Goal: Transaction & Acquisition: Book appointment/travel/reservation

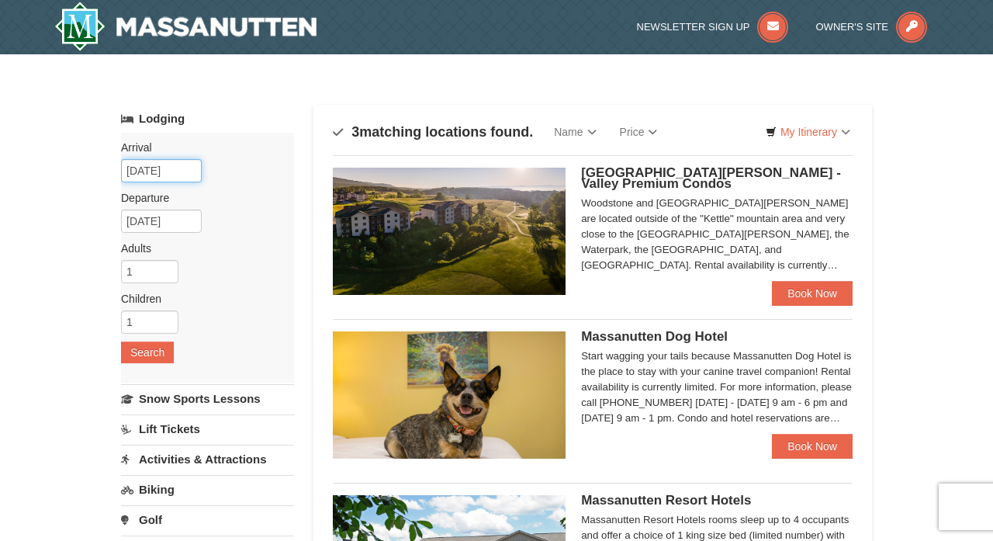
click at [189, 171] on input "[DATE]" at bounding box center [161, 170] width 81 height 23
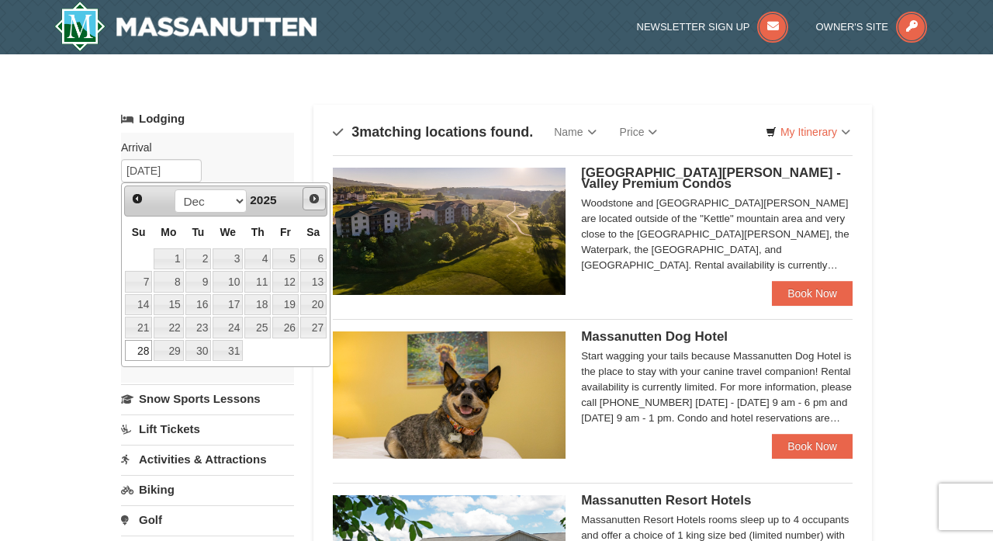
click at [313, 196] on span "Next" at bounding box center [314, 198] width 12 height 12
click at [321, 305] on link "17" at bounding box center [313, 305] width 26 height 22
type input "01/17/2026"
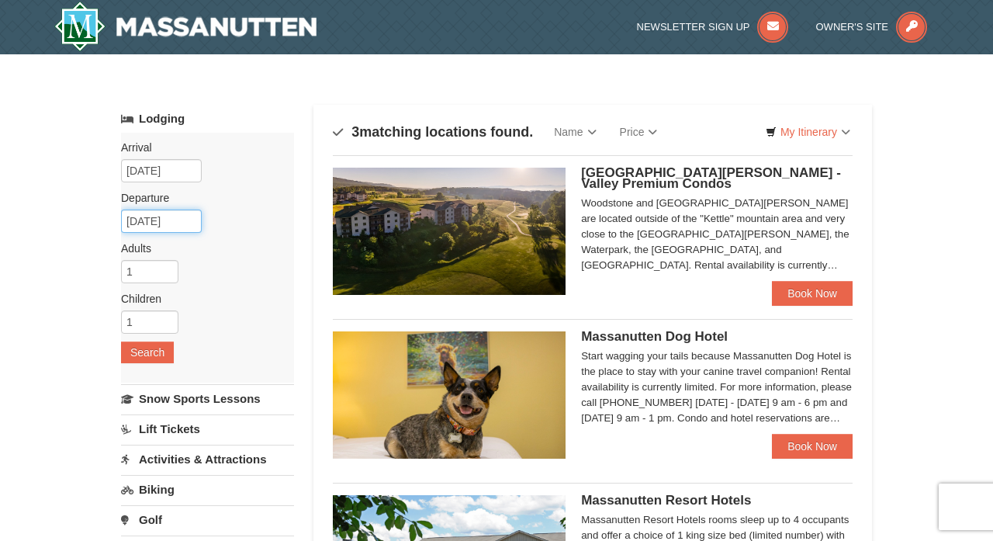
click at [193, 221] on input "01/18/2026" at bounding box center [161, 220] width 81 height 23
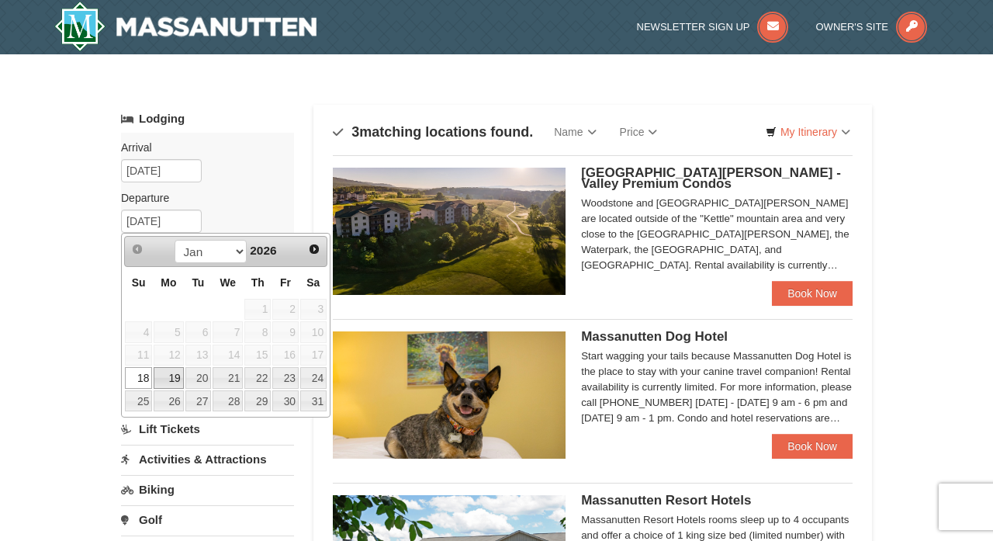
click at [167, 376] on link "19" at bounding box center [168, 378] width 29 height 22
type input "01/19/2026"
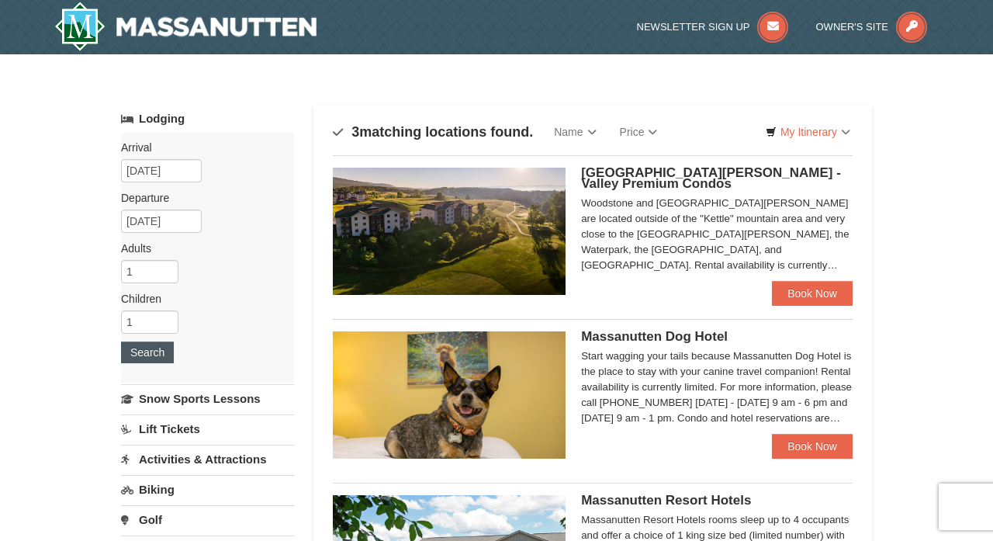
click at [154, 350] on button "Search" at bounding box center [147, 352] width 53 height 22
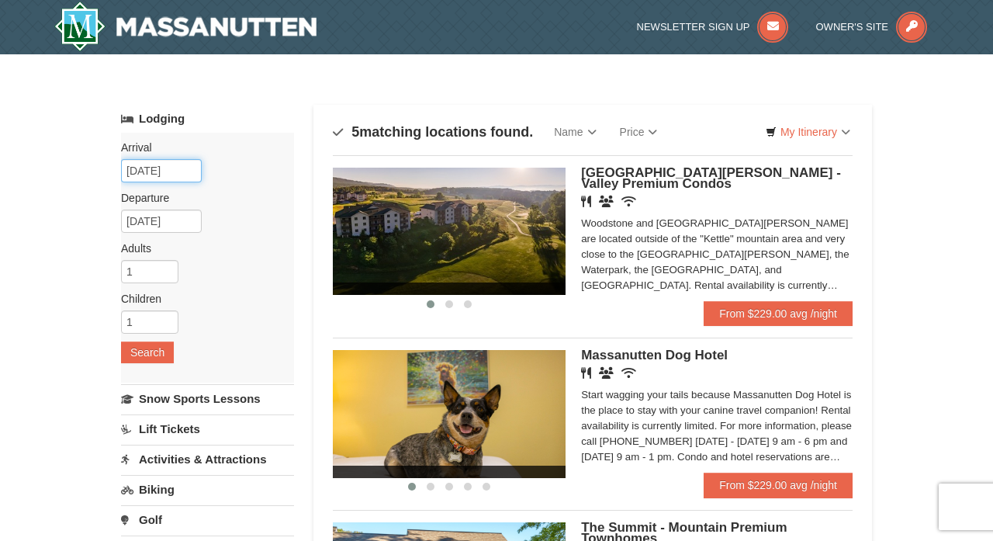
click at [188, 169] on input "[DATE]" at bounding box center [161, 170] width 81 height 23
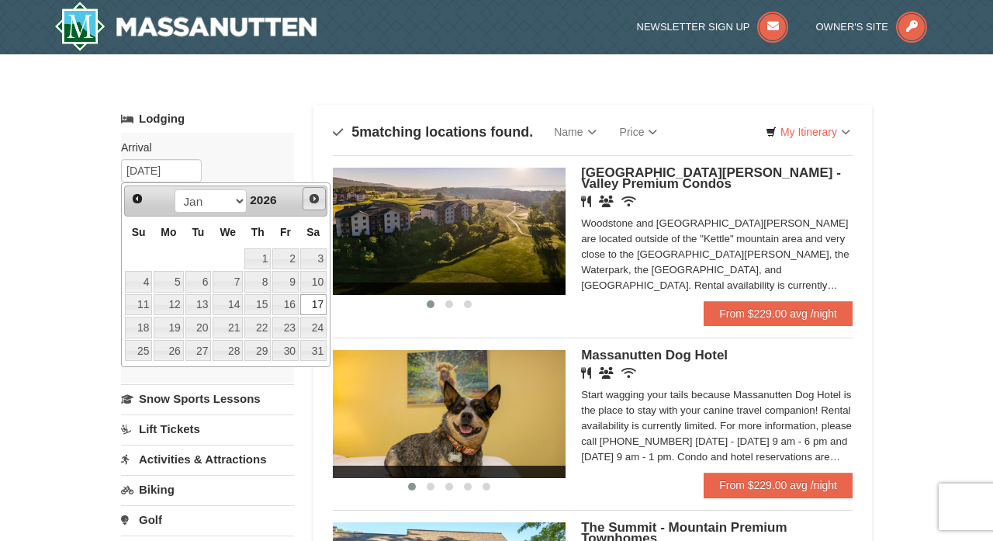
click at [314, 199] on span "Next" at bounding box center [314, 198] width 12 height 12
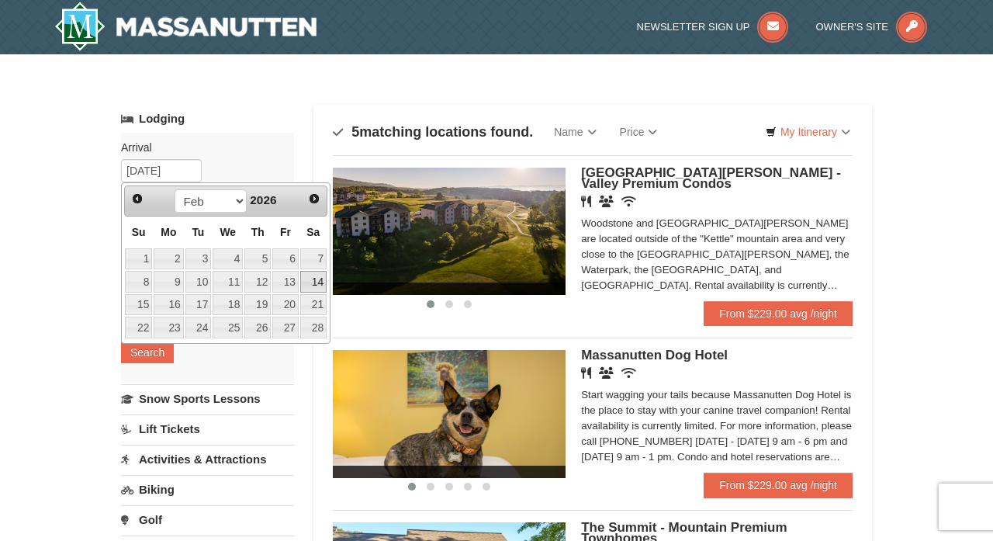
click at [317, 283] on link "14" at bounding box center [313, 282] width 26 height 22
type input "02/14/2026"
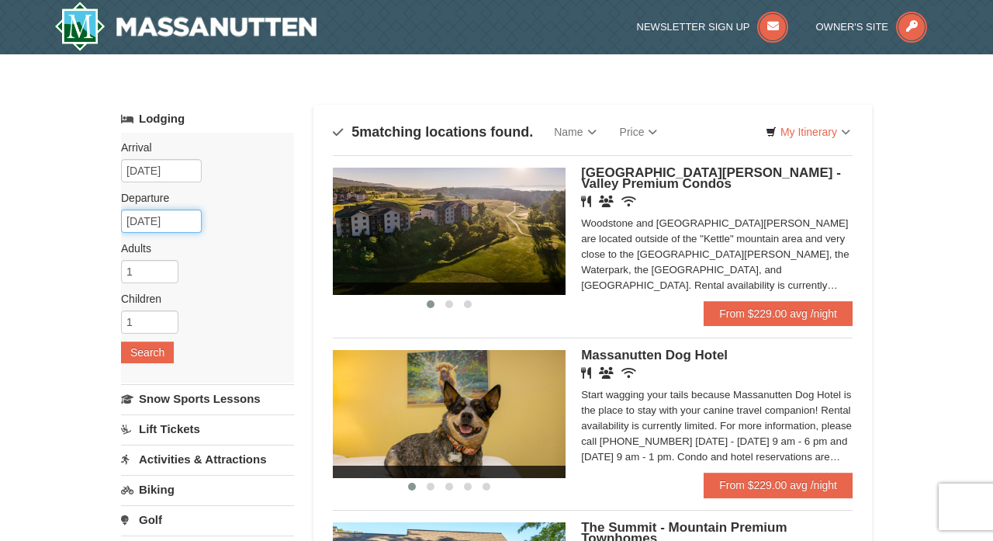
click at [194, 223] on input "02/15/2026" at bounding box center [161, 220] width 81 height 23
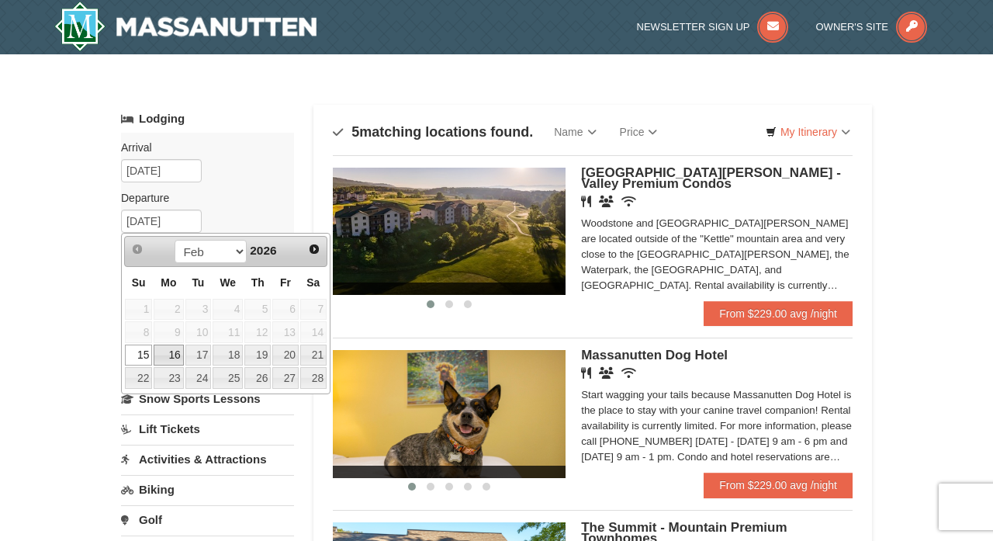
click at [172, 356] on link "16" at bounding box center [168, 355] width 29 height 22
type input "02/16/2026"
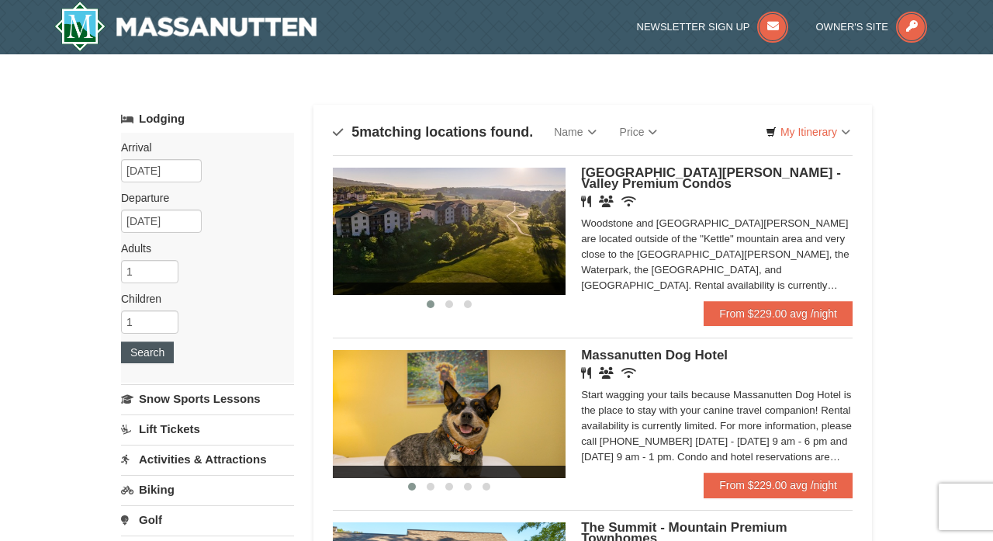
click at [158, 351] on button "Search" at bounding box center [147, 352] width 53 height 22
click at [192, 165] on input "02/14/2026" at bounding box center [161, 170] width 81 height 23
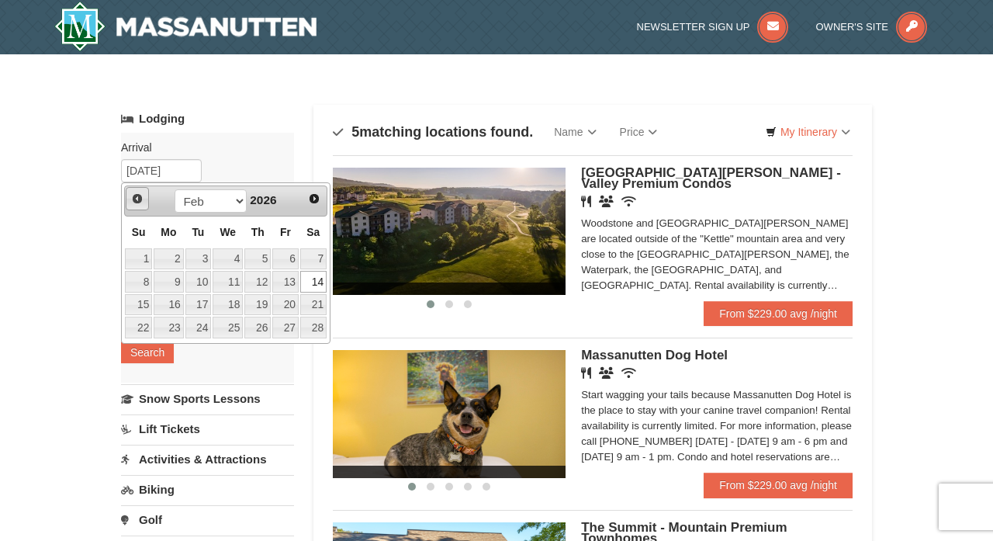
click at [140, 197] on span "Prev" at bounding box center [137, 198] width 12 height 12
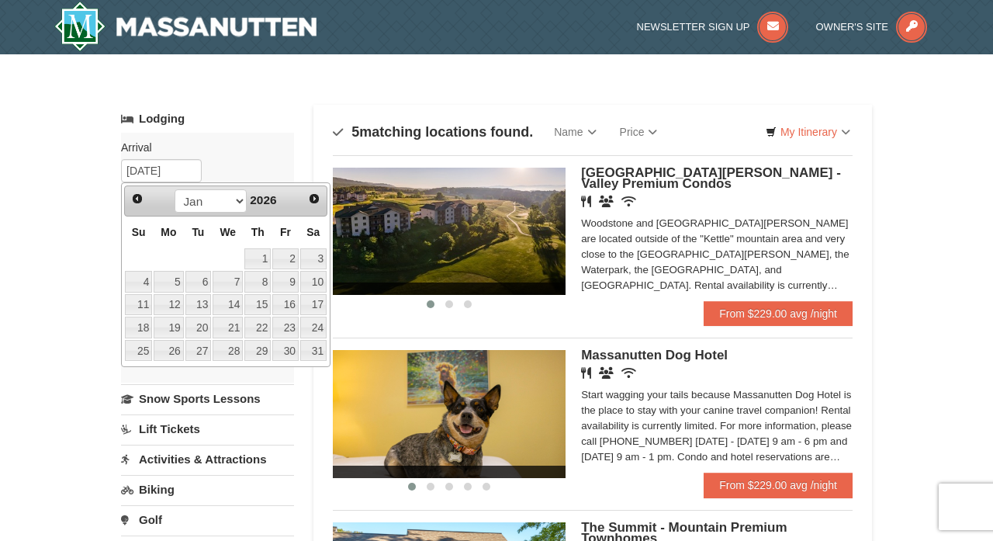
click at [140, 197] on span "Prev" at bounding box center [137, 198] width 12 height 12
click at [289, 326] on link "26" at bounding box center [285, 328] width 26 height 22
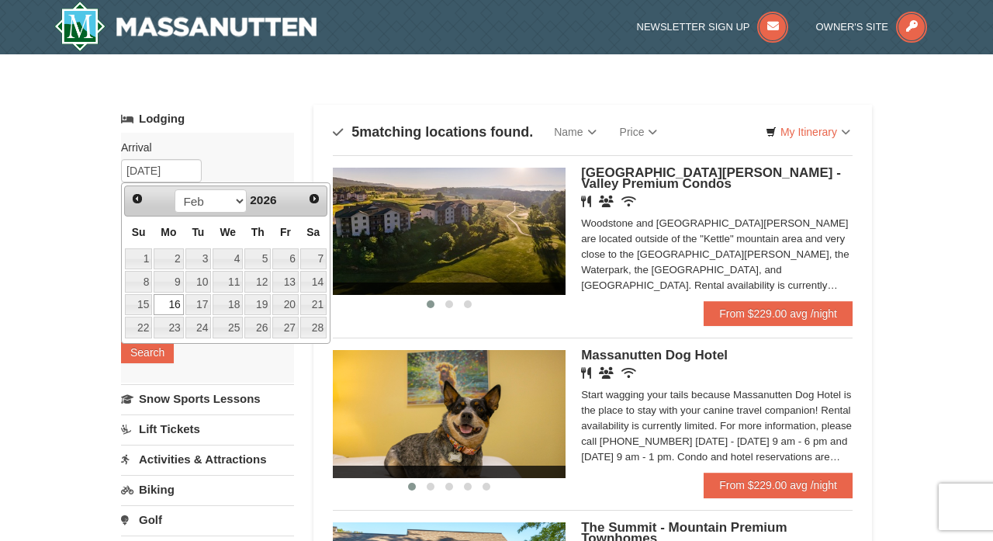
type input "12/26/2025"
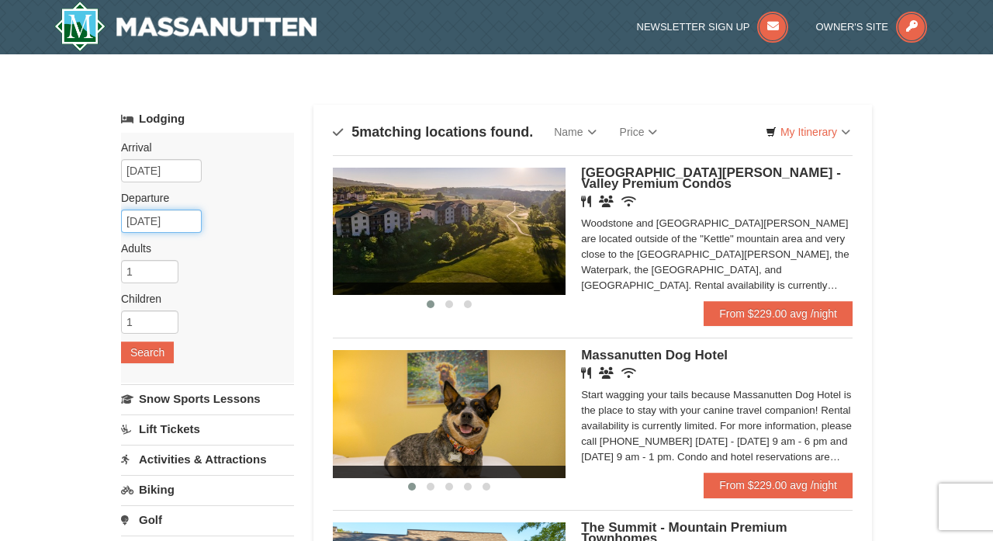
click at [183, 222] on input "02/16/2026" at bounding box center [161, 220] width 81 height 23
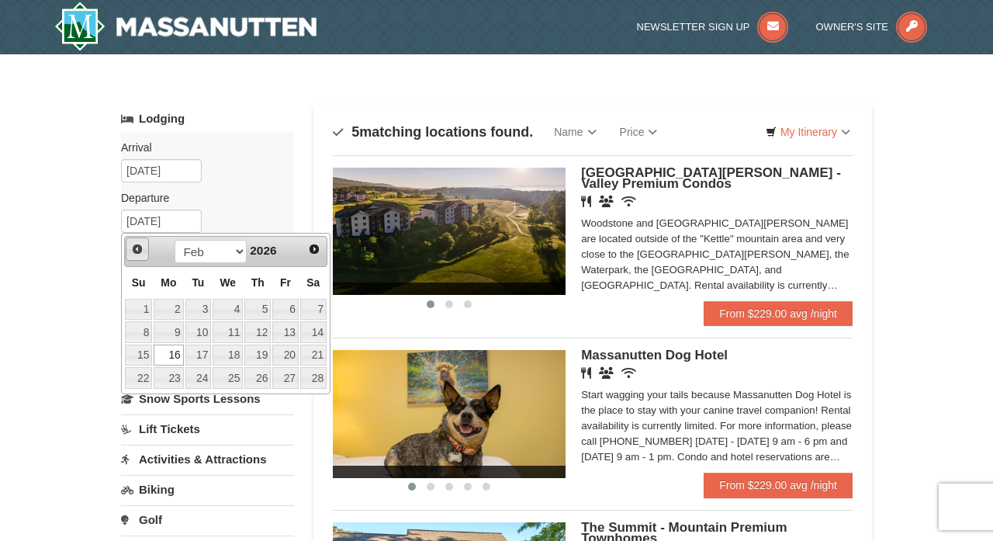
click at [135, 250] on span "Prev" at bounding box center [137, 249] width 12 height 12
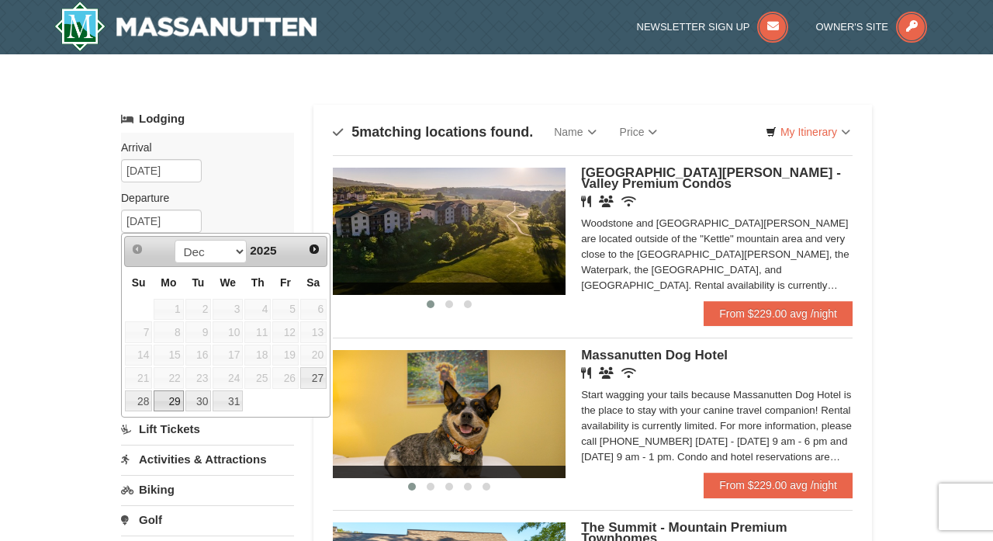
click at [169, 403] on link "29" at bounding box center [168, 401] width 29 height 22
type input "[DATE]"
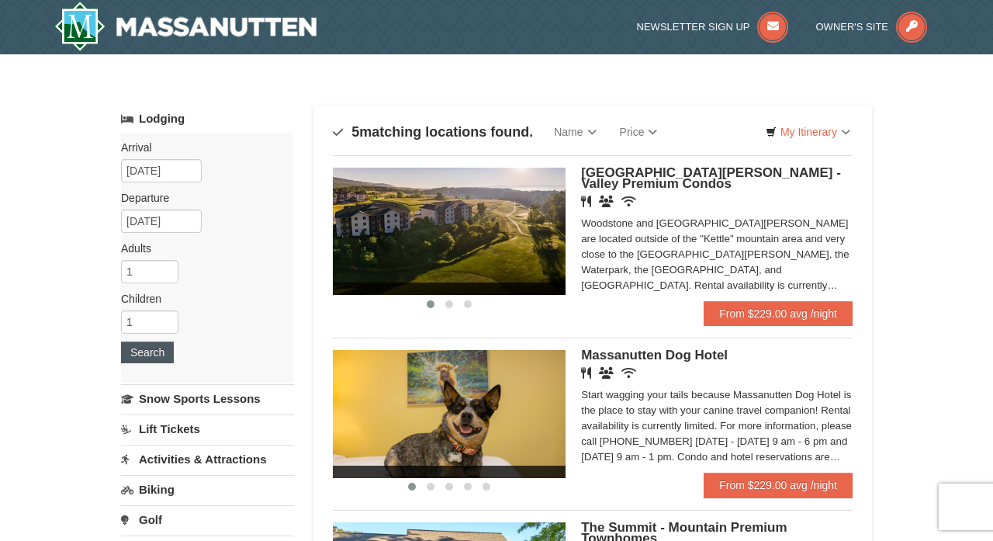
click at [155, 351] on button "Search" at bounding box center [147, 352] width 53 height 22
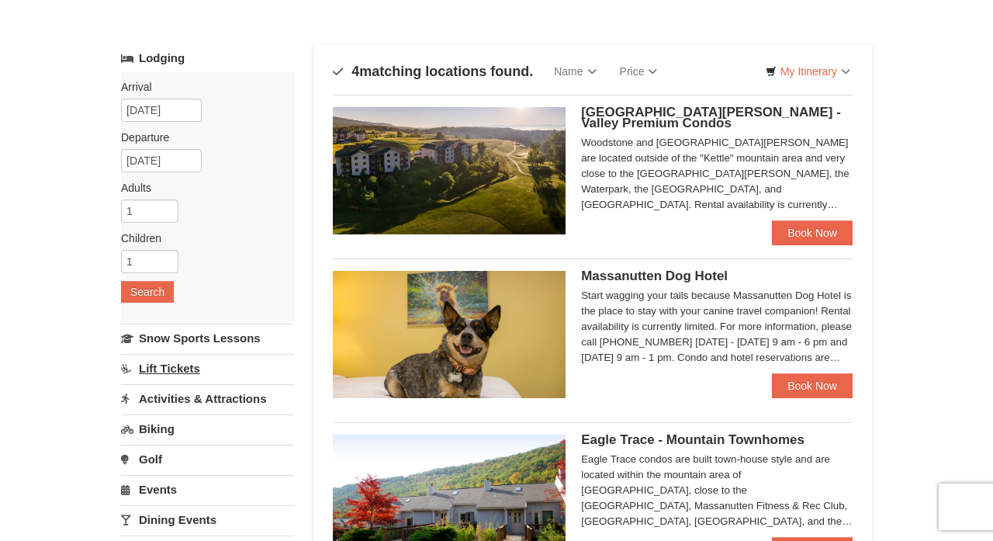
scroll to position [57, 0]
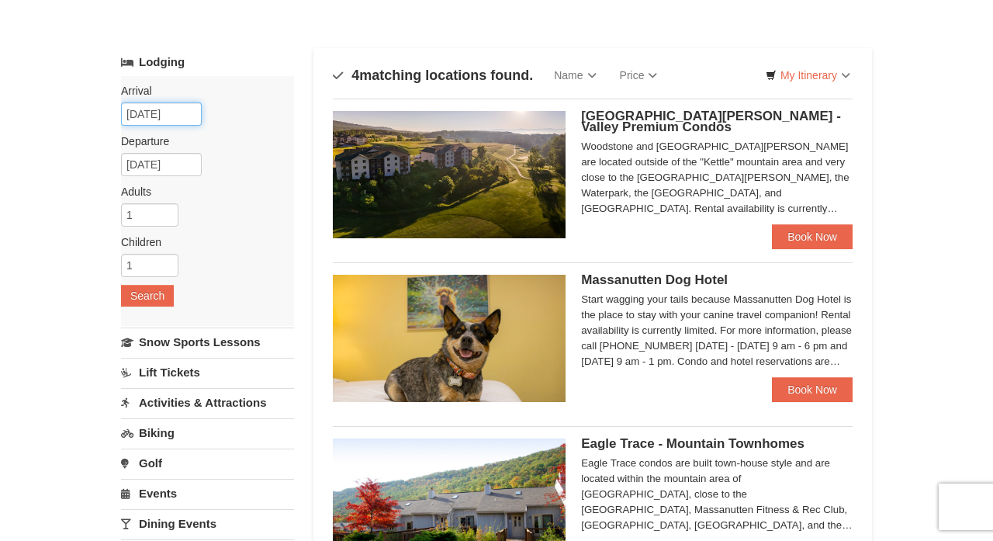
click at [177, 116] on input "12/26/2025" at bounding box center [161, 113] width 81 height 23
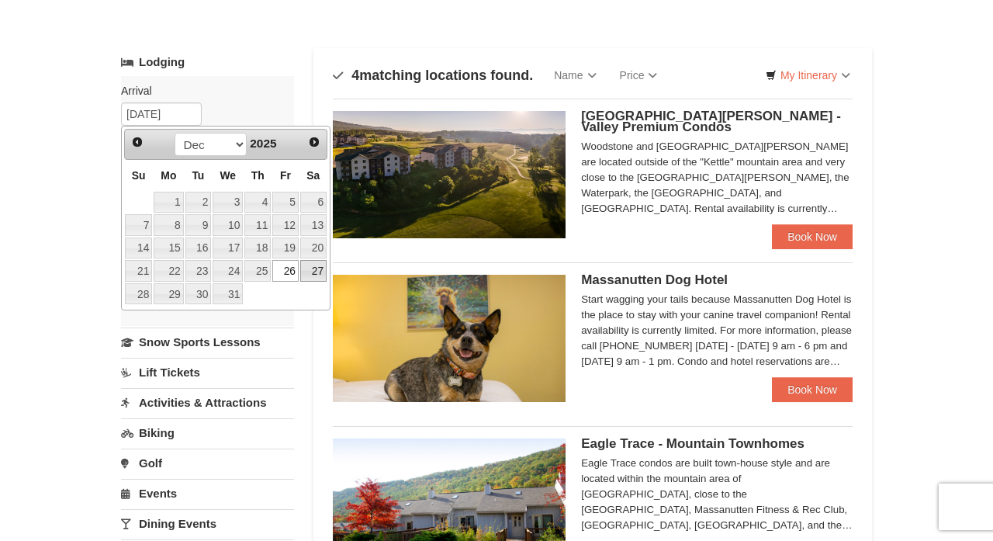
click at [320, 269] on link "27" at bounding box center [313, 271] width 26 height 22
type input "12/27/2025"
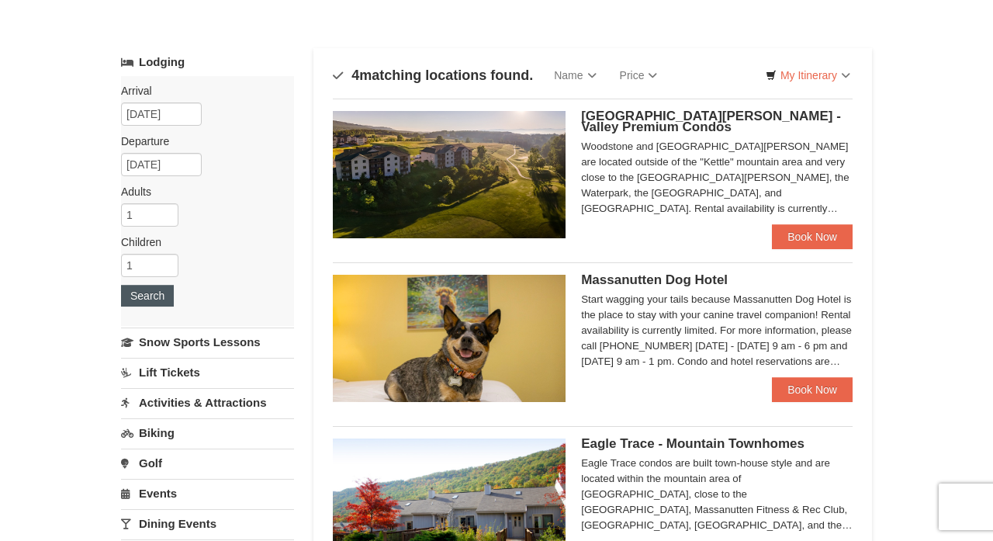
click at [147, 294] on button "Search" at bounding box center [147, 296] width 53 height 22
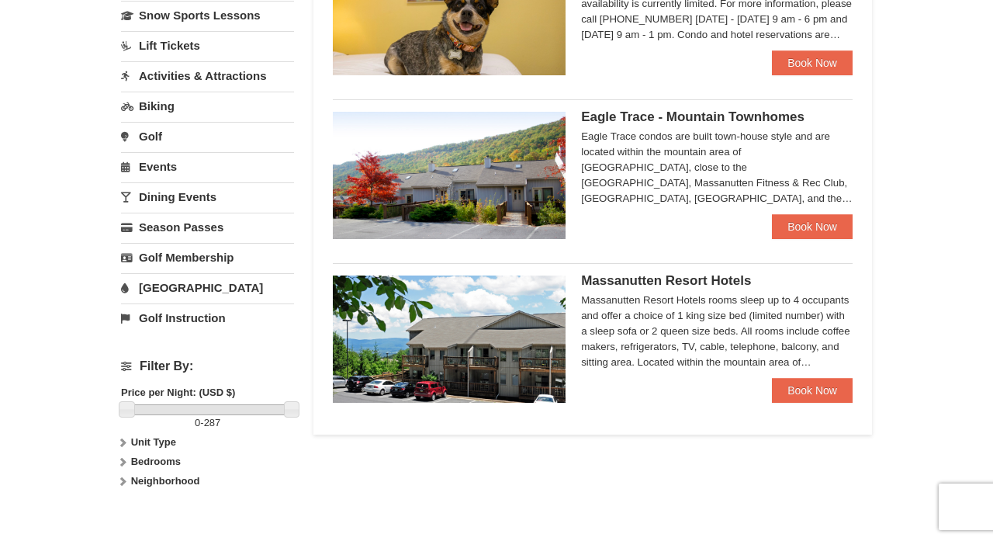
scroll to position [46, 0]
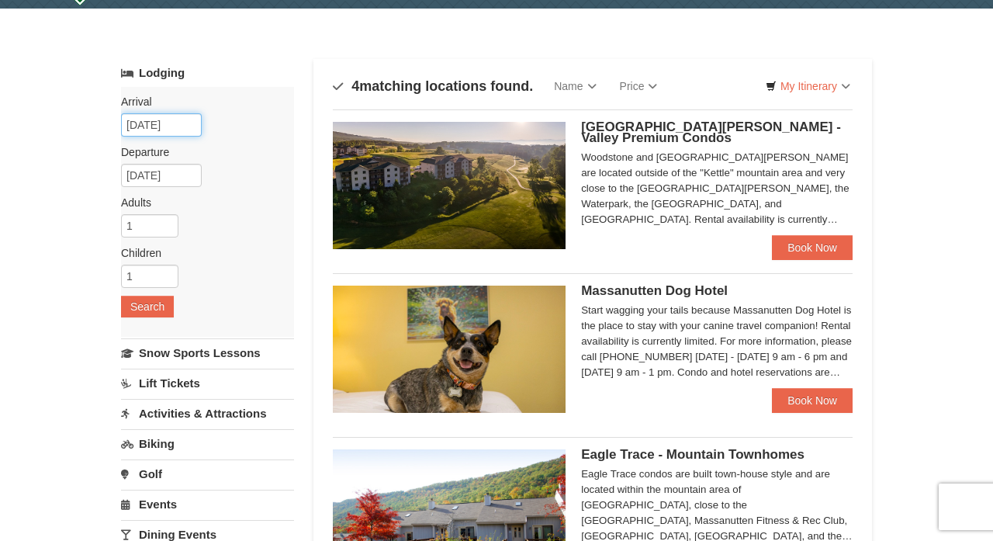
click at [187, 127] on input "[DATE]" at bounding box center [161, 124] width 81 height 23
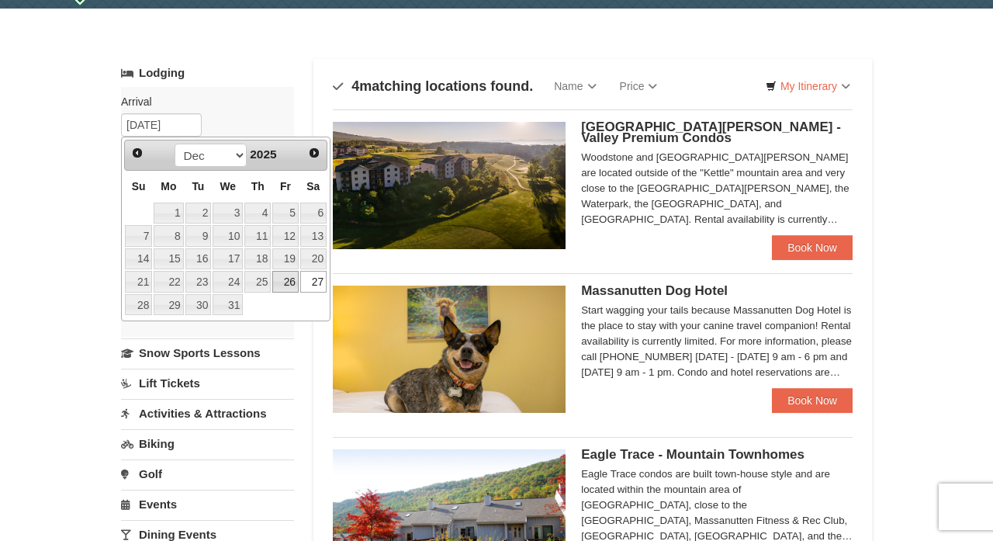
click at [293, 273] on link "26" at bounding box center [285, 282] width 26 height 22
type input "12/26/2025"
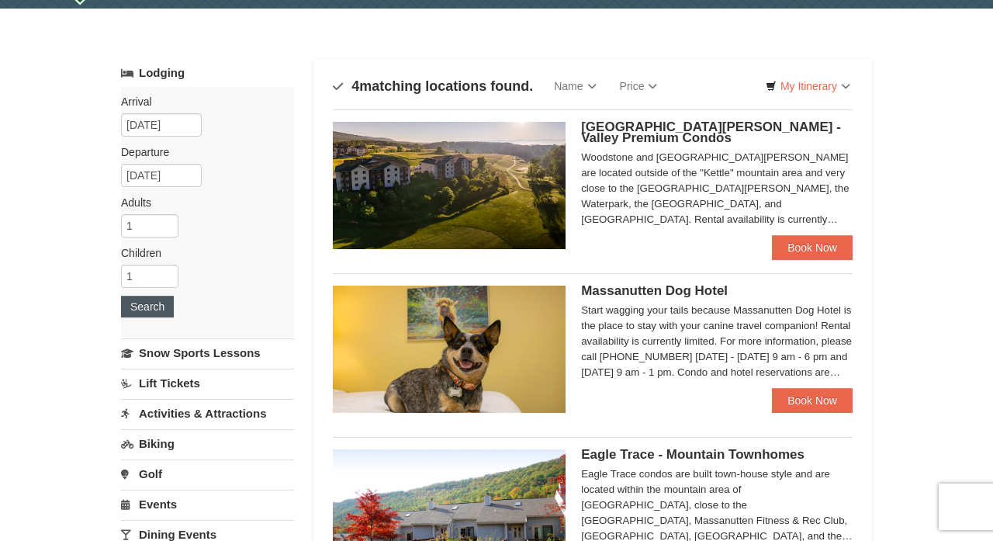
click at [151, 310] on button "Search" at bounding box center [147, 307] width 53 height 22
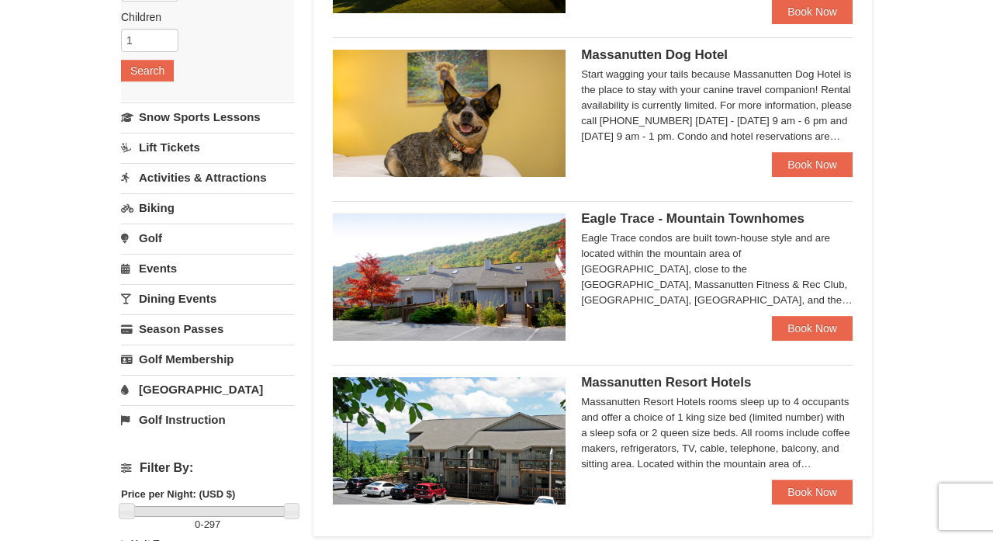
scroll to position [280, 0]
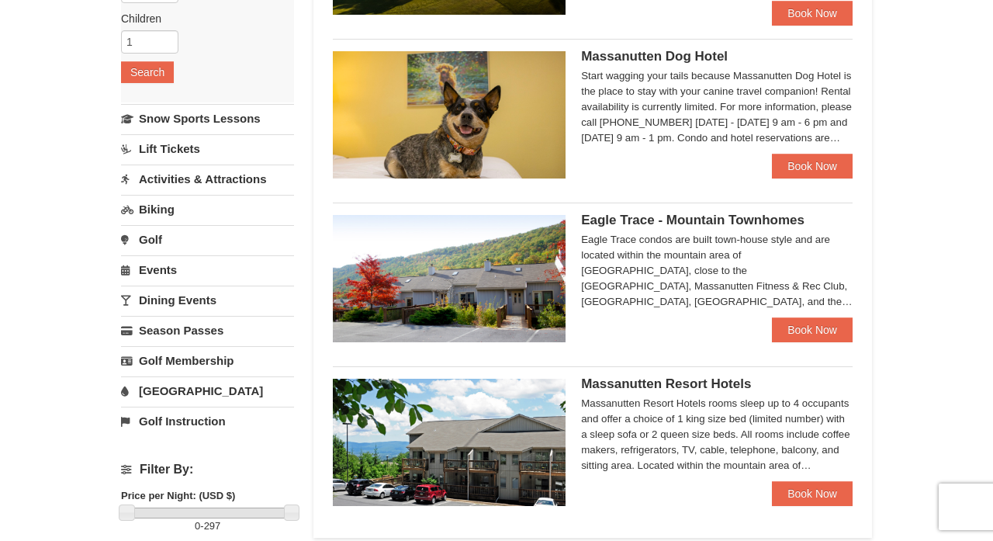
click at [340, 341] on img at bounding box center [449, 278] width 233 height 127
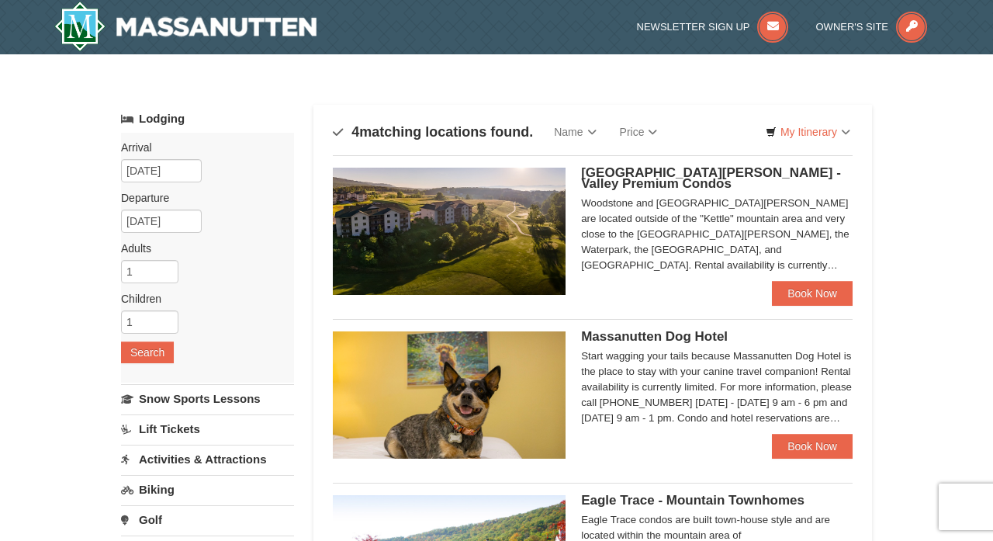
scroll to position [0, 0]
click at [153, 168] on input "12/26/2025" at bounding box center [161, 170] width 81 height 23
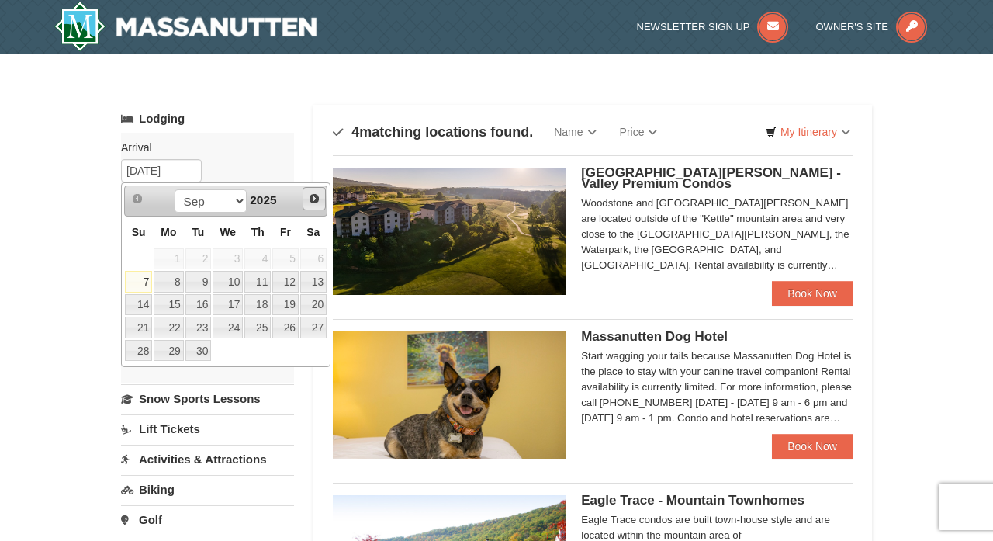
click at [313, 203] on span "Next" at bounding box center [314, 198] width 12 height 12
click at [316, 206] on link "Next" at bounding box center [314, 198] width 23 height 23
click at [316, 206] on link "Next" at bounding box center [314, 199] width 22 height 22
click at [142, 351] on link "28" at bounding box center [138, 351] width 27 height 22
type input "[DATE]"
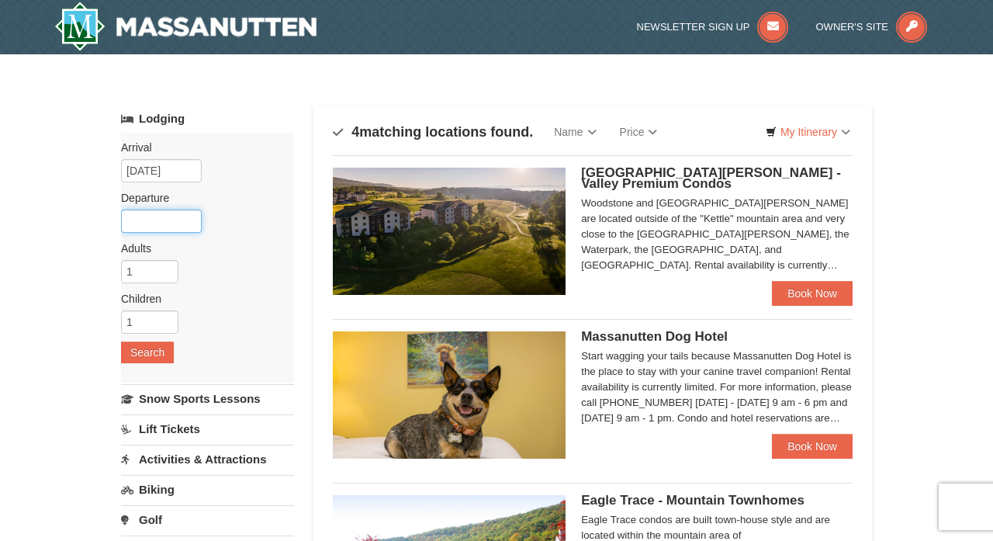
click at [171, 217] on input "text" at bounding box center [161, 220] width 81 height 23
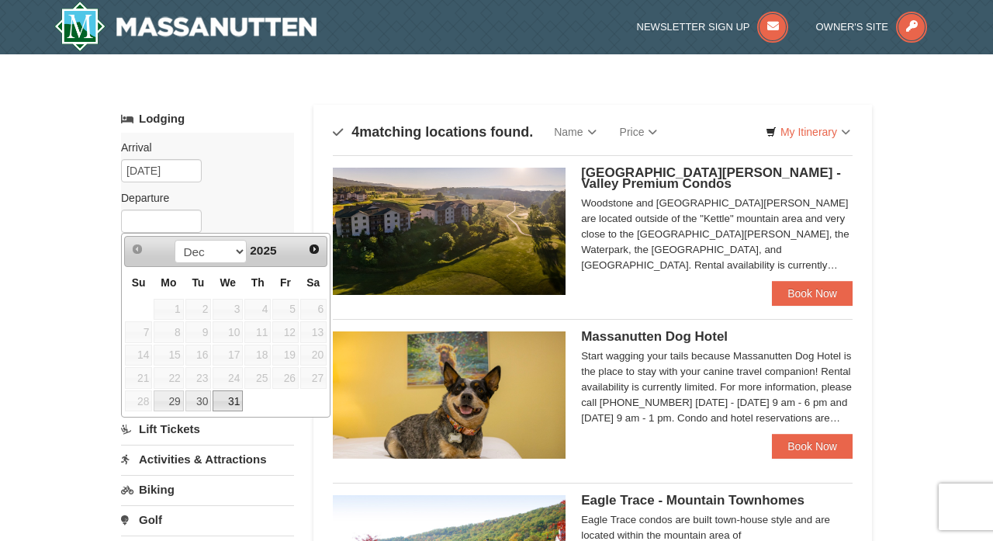
click at [236, 402] on link "31" at bounding box center [228, 401] width 30 height 22
type input "[DATE]"
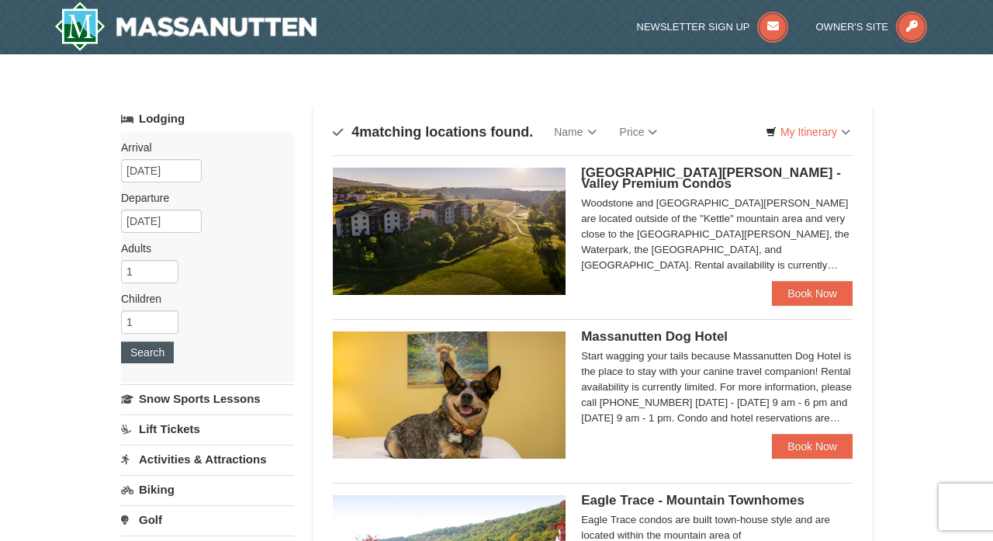
click at [154, 354] on button "Search" at bounding box center [147, 352] width 53 height 22
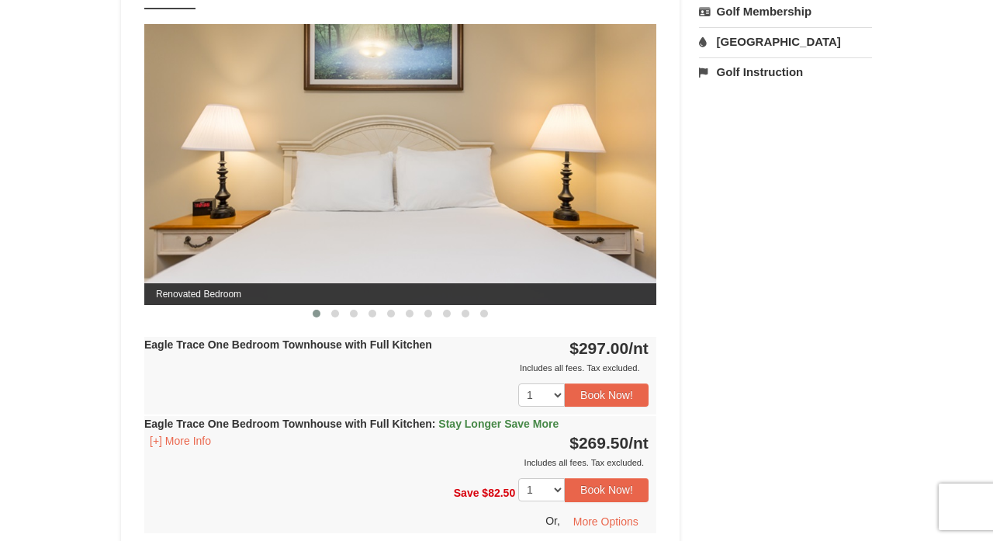
scroll to position [657, 0]
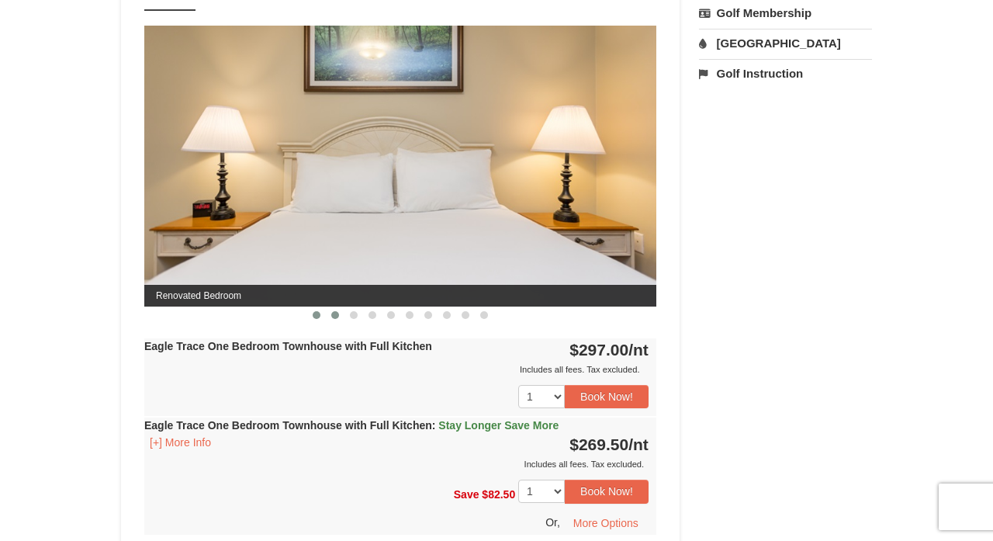
click at [339, 314] on button at bounding box center [335, 315] width 19 height 16
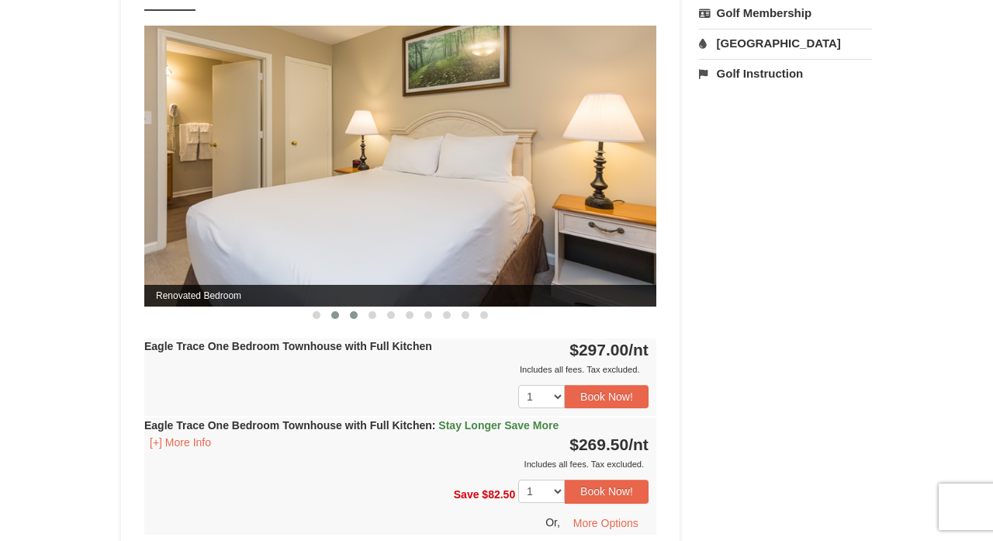
click at [355, 316] on span at bounding box center [354, 315] width 8 height 8
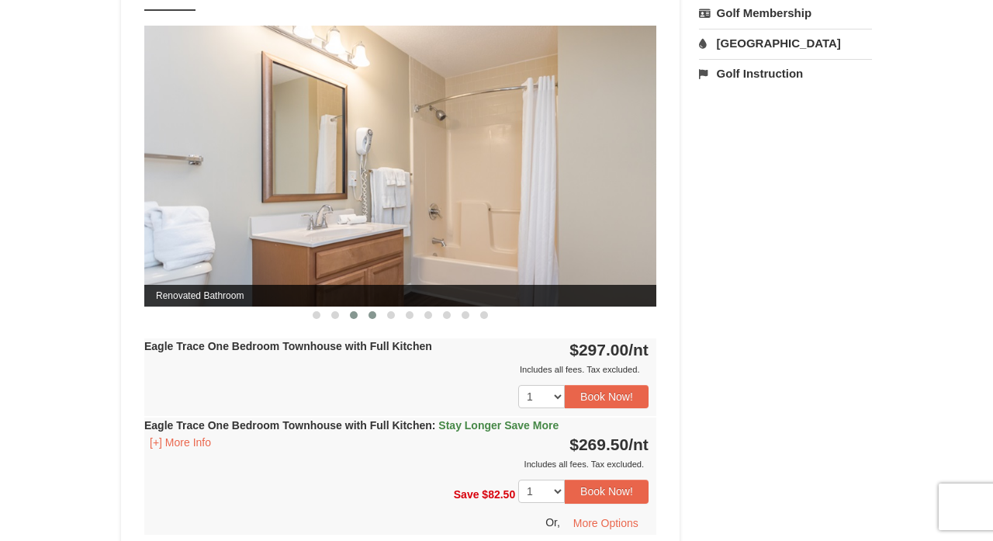
click at [375, 316] on span at bounding box center [373, 315] width 8 height 8
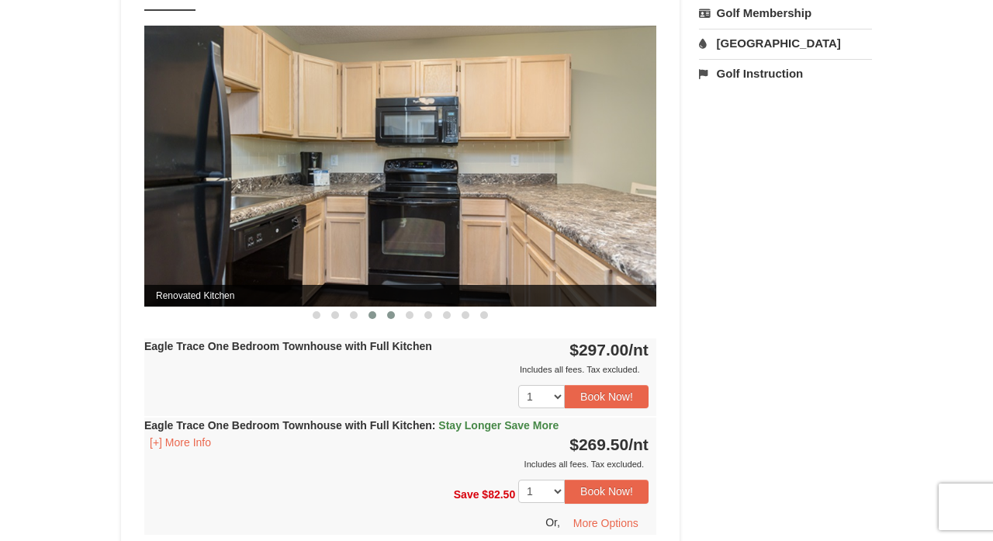
click at [392, 315] on span at bounding box center [391, 315] width 8 height 8
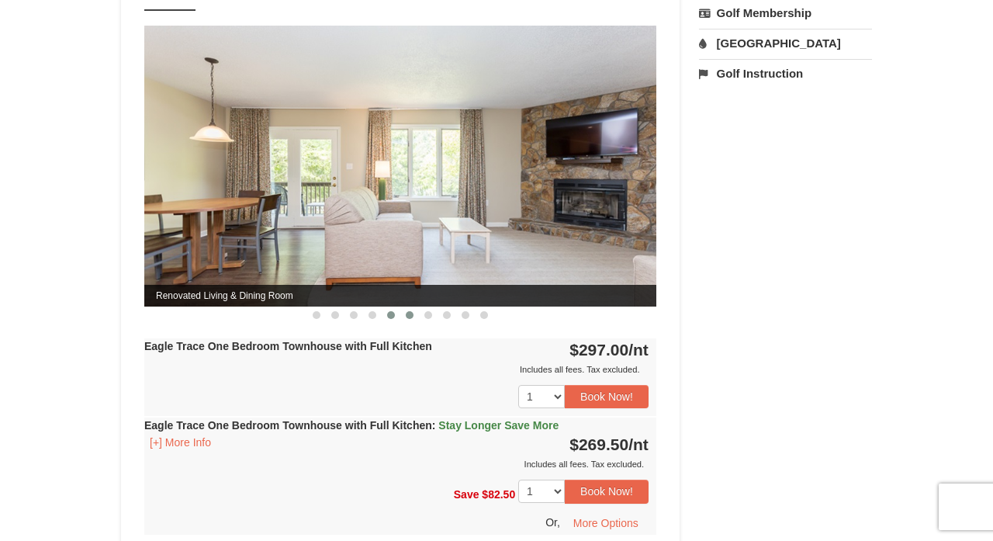
click at [413, 313] on span at bounding box center [410, 315] width 8 height 8
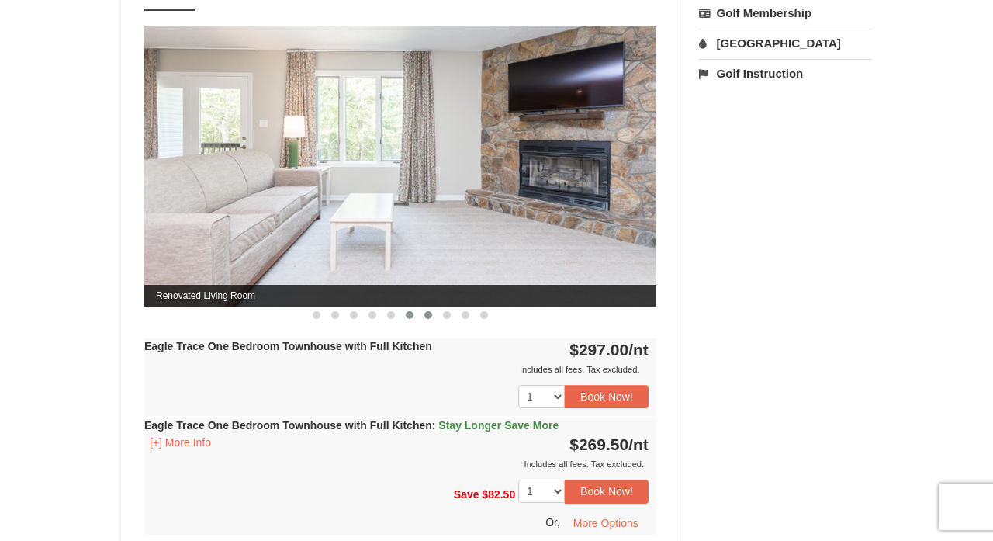
click at [428, 317] on span at bounding box center [428, 315] width 8 height 8
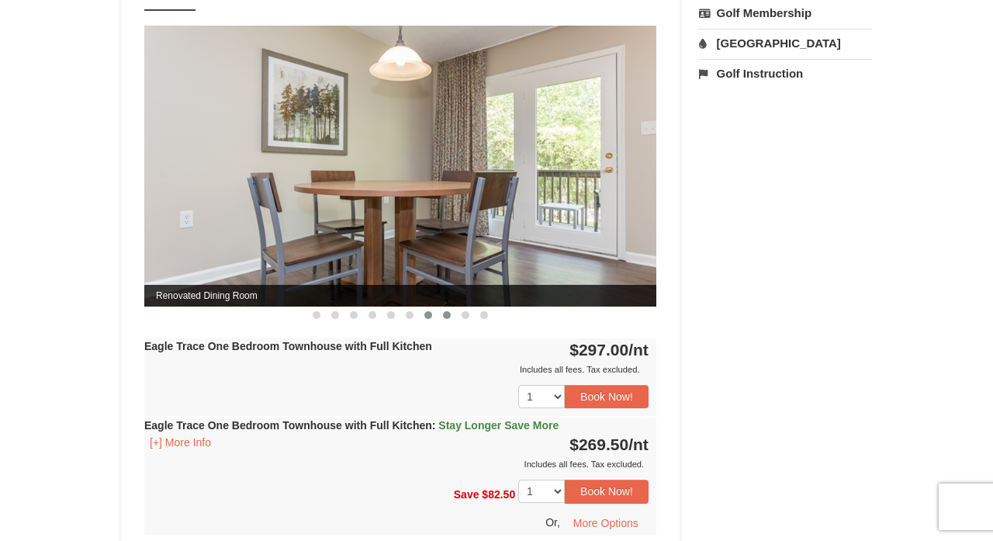
click at [447, 313] on span at bounding box center [447, 315] width 8 height 8
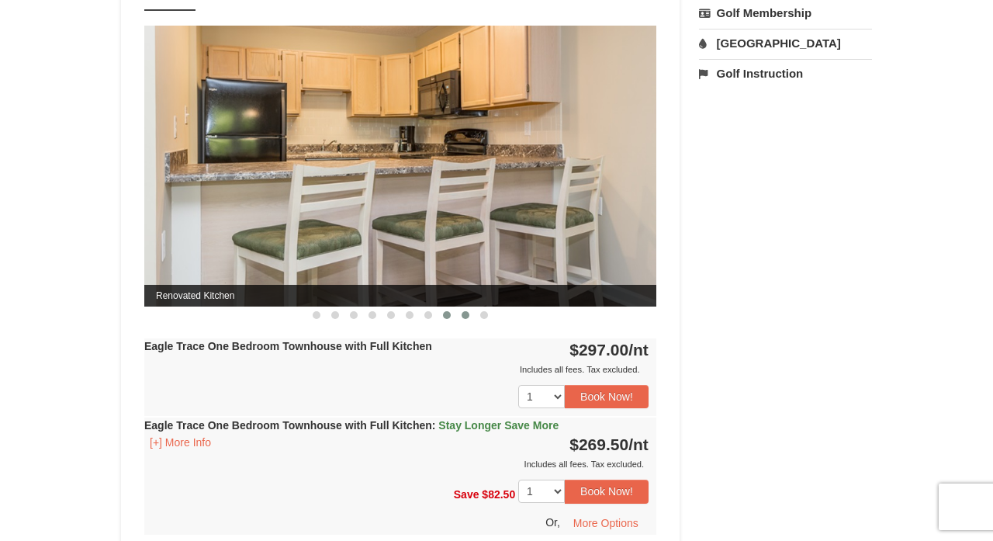
click at [466, 314] on span at bounding box center [466, 315] width 8 height 8
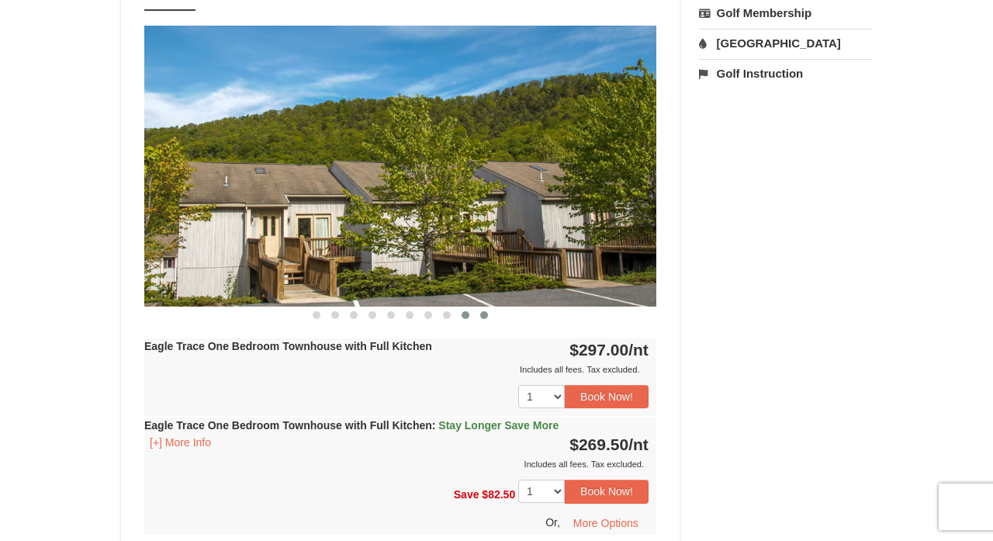
click at [487, 317] on span at bounding box center [484, 315] width 8 height 8
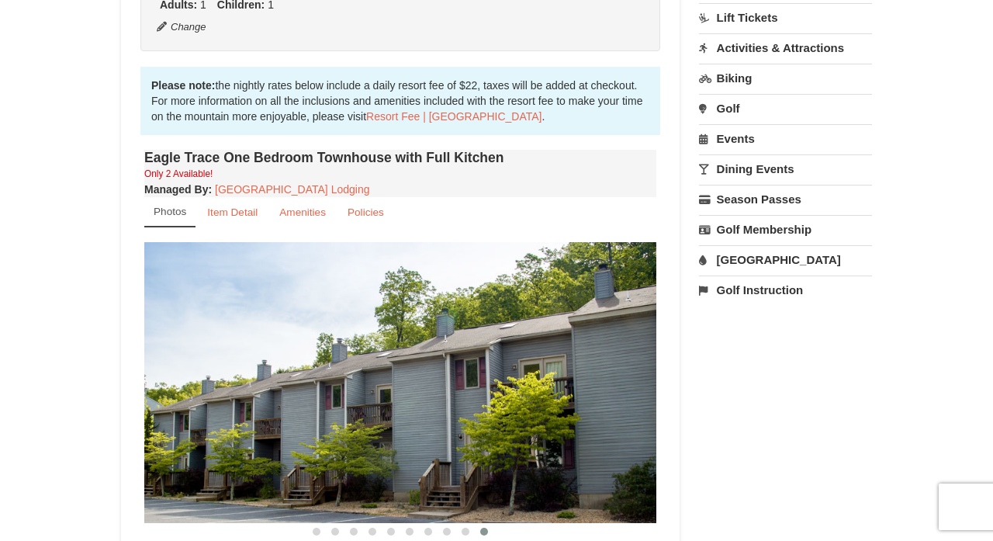
scroll to position [428, 0]
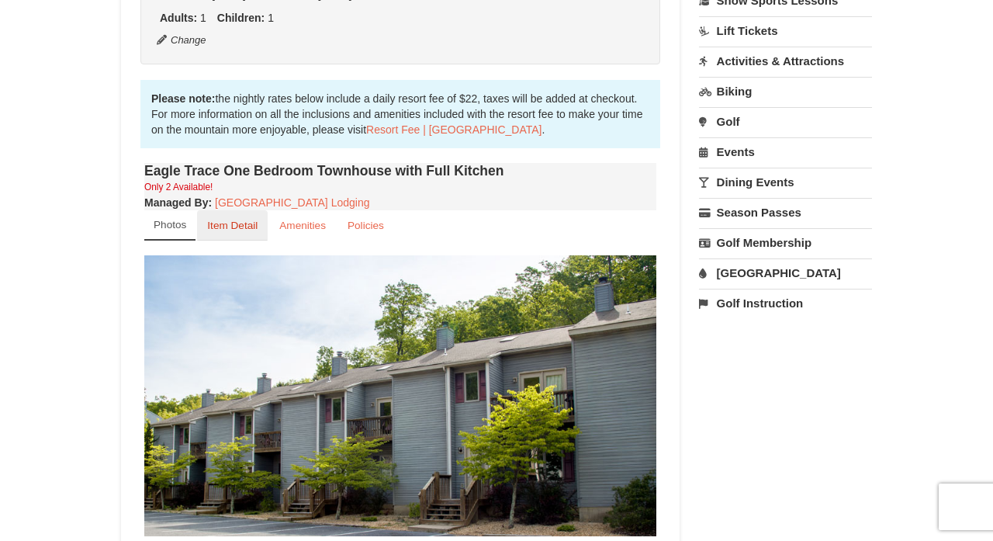
click at [239, 224] on small "Item Detail" at bounding box center [232, 226] width 50 height 12
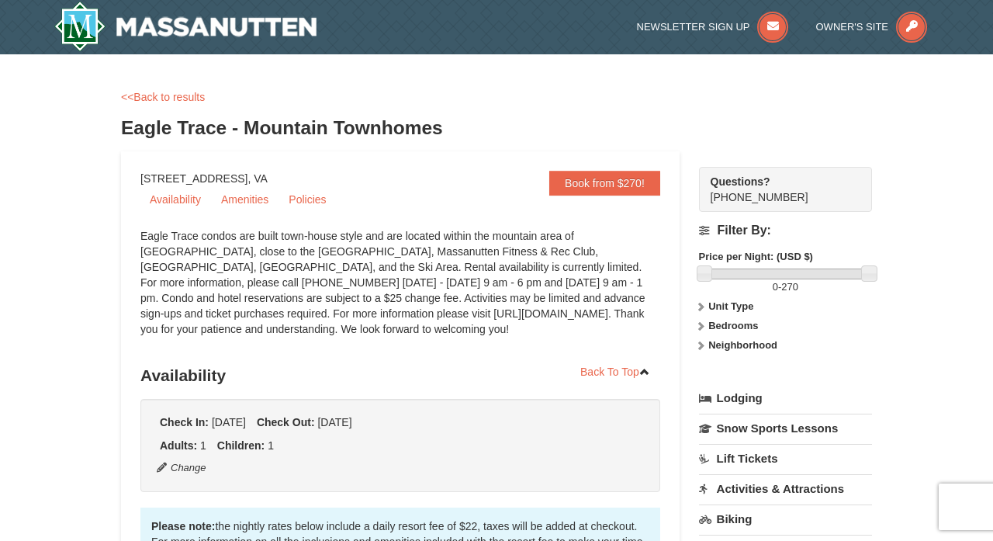
scroll to position [0, 0]
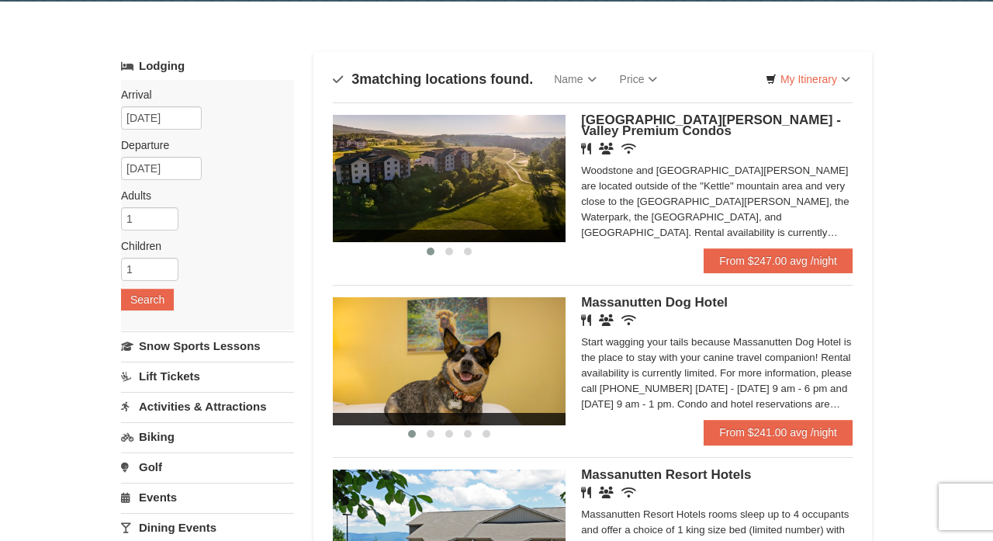
scroll to position [22, 0]
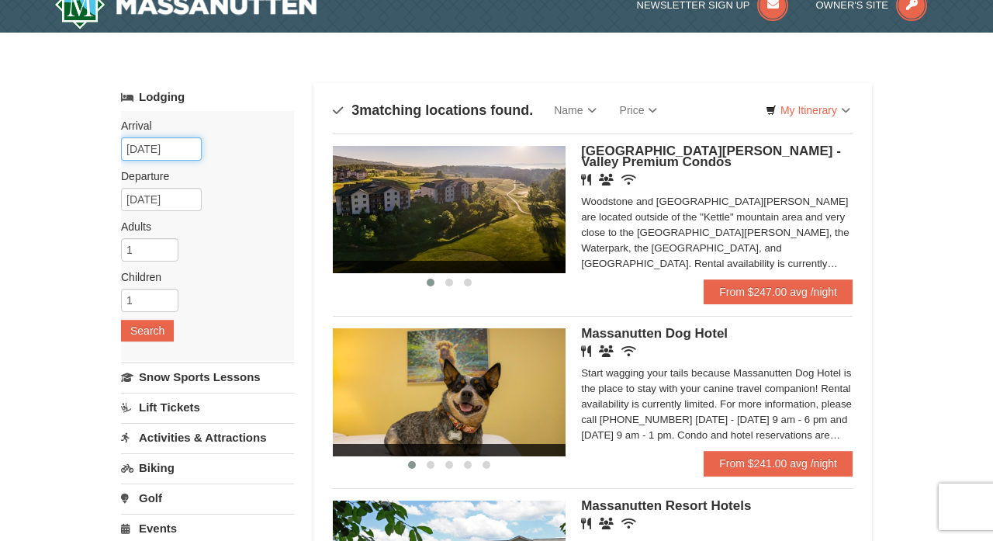
click at [195, 151] on input "[DATE]" at bounding box center [161, 148] width 81 height 23
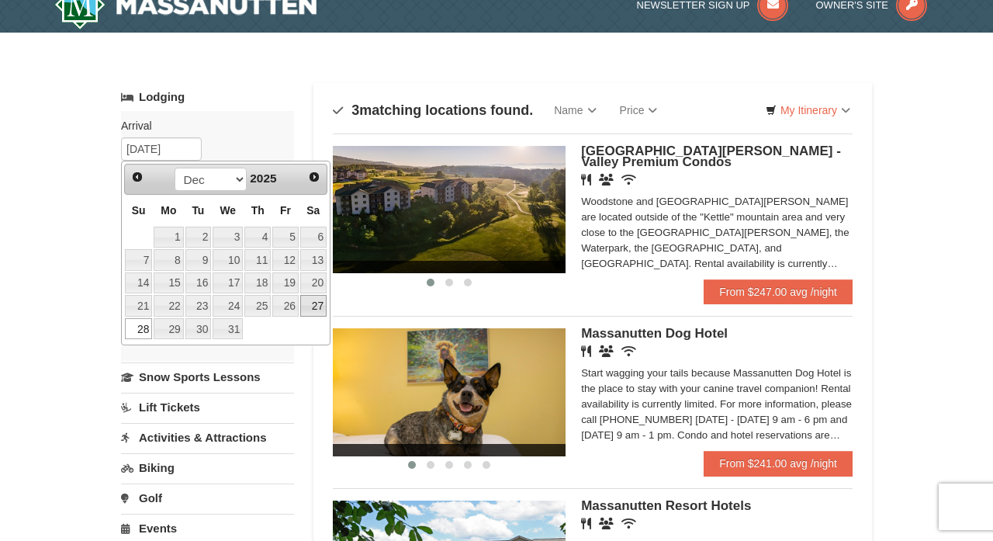
click at [316, 302] on link "27" at bounding box center [313, 306] width 26 height 22
type input "[DATE]"
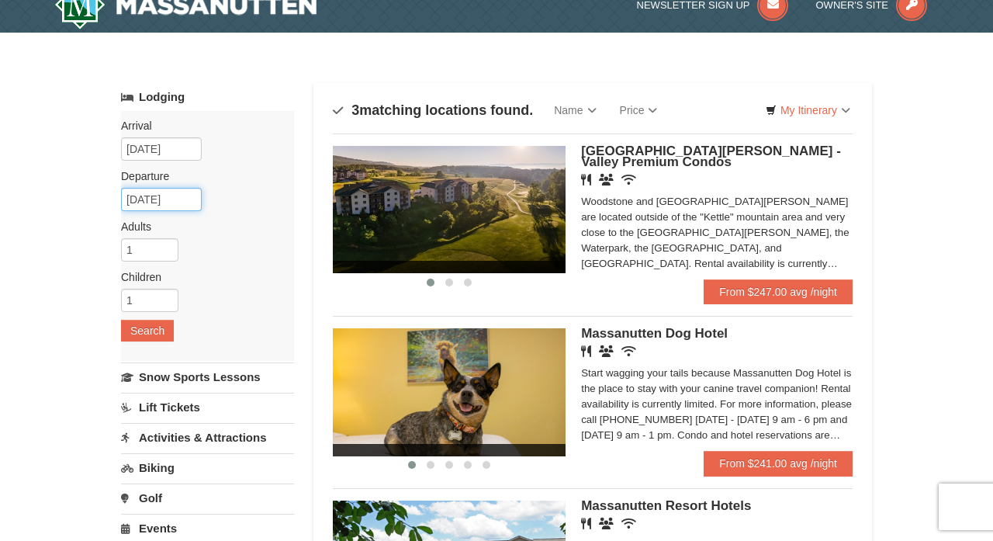
click at [182, 200] on input "[DATE]" at bounding box center [161, 199] width 81 height 23
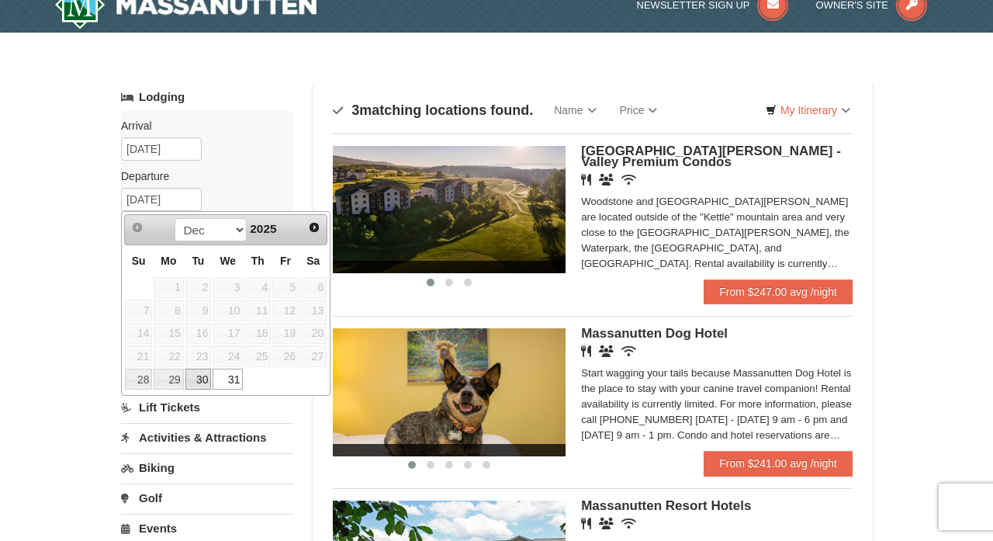
click at [200, 376] on link "30" at bounding box center [198, 380] width 26 height 22
type input "[DATE]"
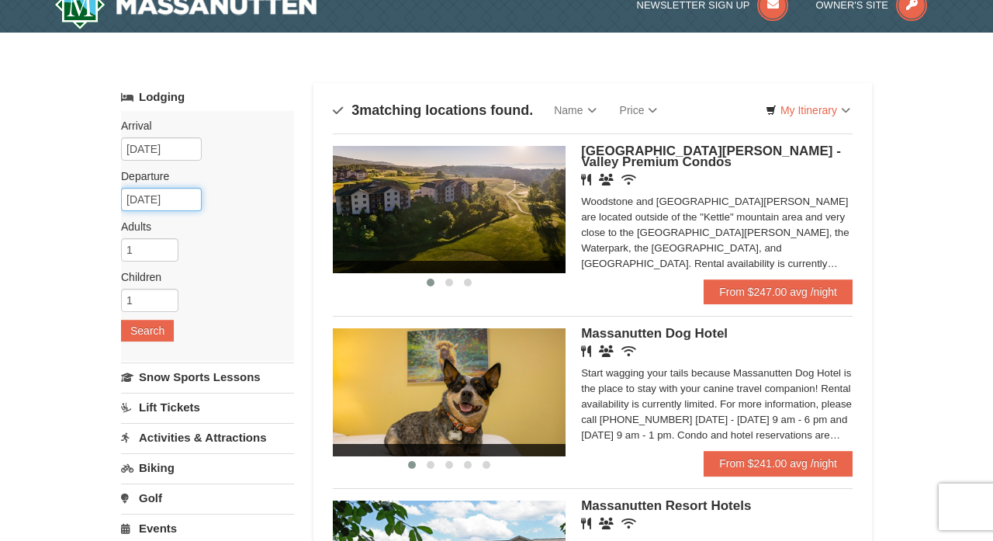
click at [180, 199] on input "[DATE]" at bounding box center [161, 199] width 81 height 23
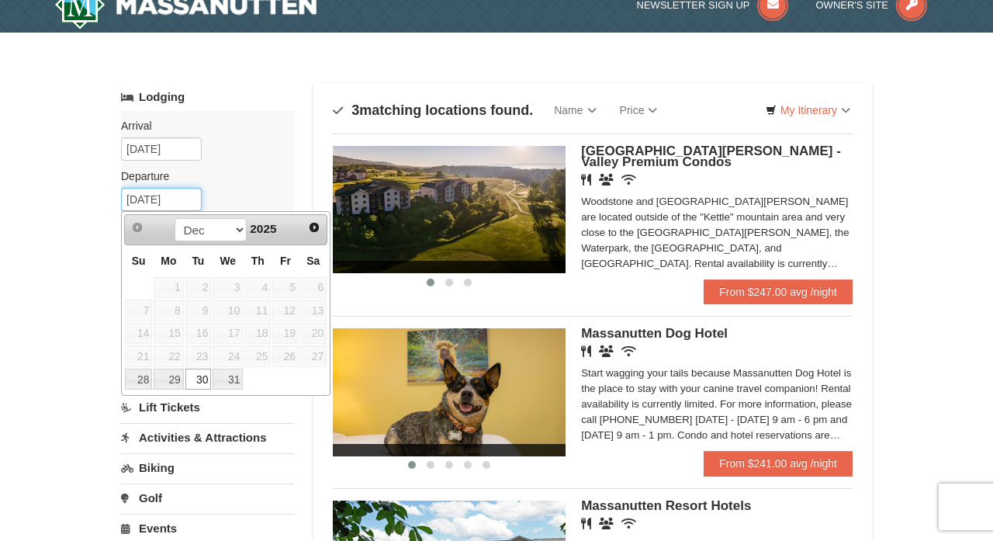
click at [180, 199] on input "[DATE]" at bounding box center [161, 199] width 81 height 23
click at [277, 149] on div "Arrival Please format dates MM/DD/YYYY Please format dates MM/DD/YYYY [DATE] De…" at bounding box center [207, 236] width 173 height 250
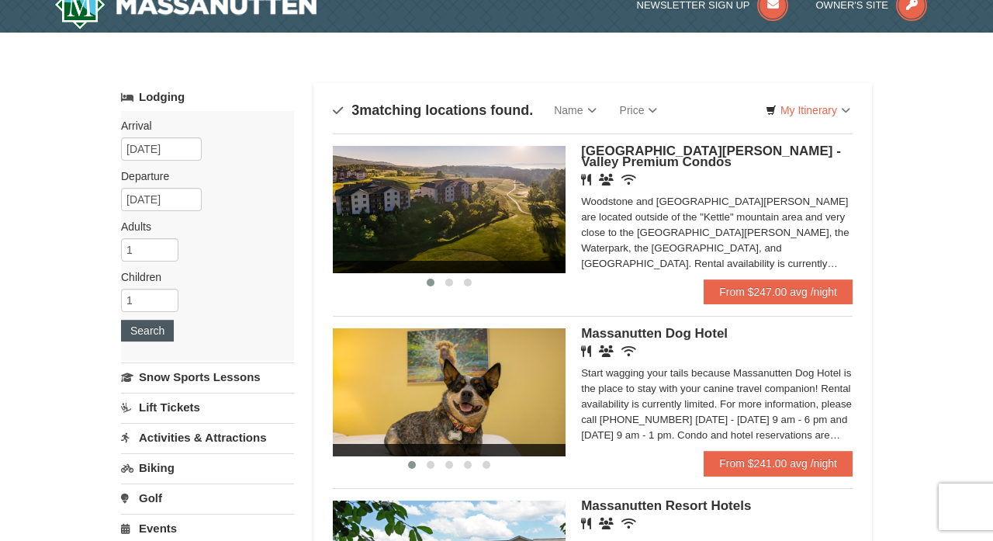
click at [154, 335] on button "Search" at bounding box center [147, 331] width 53 height 22
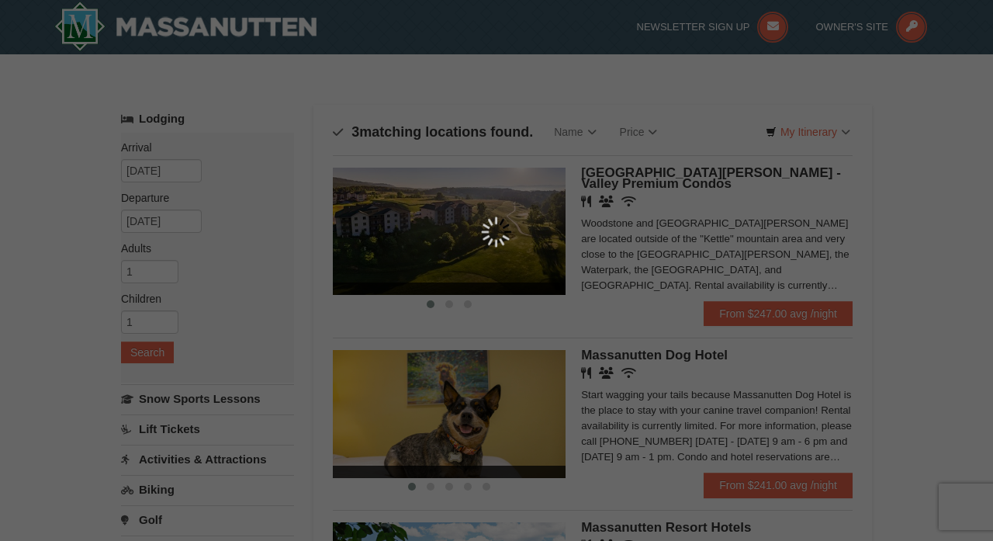
scroll to position [0, 0]
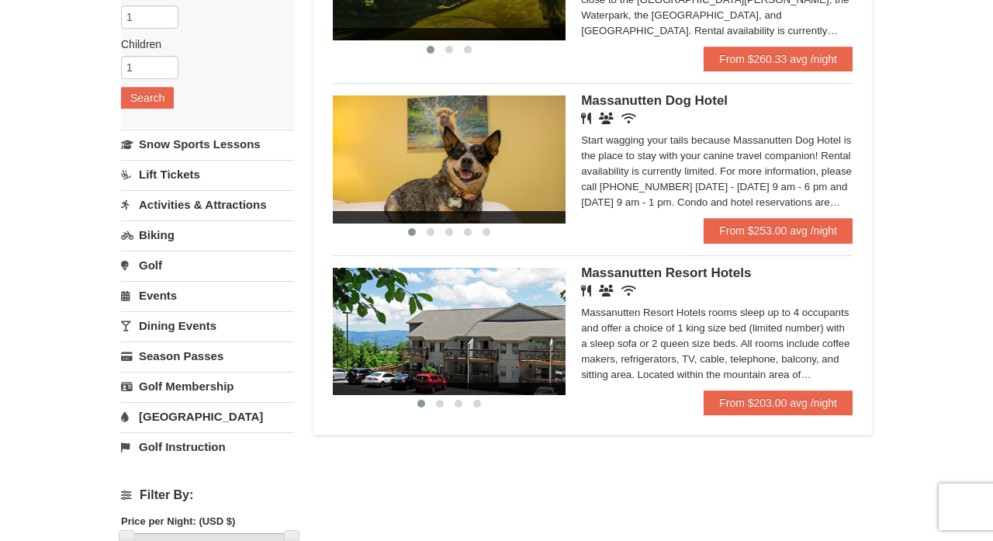
scroll to position [112, 0]
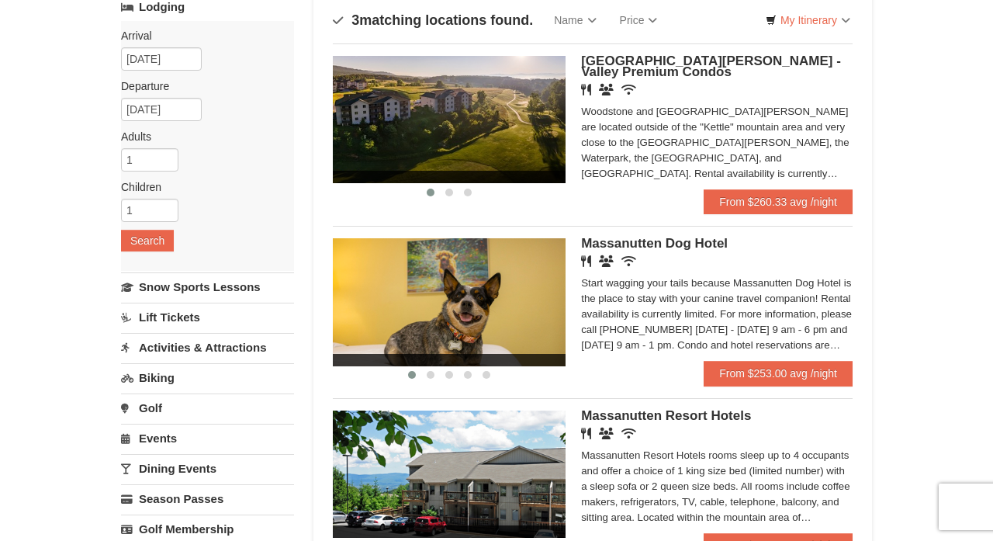
click at [741, 144] on div "Woodstone and [GEOGRAPHIC_DATA][PERSON_NAME] are located outside of the "Kettle…" at bounding box center [717, 143] width 272 height 78
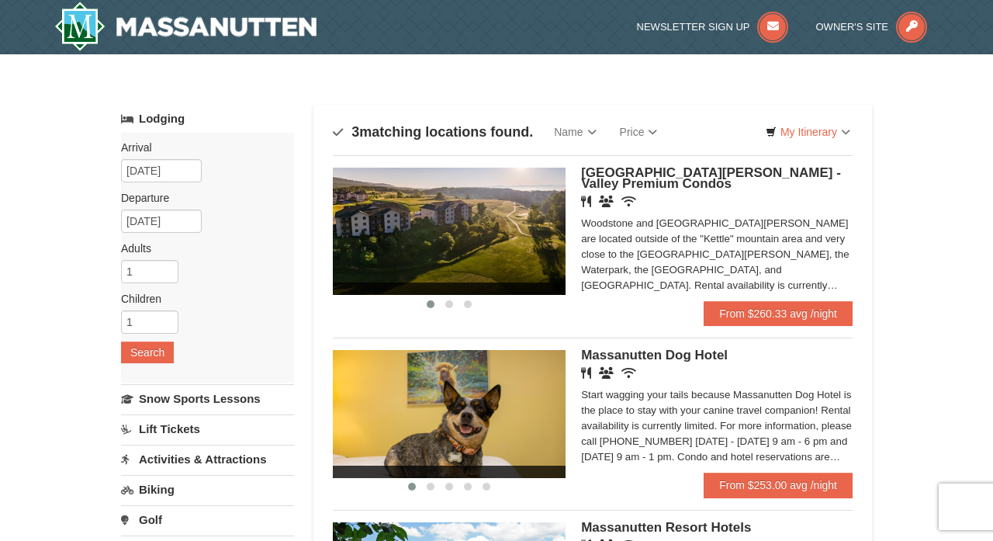
scroll to position [0, 0]
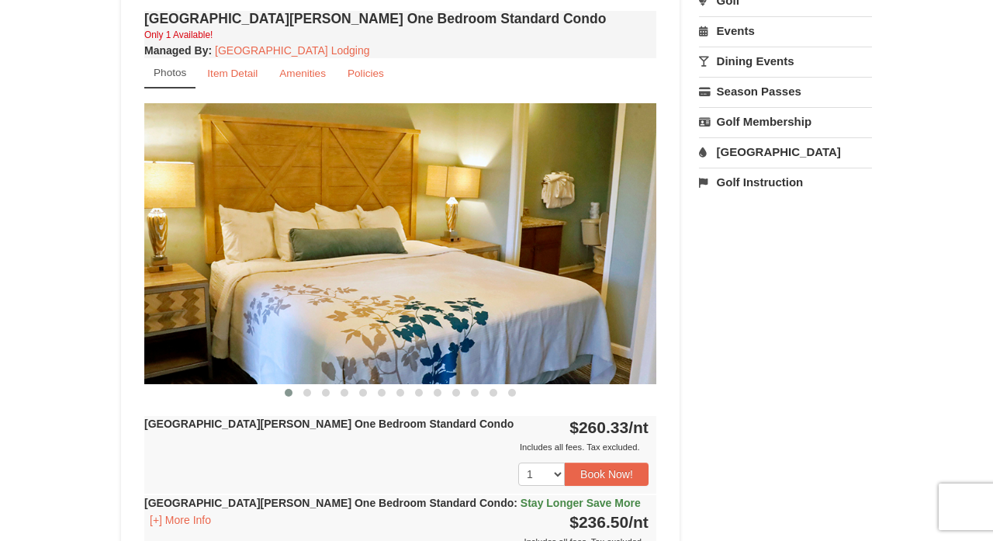
scroll to position [590, 0]
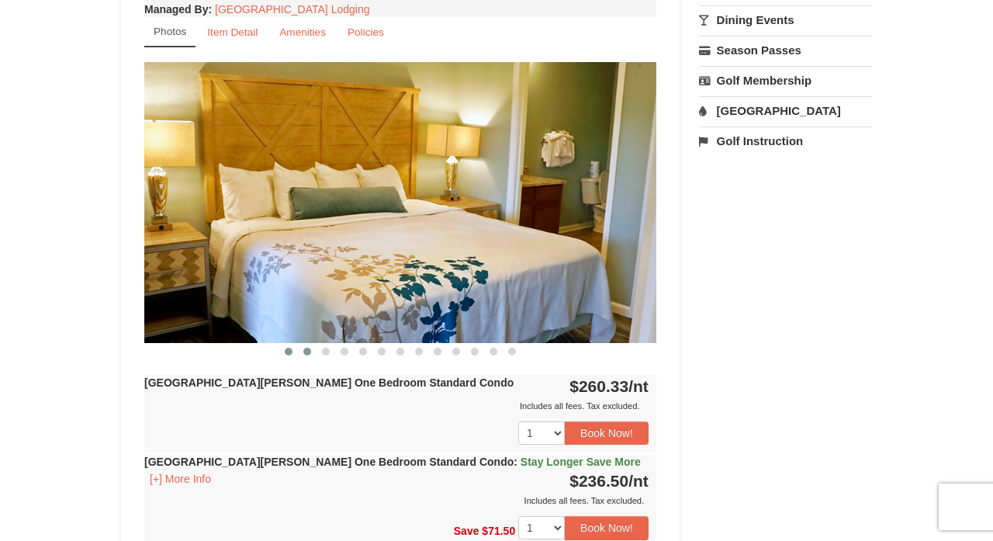
click at [308, 355] on span at bounding box center [307, 352] width 8 height 8
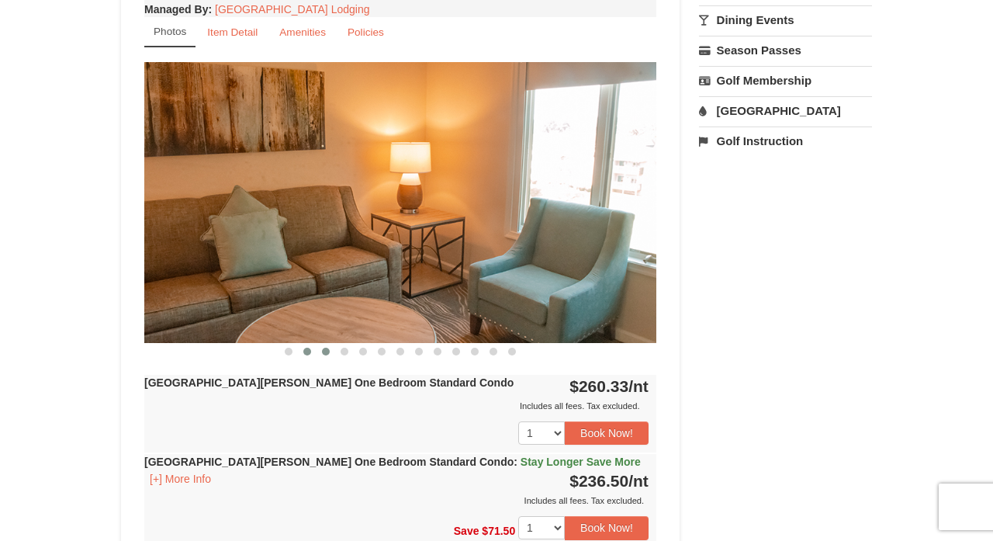
click at [328, 351] on span at bounding box center [326, 352] width 8 height 8
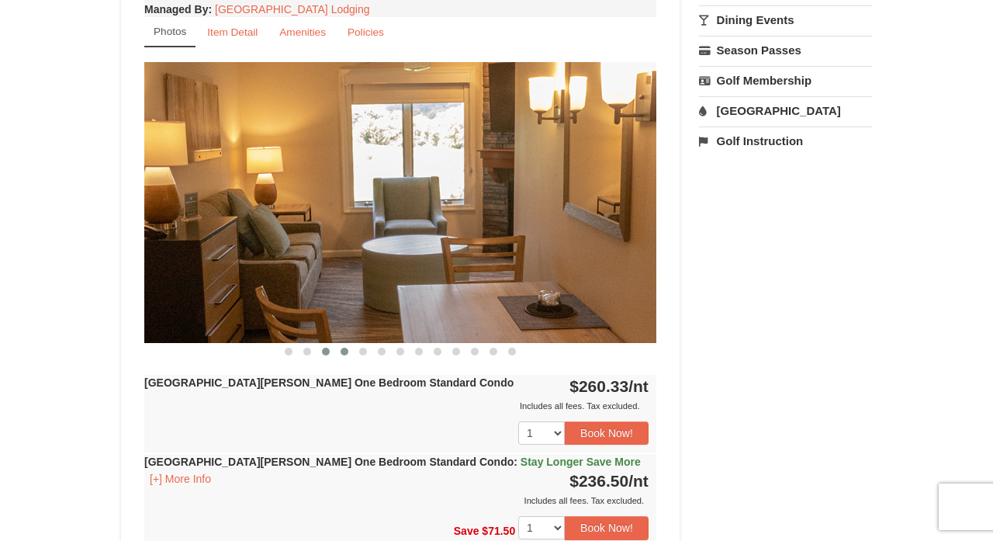
click at [346, 352] on span at bounding box center [345, 352] width 8 height 8
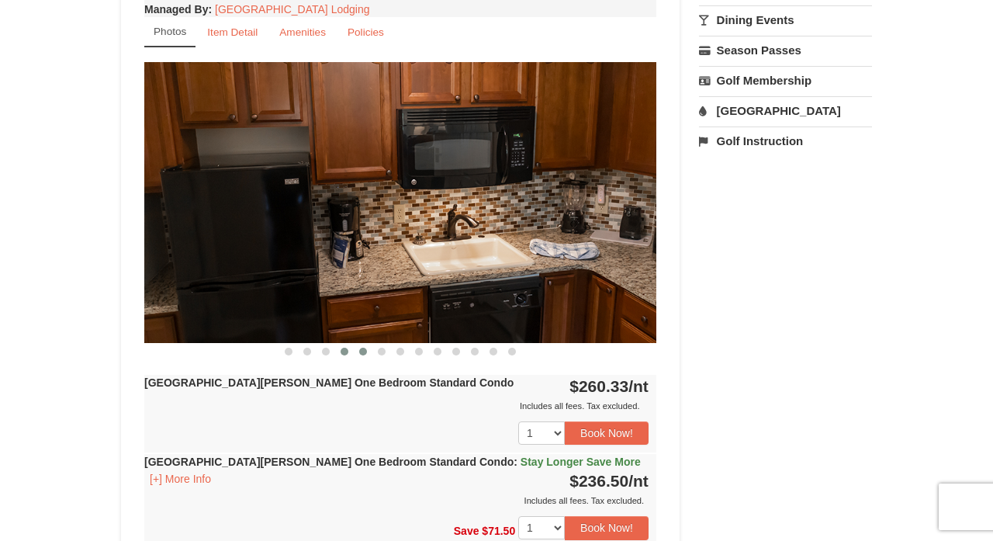
click at [368, 352] on button at bounding box center [363, 352] width 19 height 16
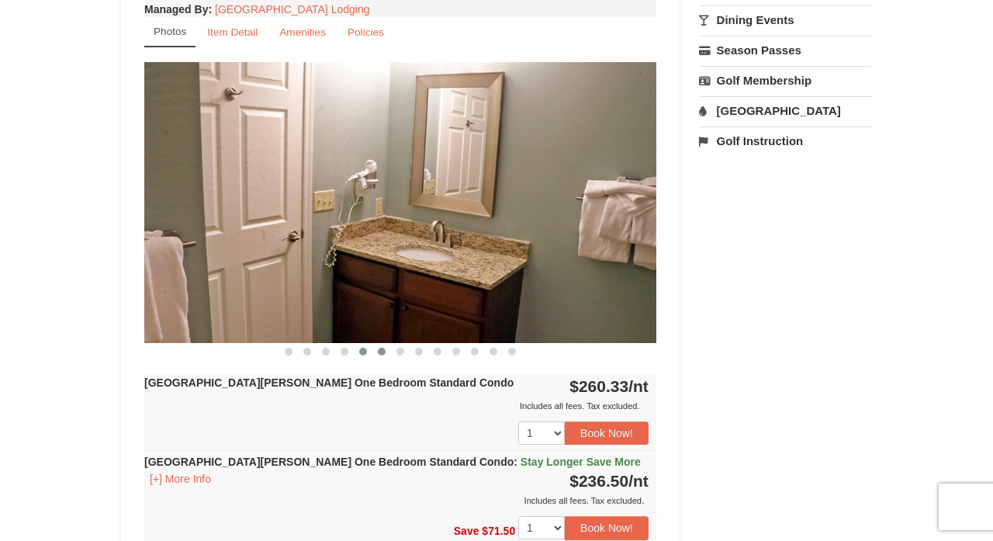
click at [387, 355] on button at bounding box center [381, 352] width 19 height 16
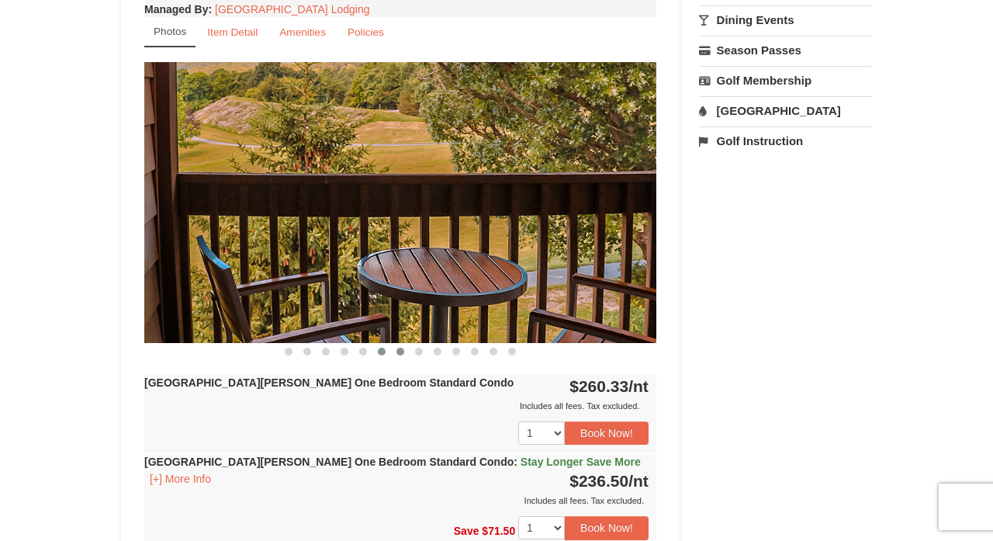
click at [404, 354] on button at bounding box center [400, 352] width 19 height 16
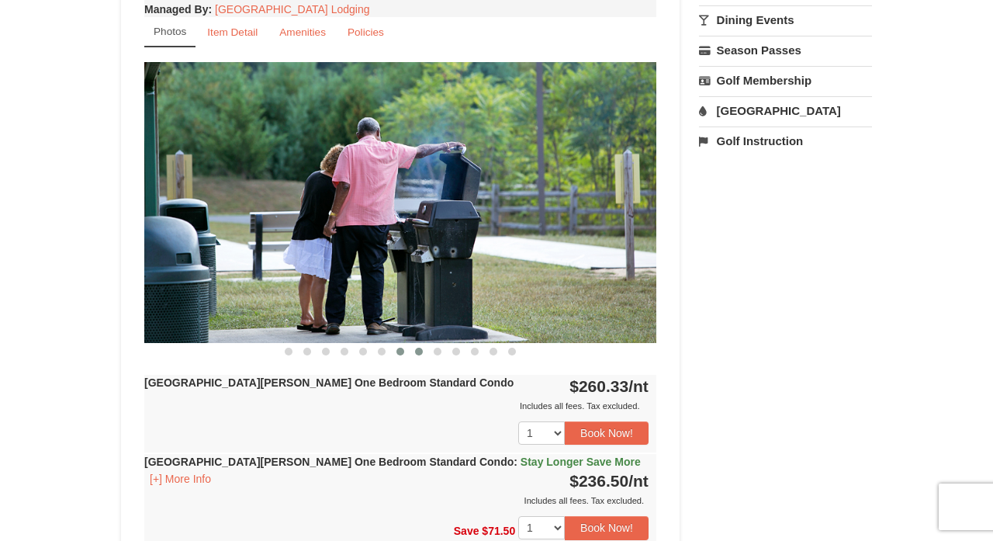
click at [420, 351] on span at bounding box center [419, 352] width 8 height 8
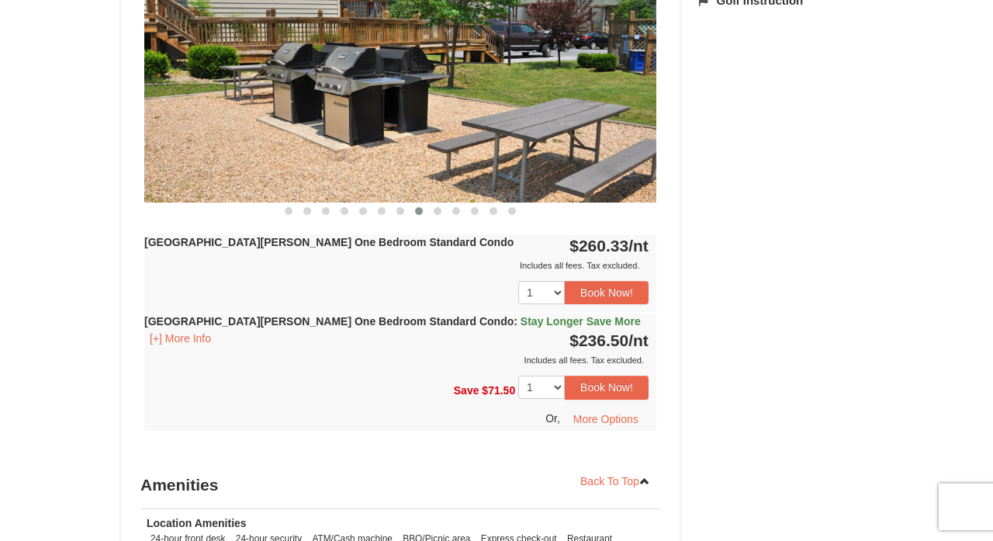
scroll to position [743, 0]
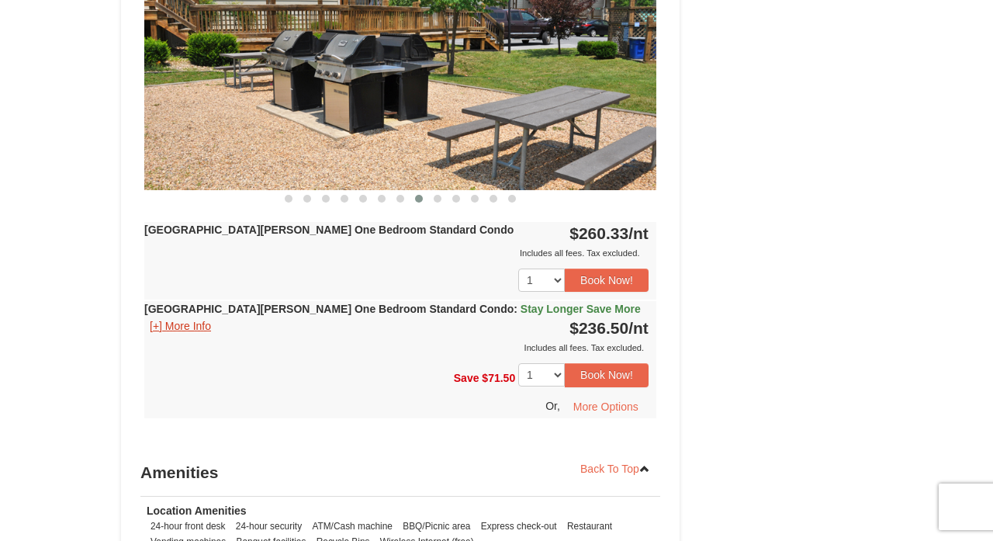
click at [199, 323] on button "[+] More Info" at bounding box center [180, 325] width 72 height 17
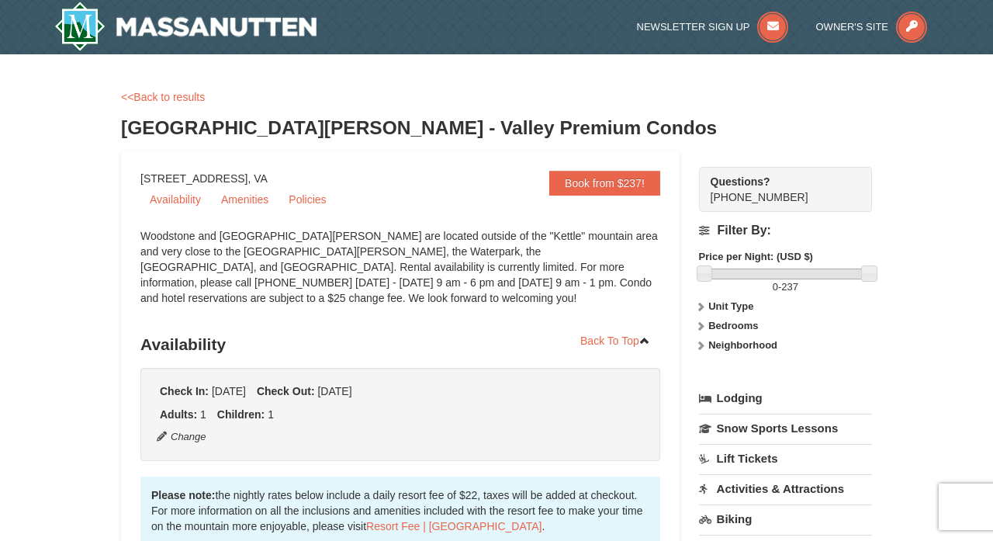
scroll to position [0, 0]
click at [156, 98] on link "<<Back to results" at bounding box center [163, 97] width 84 height 12
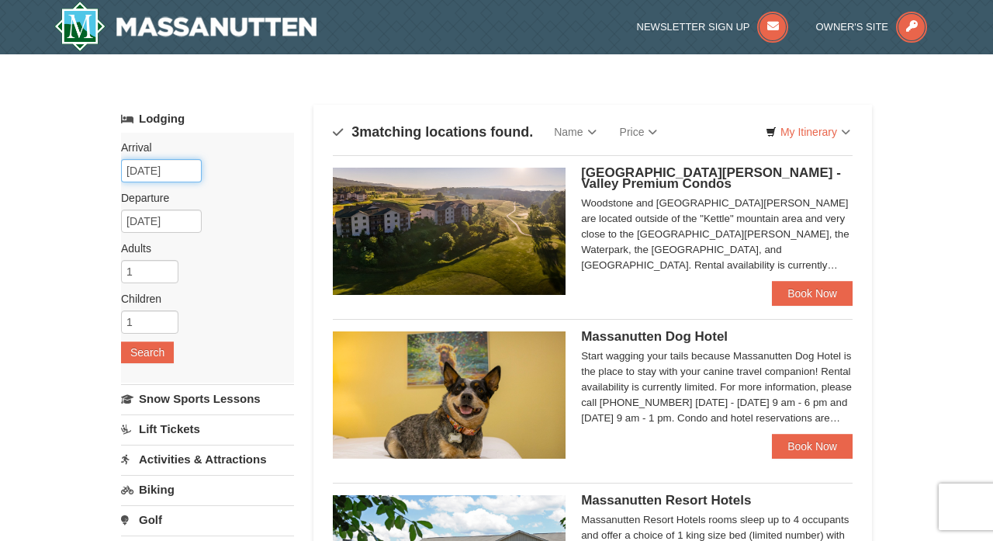
click at [184, 166] on input "12/28/2025" at bounding box center [161, 170] width 81 height 23
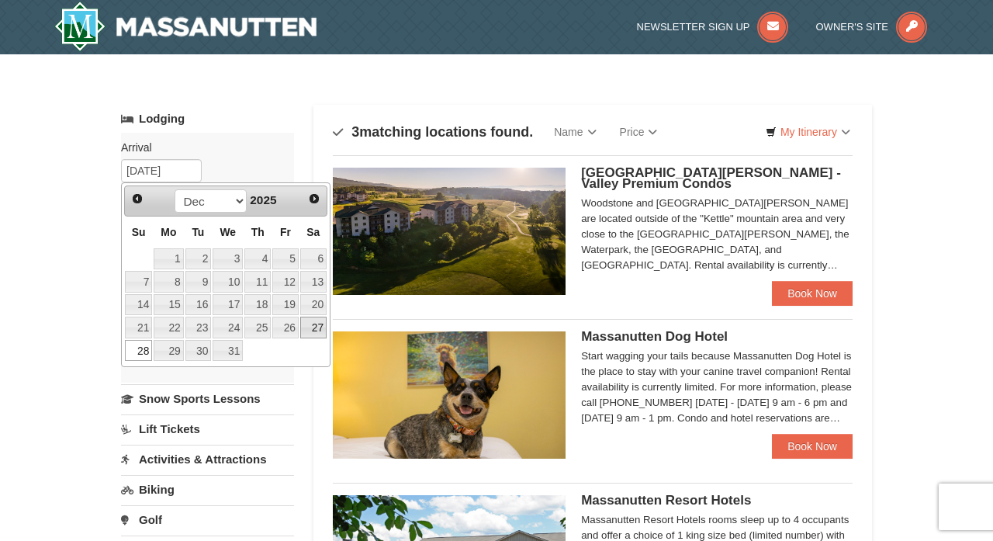
click at [312, 327] on link "27" at bounding box center [313, 328] width 26 height 22
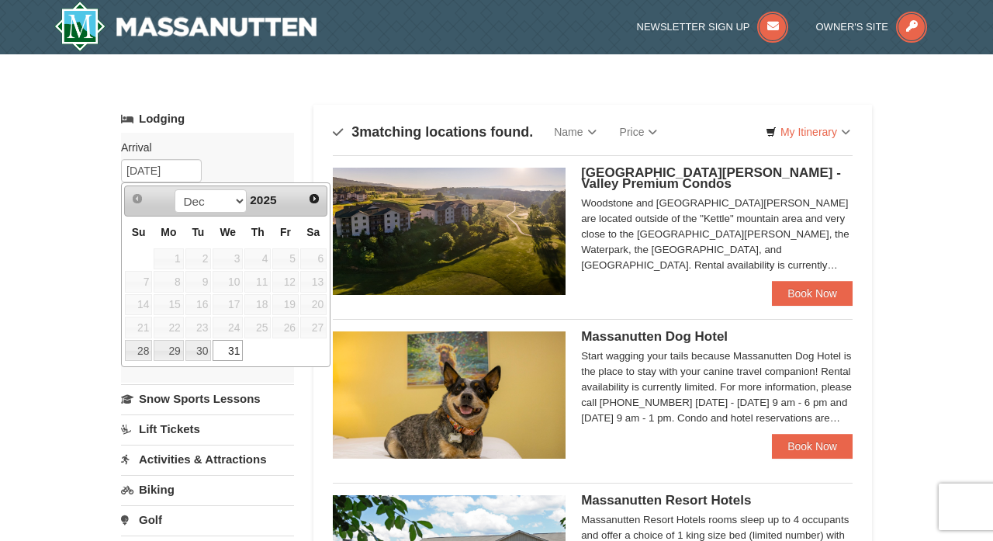
type input "[DATE]"
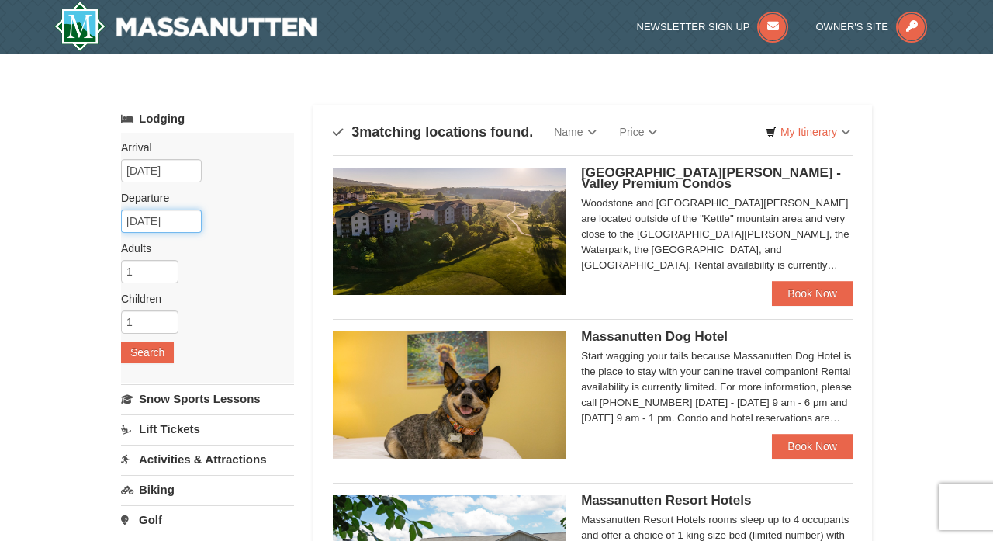
click at [185, 225] on input "[DATE]" at bounding box center [161, 220] width 81 height 23
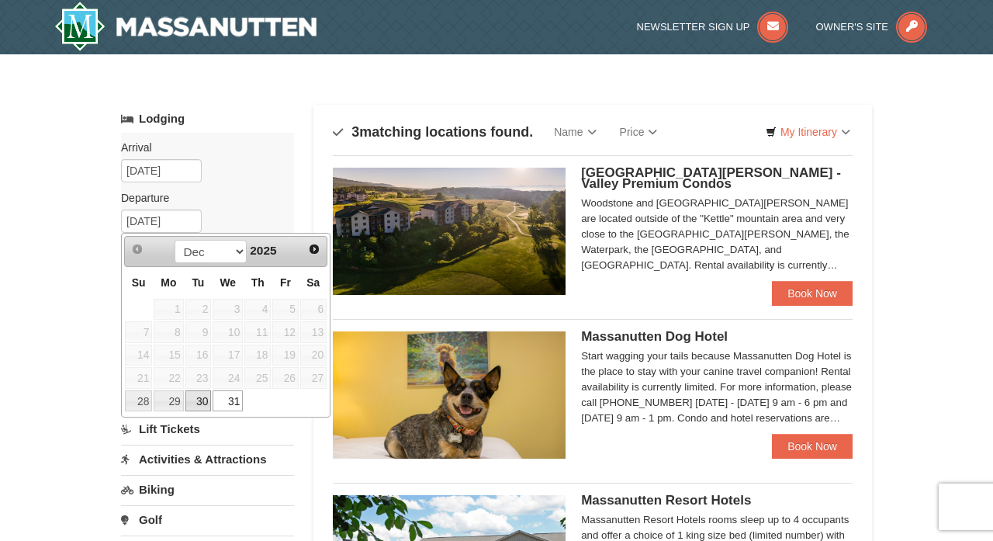
click at [202, 404] on link "30" at bounding box center [198, 401] width 26 height 22
type input "[DATE]"
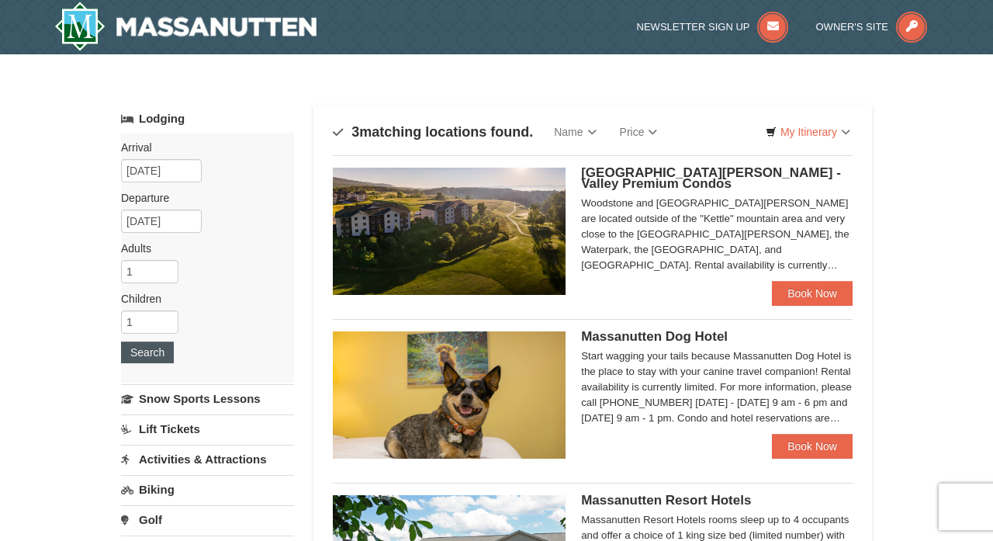
click at [145, 356] on button "Search" at bounding box center [147, 352] width 53 height 22
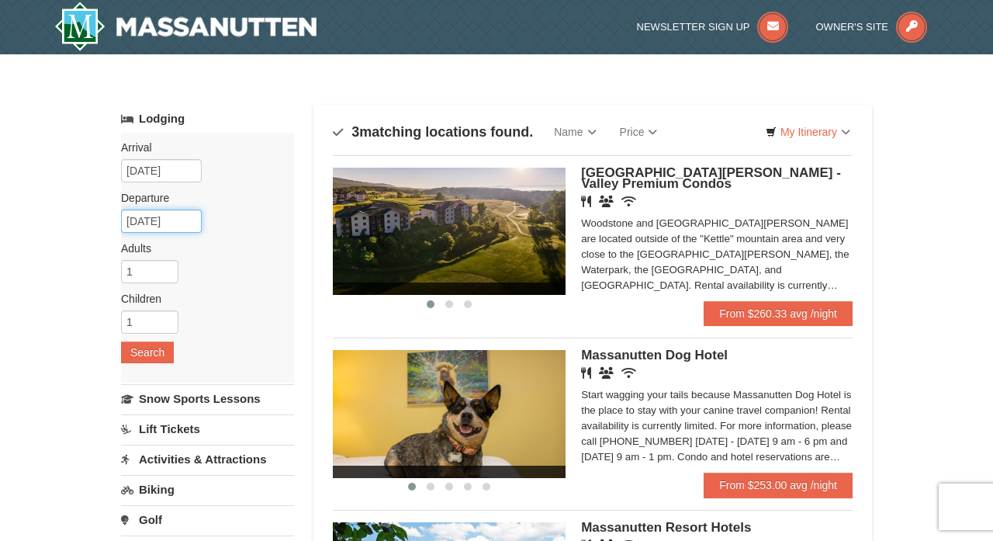
click at [163, 220] on input "[DATE]" at bounding box center [161, 220] width 81 height 23
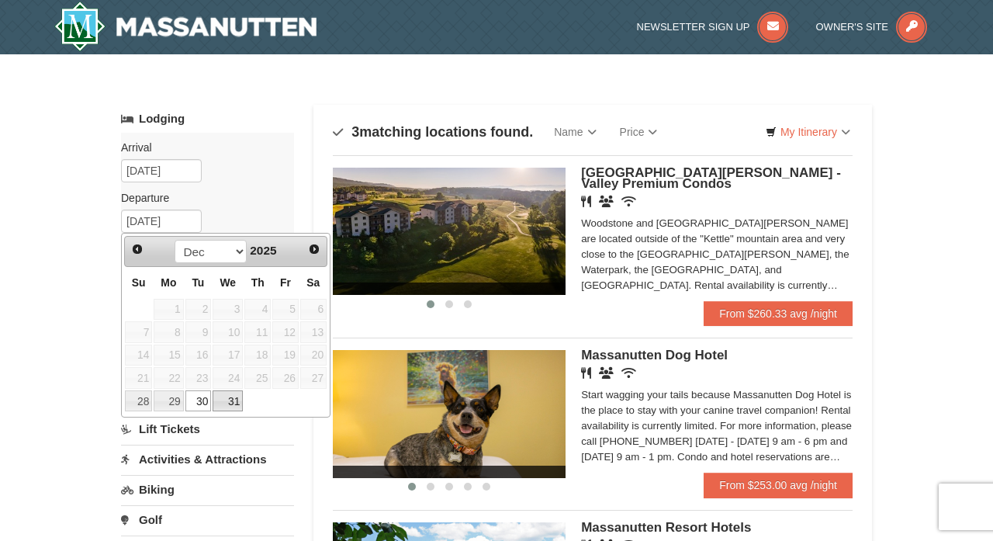
click at [237, 405] on link "31" at bounding box center [228, 401] width 30 height 22
type input "[DATE]"
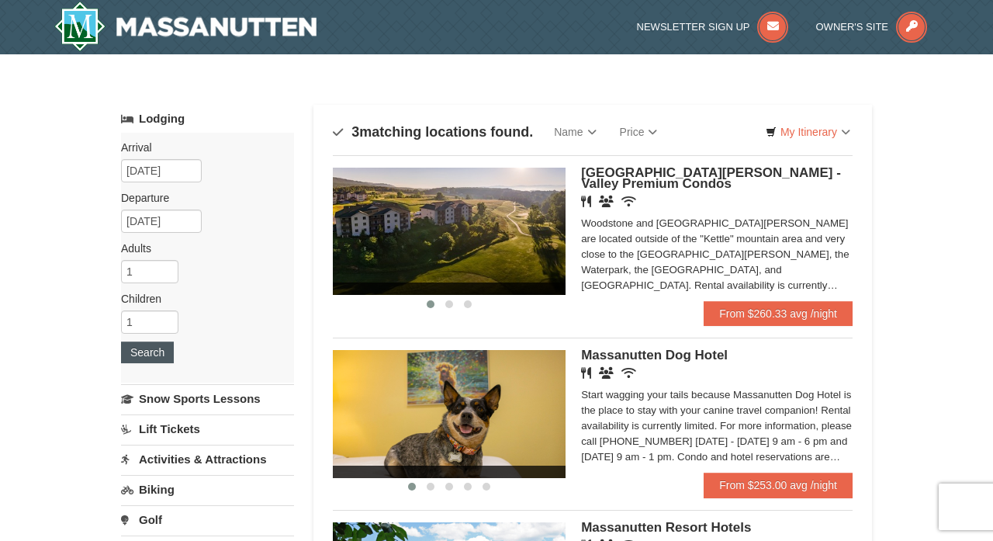
click at [153, 356] on button "Search" at bounding box center [147, 352] width 53 height 22
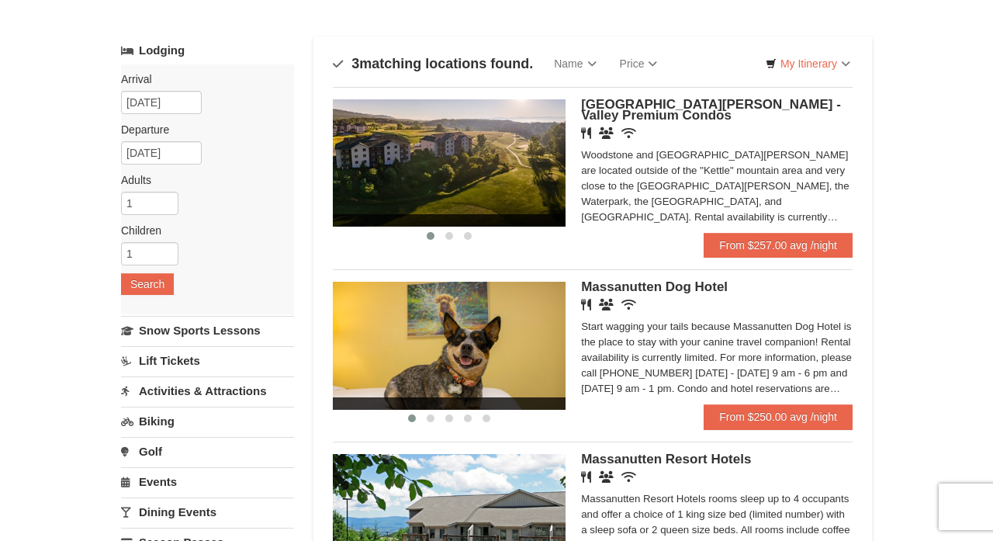
scroll to position [64, 0]
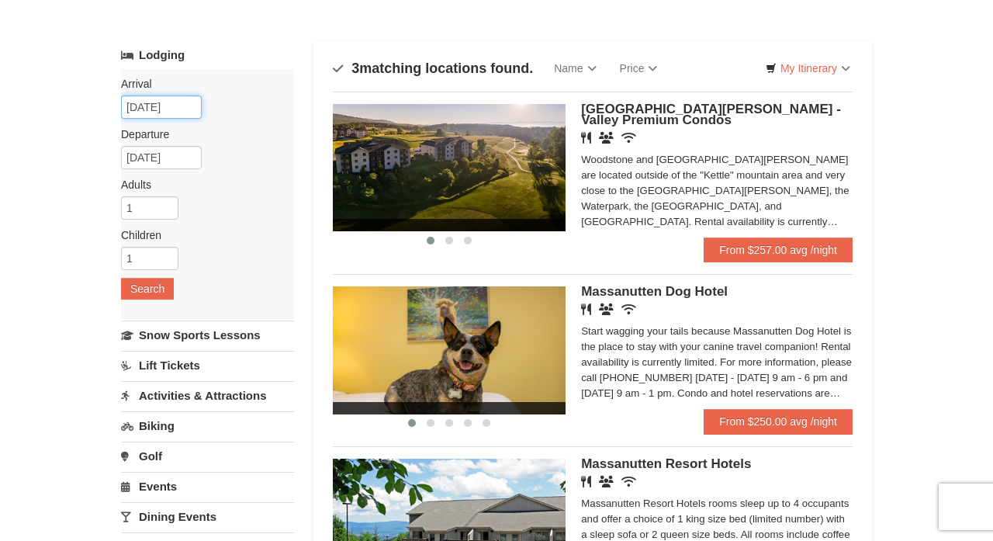
click at [157, 115] on input "[DATE]" at bounding box center [161, 106] width 81 height 23
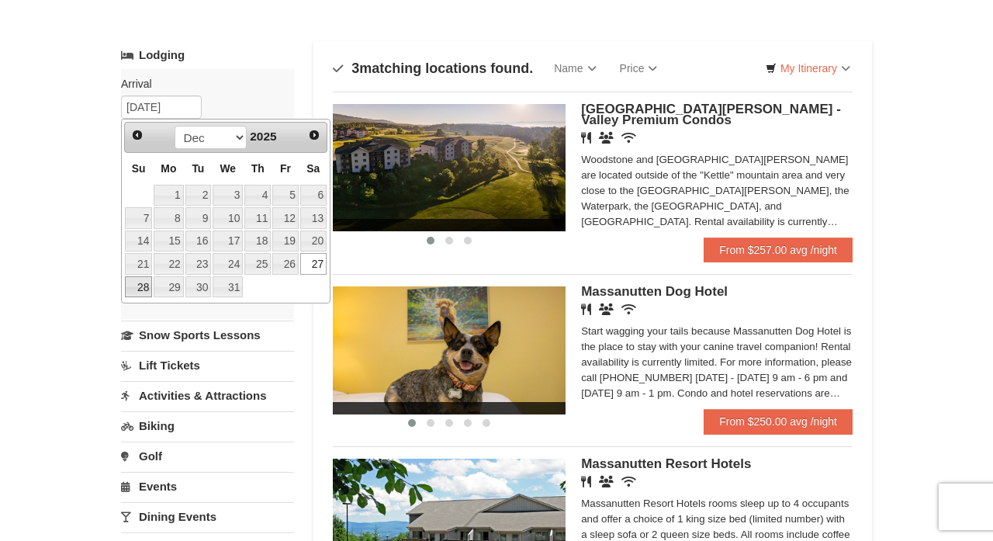
click at [143, 286] on link "28" at bounding box center [138, 287] width 27 height 22
type input "12/28/2025"
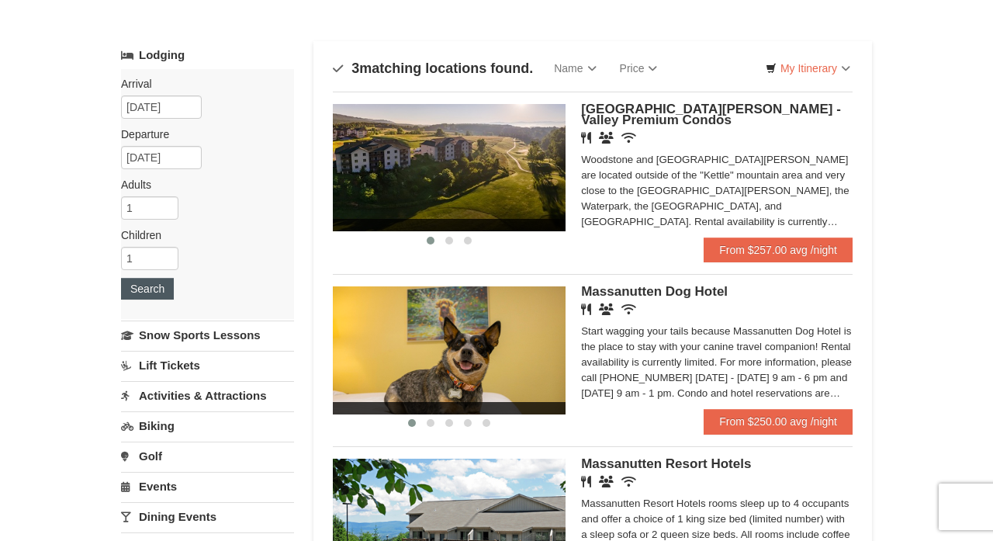
click at [153, 285] on button "Search" at bounding box center [147, 289] width 53 height 22
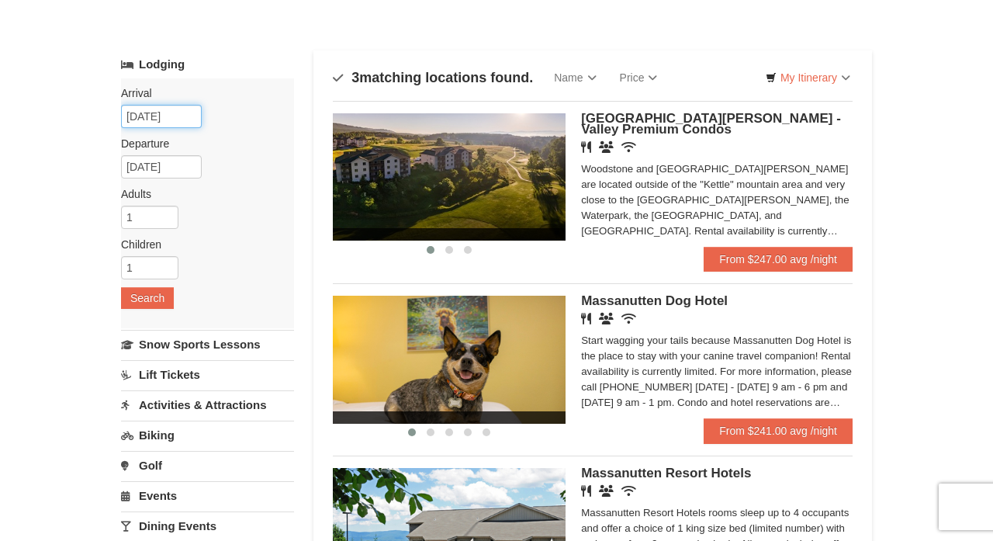
click at [175, 123] on input "12/28/2025" at bounding box center [161, 116] width 81 height 23
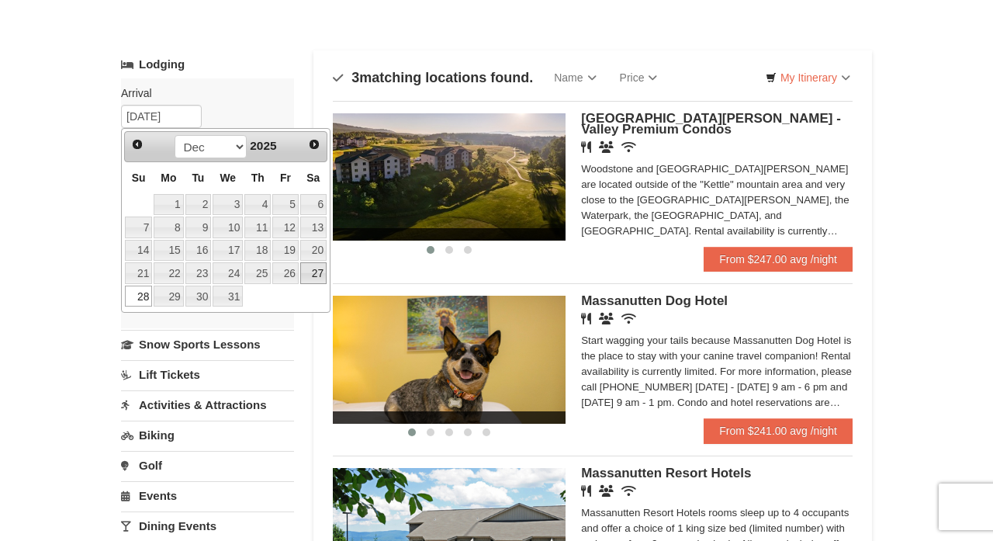
click at [317, 274] on link "27" at bounding box center [313, 273] width 26 height 22
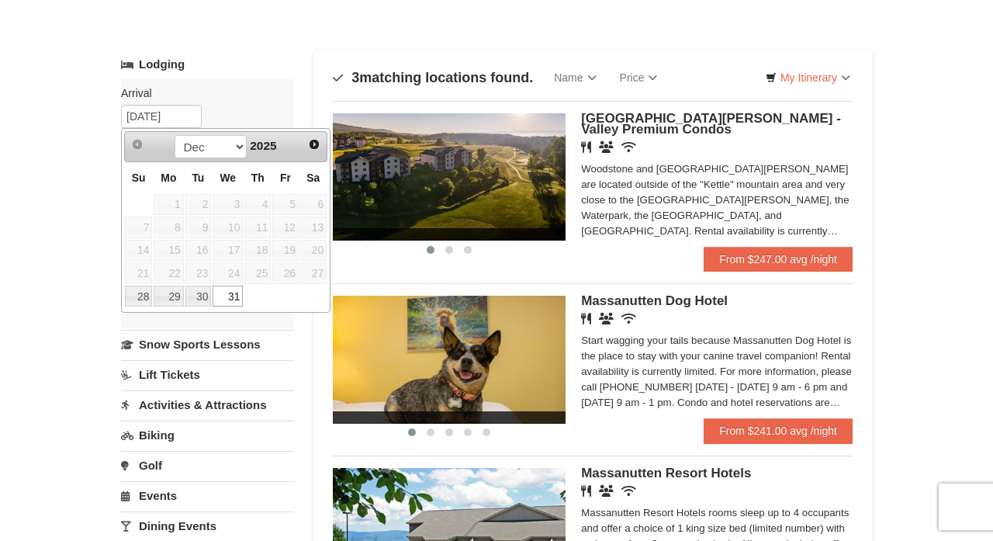
type input "[DATE]"
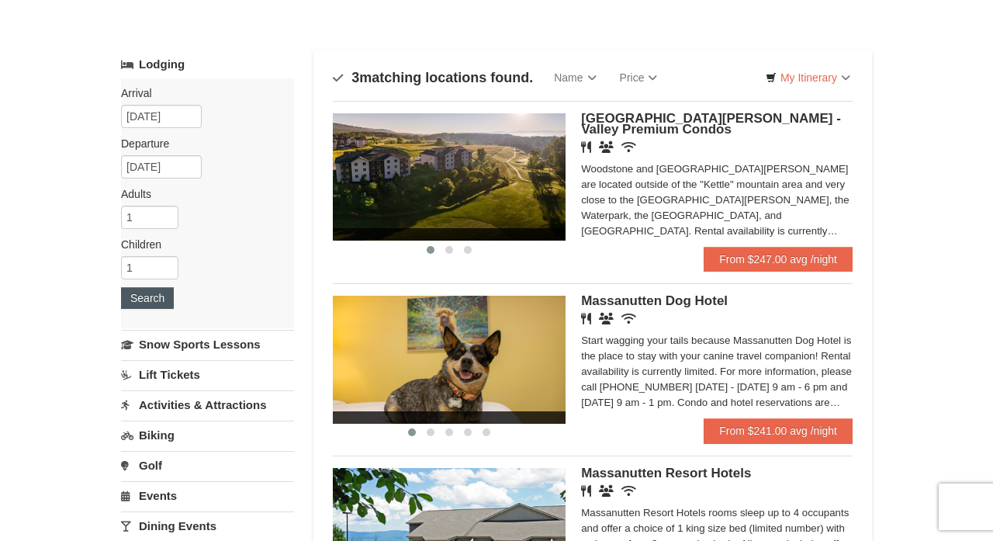
click at [147, 297] on button "Search" at bounding box center [147, 298] width 53 height 22
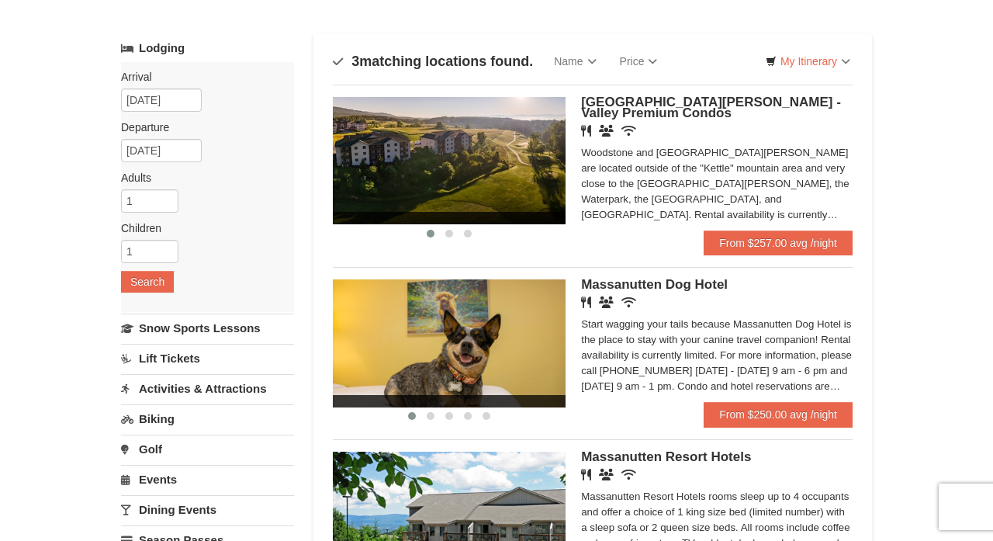
scroll to position [71, 0]
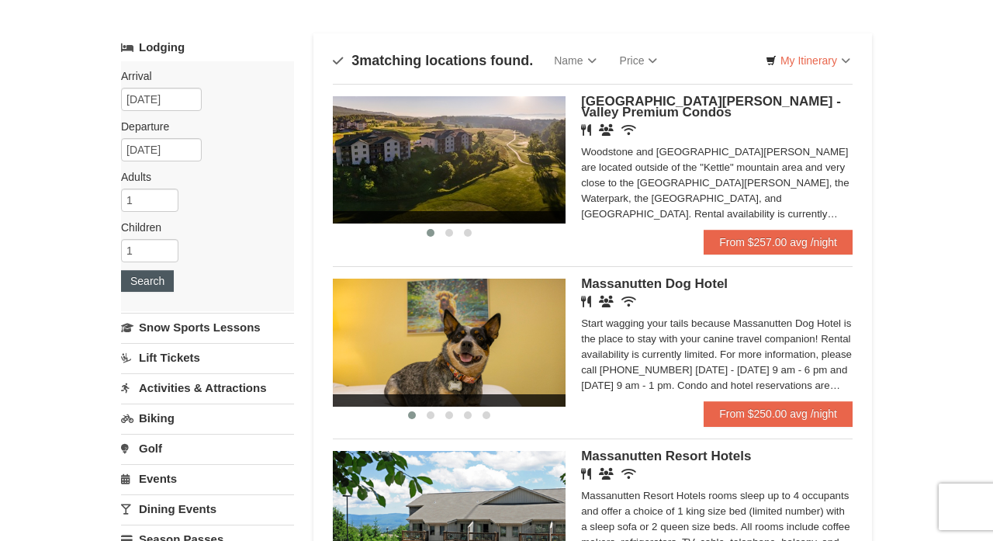
click at [154, 287] on button "Search" at bounding box center [147, 281] width 53 height 22
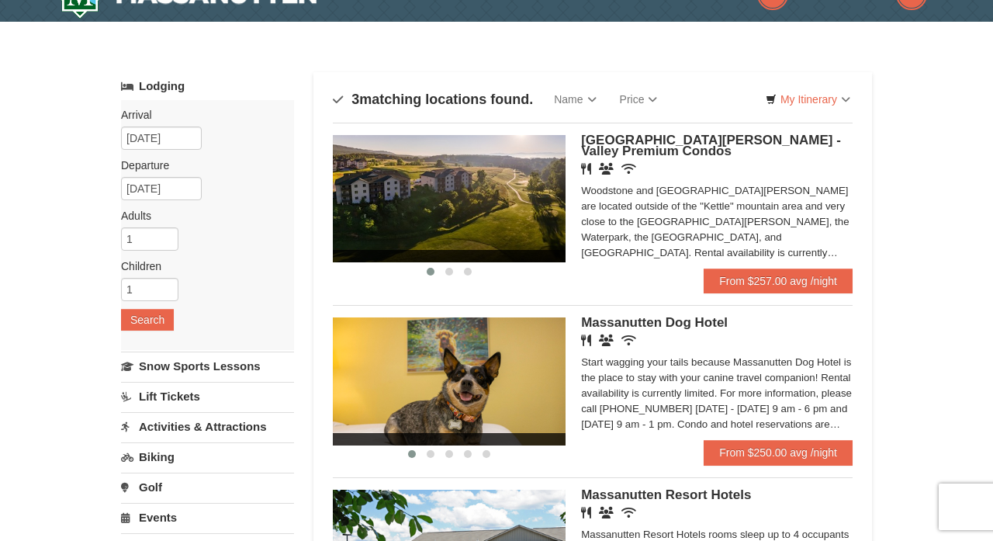
scroll to position [41, 0]
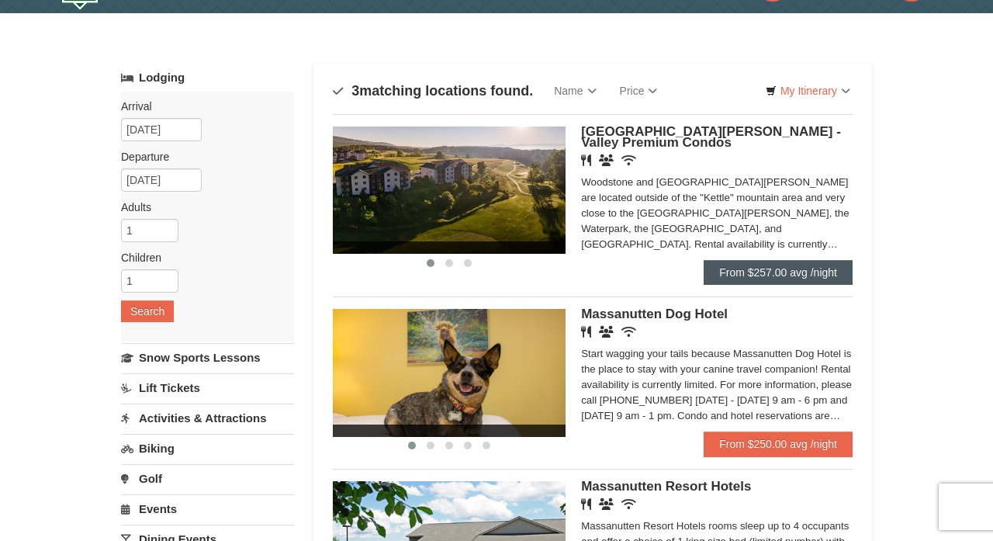
click at [770, 275] on link "From $257.00 avg /night" at bounding box center [778, 272] width 149 height 25
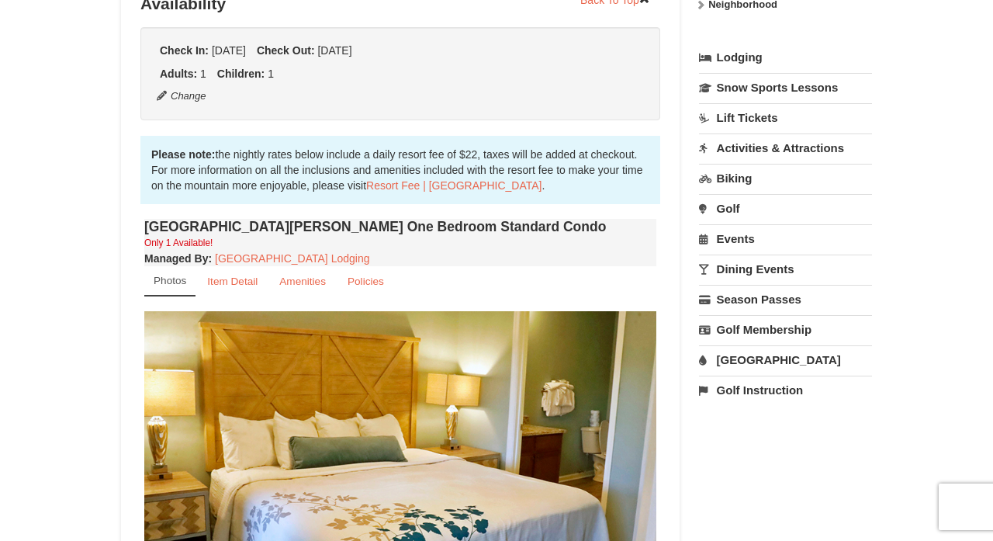
scroll to position [303, 0]
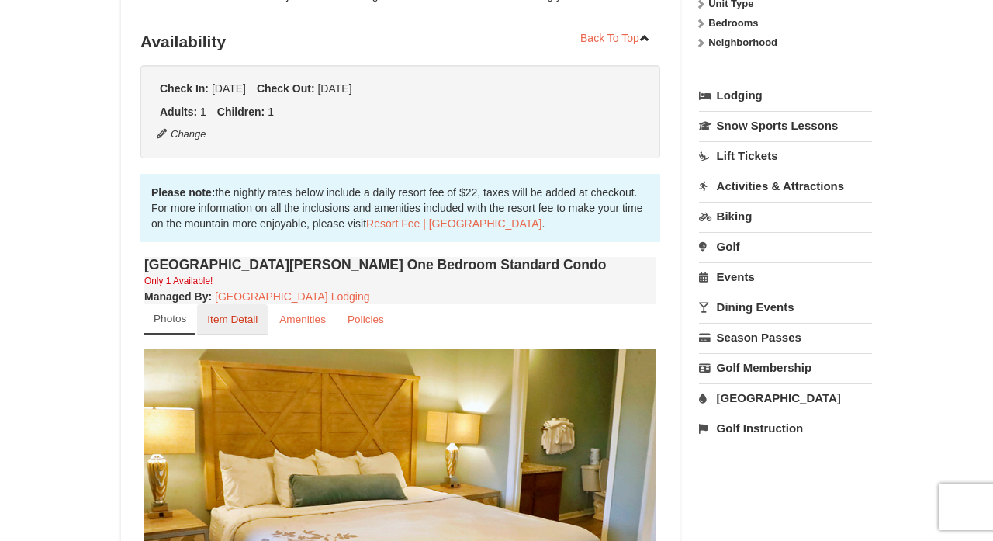
click at [244, 320] on small "Item Detail" at bounding box center [232, 319] width 50 height 12
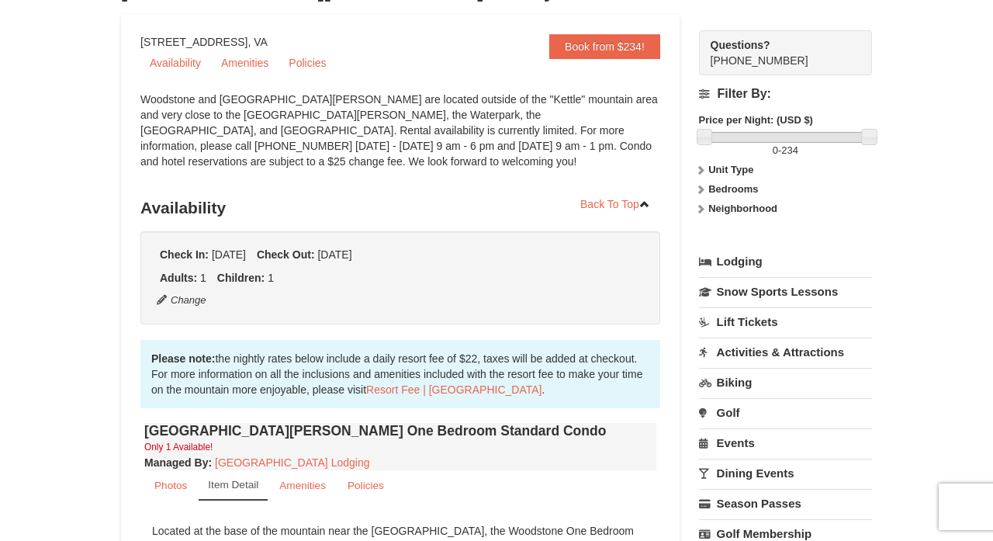
scroll to position [137, 0]
click at [358, 481] on small "Policies" at bounding box center [366, 485] width 36 height 12
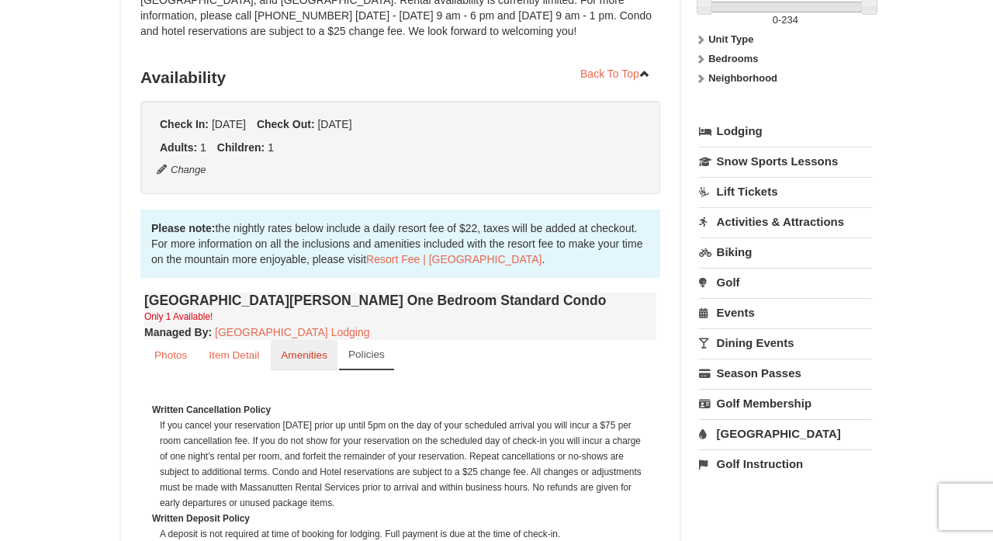
scroll to position [267, 0]
click at [234, 355] on small "Item Detail" at bounding box center [234, 355] width 50 height 12
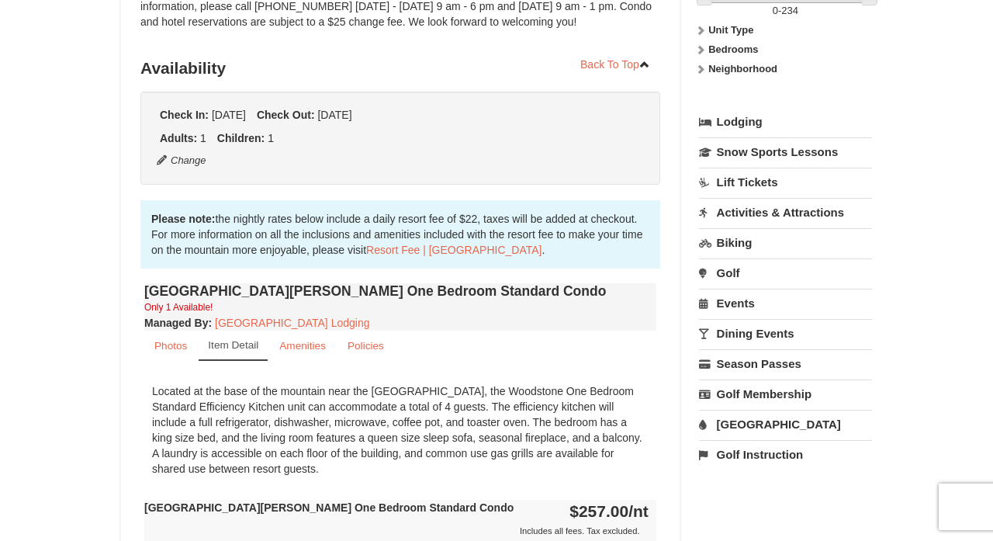
scroll to position [294, 0]
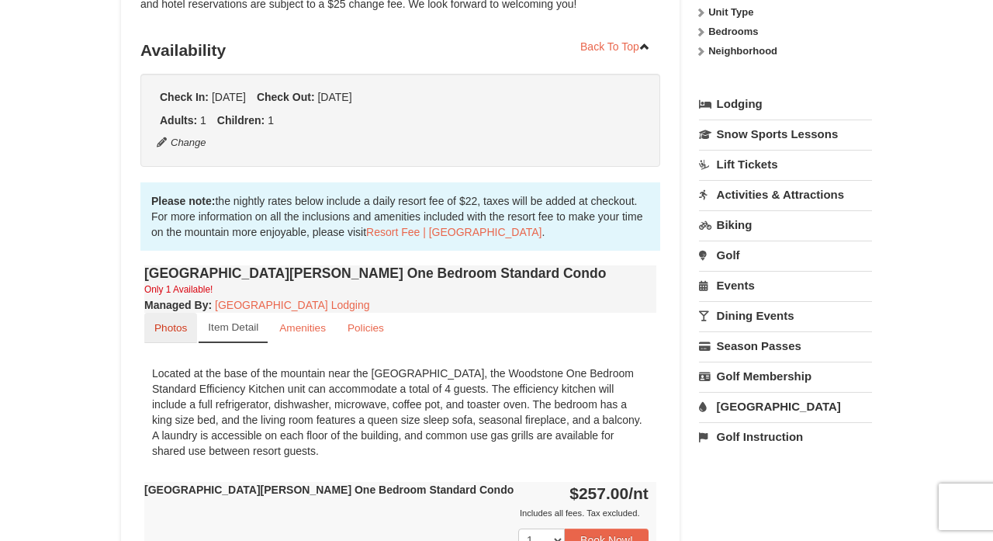
click at [168, 324] on small "Photos" at bounding box center [170, 328] width 33 height 12
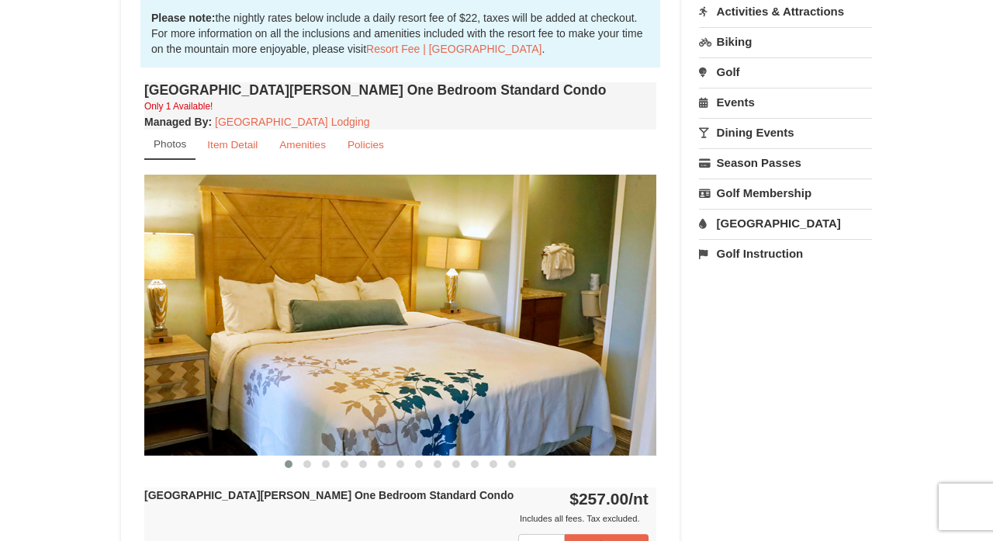
scroll to position [501, 0]
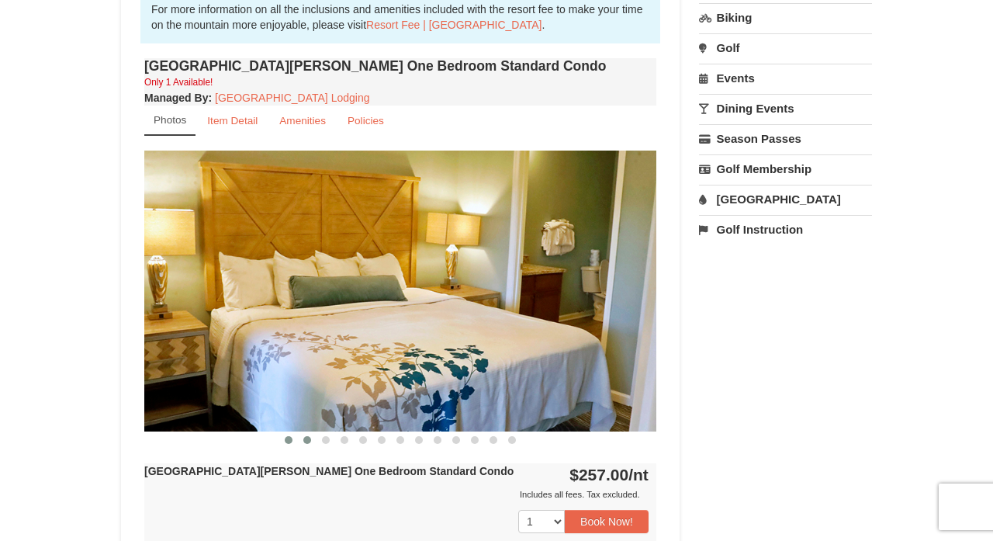
click at [310, 441] on span at bounding box center [307, 440] width 8 height 8
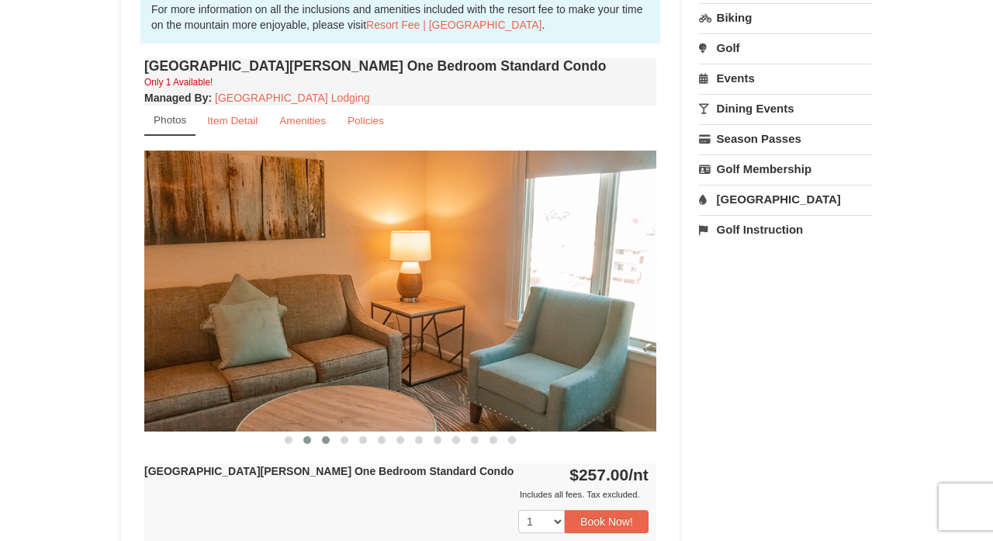
click at [327, 444] on button at bounding box center [326, 440] width 19 height 16
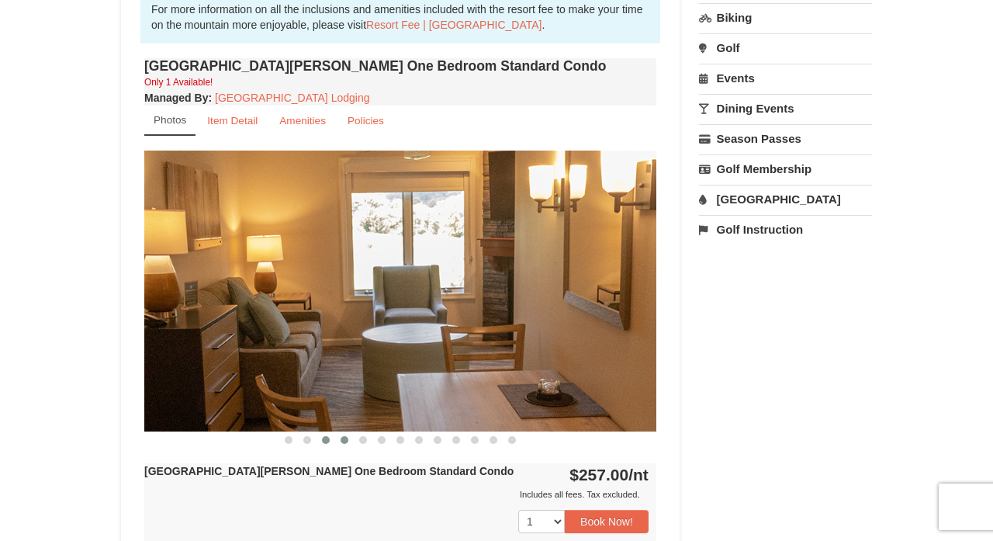
click at [344, 440] on span at bounding box center [345, 440] width 8 height 8
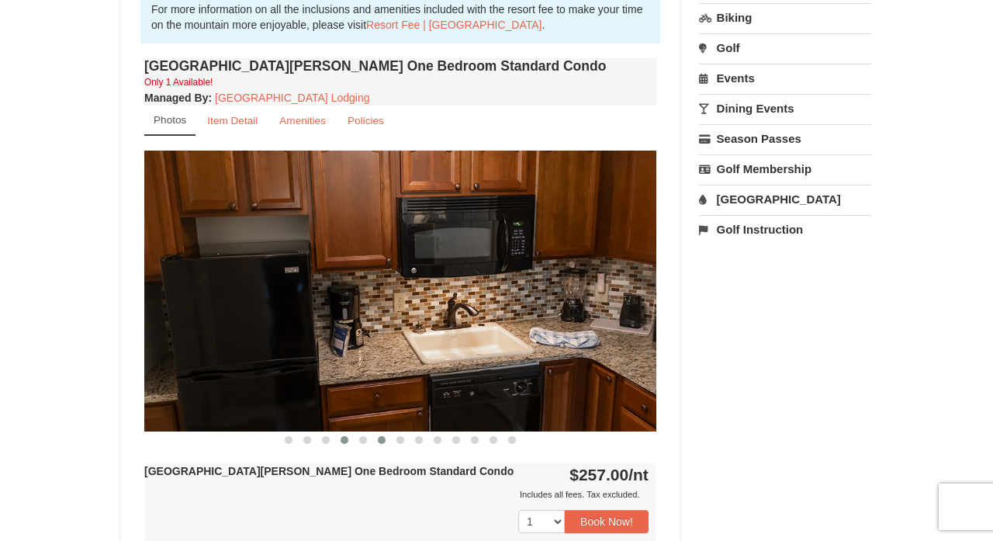
click at [379, 439] on span at bounding box center [382, 440] width 8 height 8
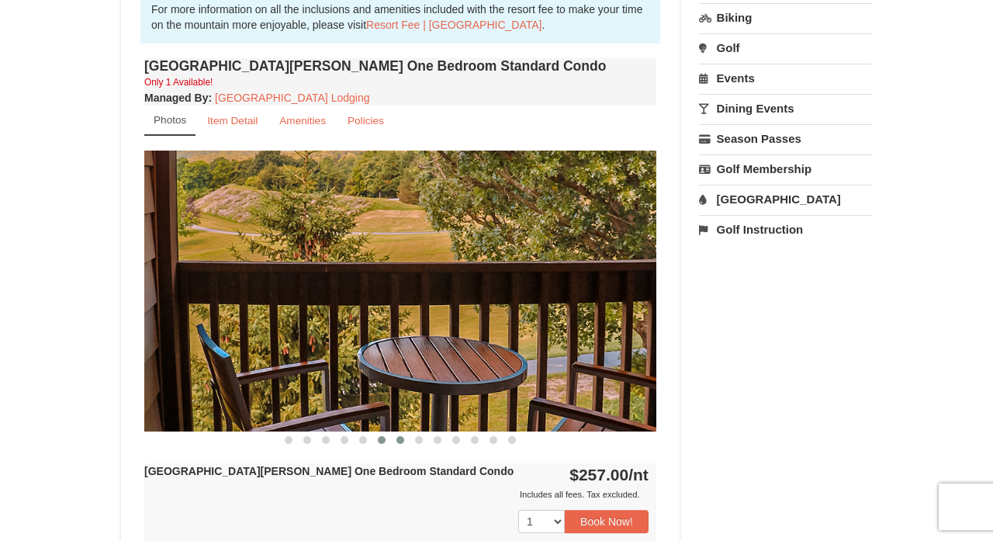
click at [405, 438] on button at bounding box center [400, 440] width 19 height 16
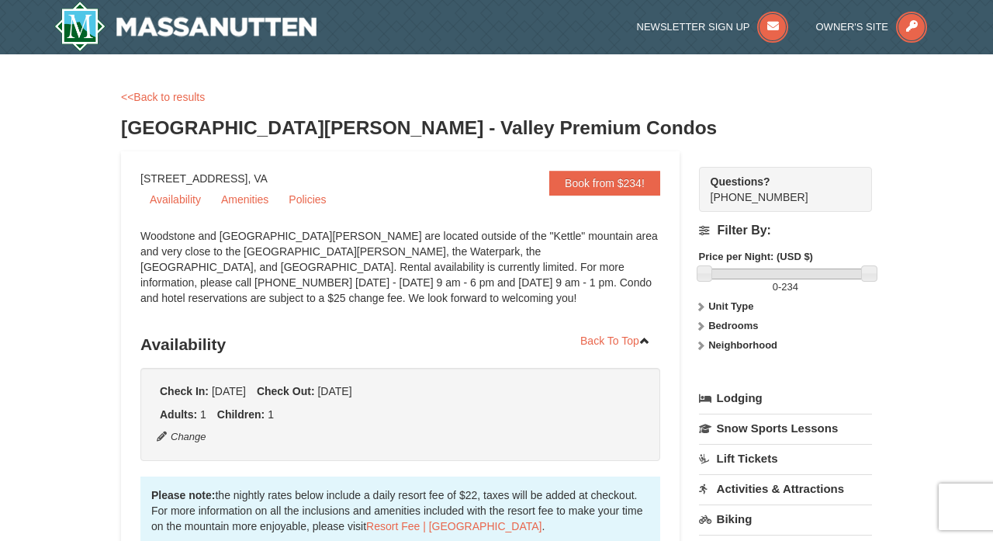
scroll to position [0, 0]
click at [154, 96] on link "<<Back to results" at bounding box center [163, 97] width 84 height 12
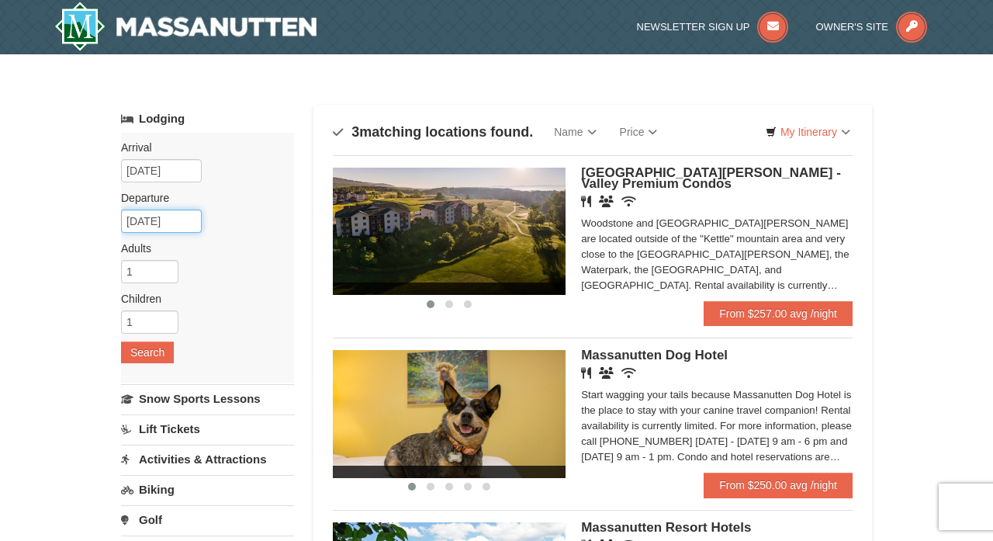
click at [191, 221] on input "[DATE]" at bounding box center [161, 220] width 81 height 23
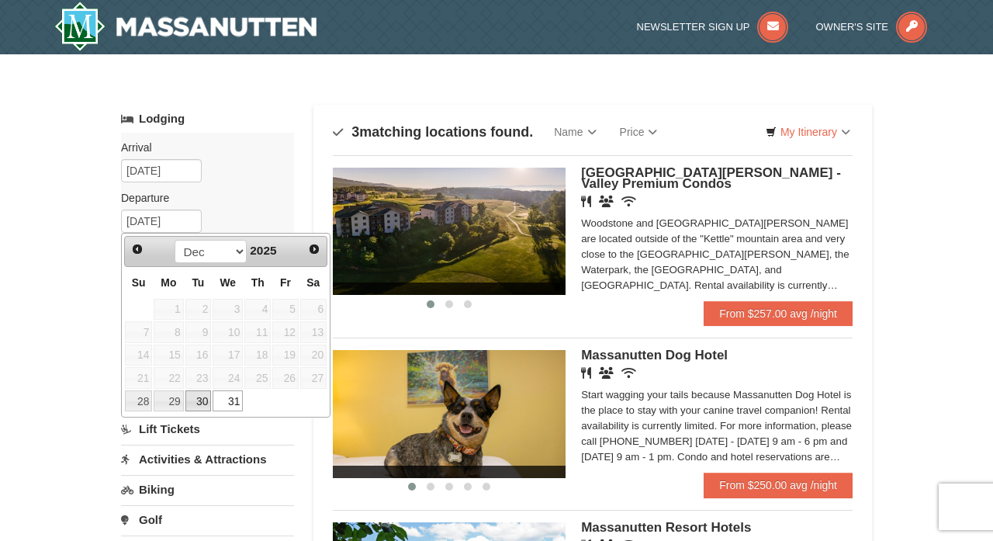
click at [198, 400] on link "30" at bounding box center [198, 401] width 26 height 22
type input "[DATE]"
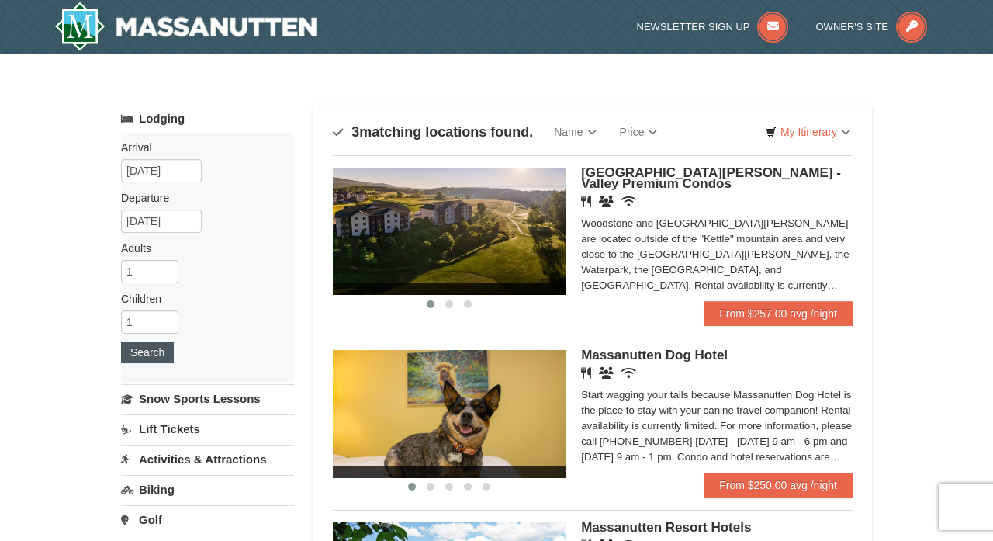
click at [169, 355] on button "Search" at bounding box center [147, 352] width 53 height 22
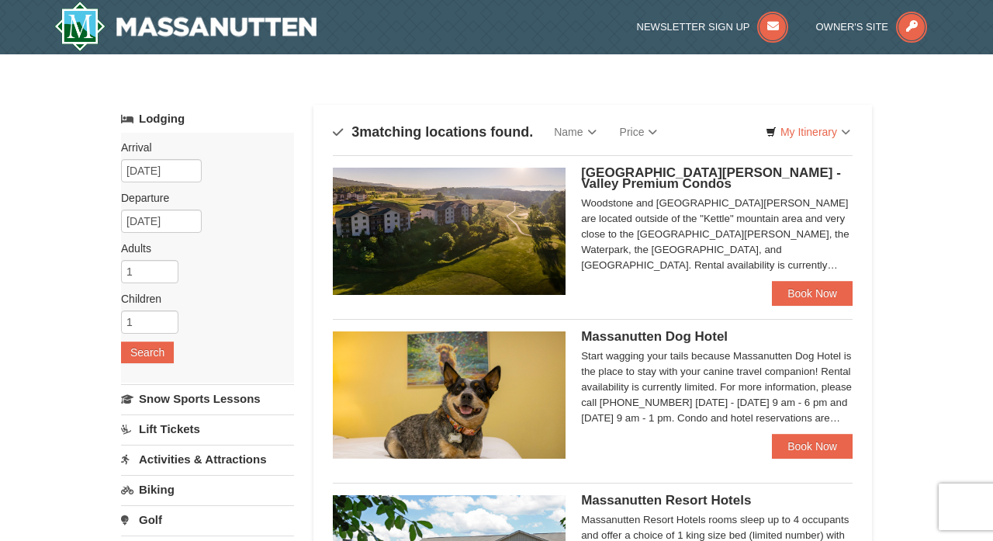
click at [692, 172] on span "[GEOGRAPHIC_DATA][PERSON_NAME] - Valley Premium Condos" at bounding box center [711, 178] width 260 height 26
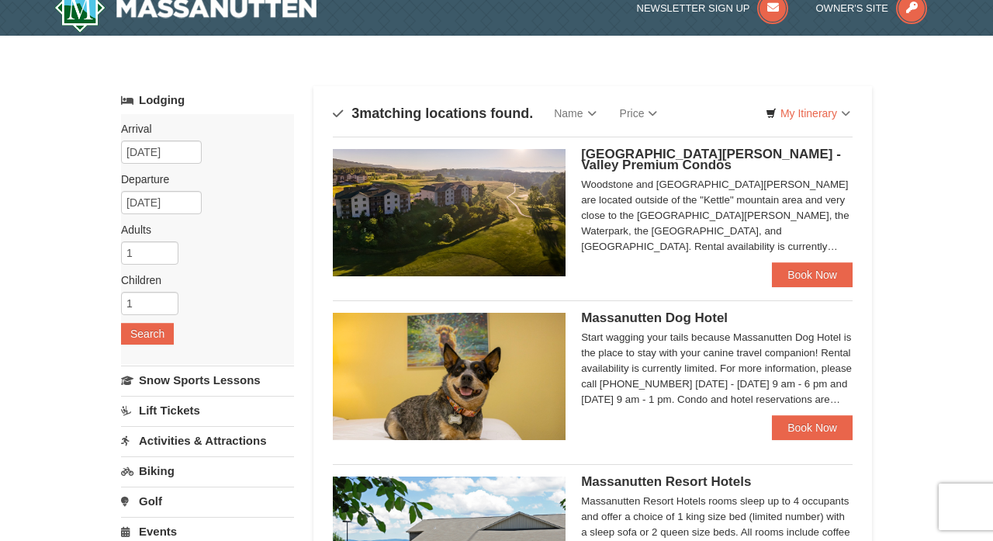
scroll to position [15, 0]
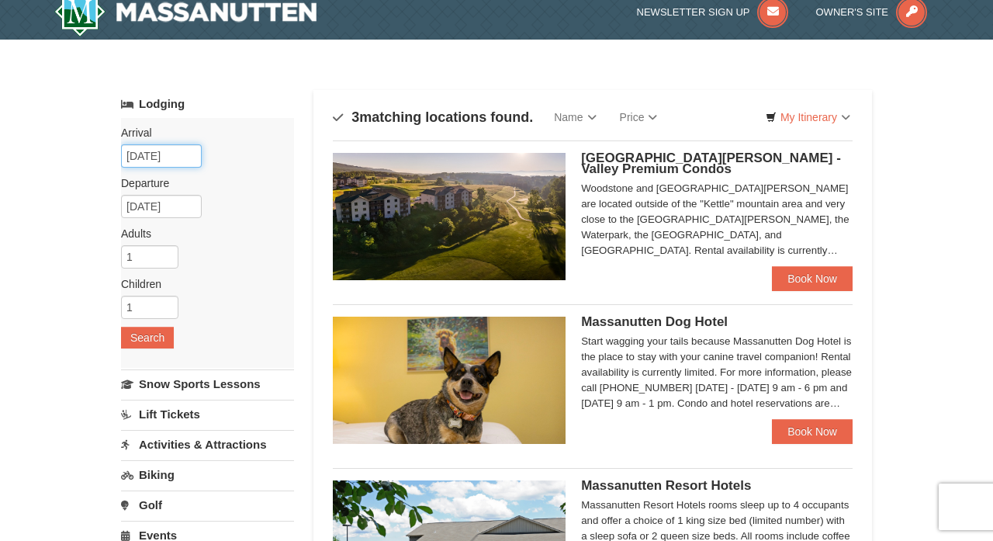
click at [134, 158] on input "[DATE]" at bounding box center [161, 155] width 81 height 23
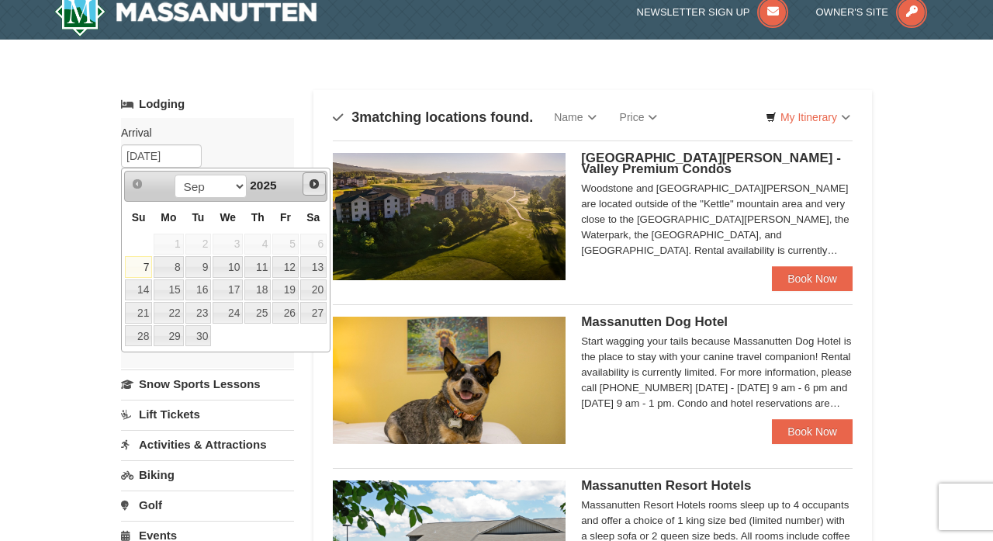
click at [316, 185] on span "Next" at bounding box center [314, 184] width 12 height 12
click at [296, 310] on link "26" at bounding box center [285, 313] width 26 height 22
type input "12/26/2025"
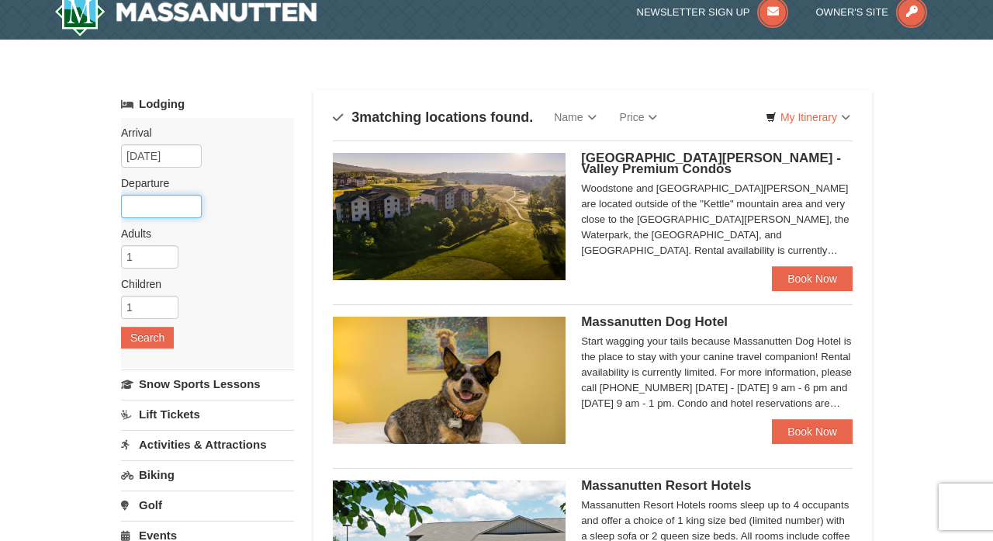
click at [175, 208] on input "text" at bounding box center [161, 206] width 81 height 23
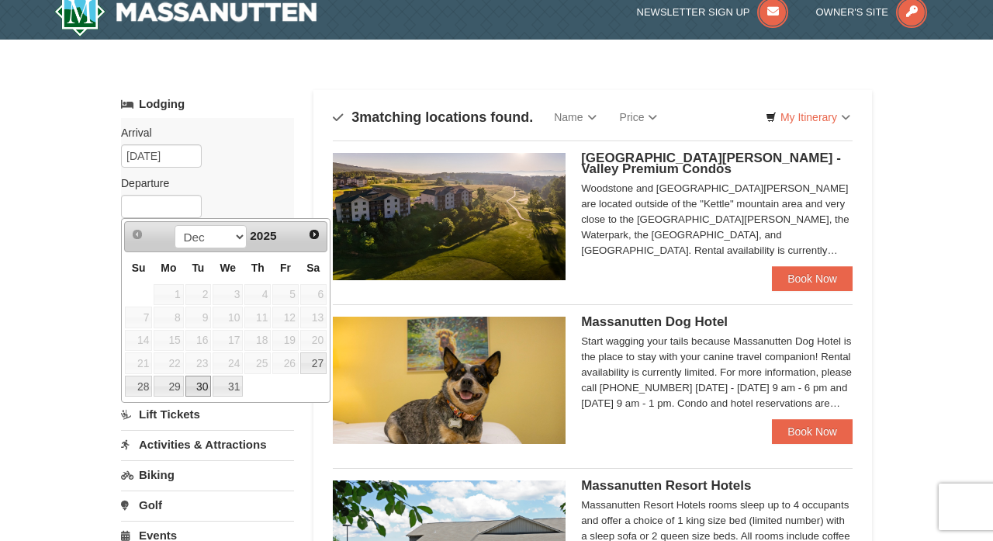
click at [195, 387] on link "30" at bounding box center [198, 387] width 26 height 22
type input "[DATE]"
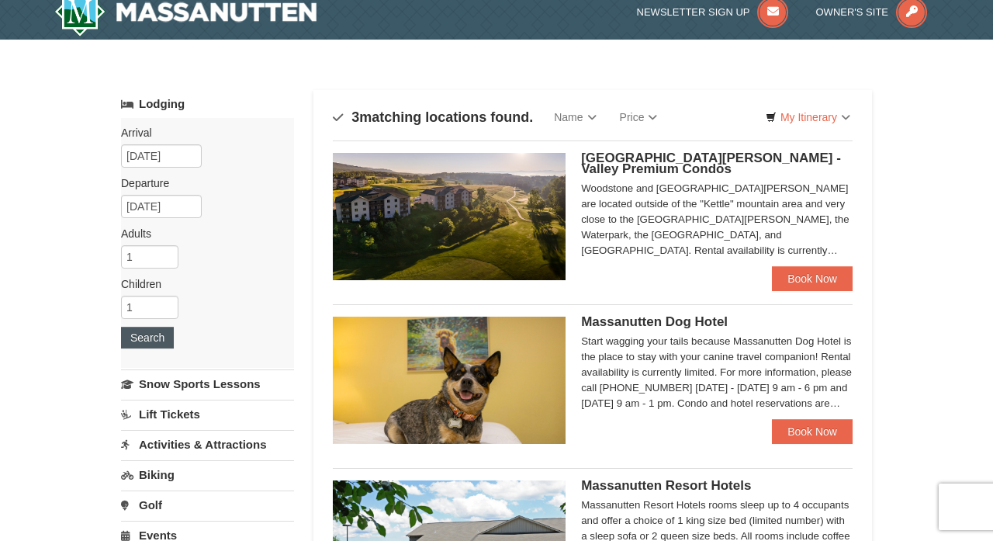
click at [151, 341] on button "Search" at bounding box center [147, 338] width 53 height 22
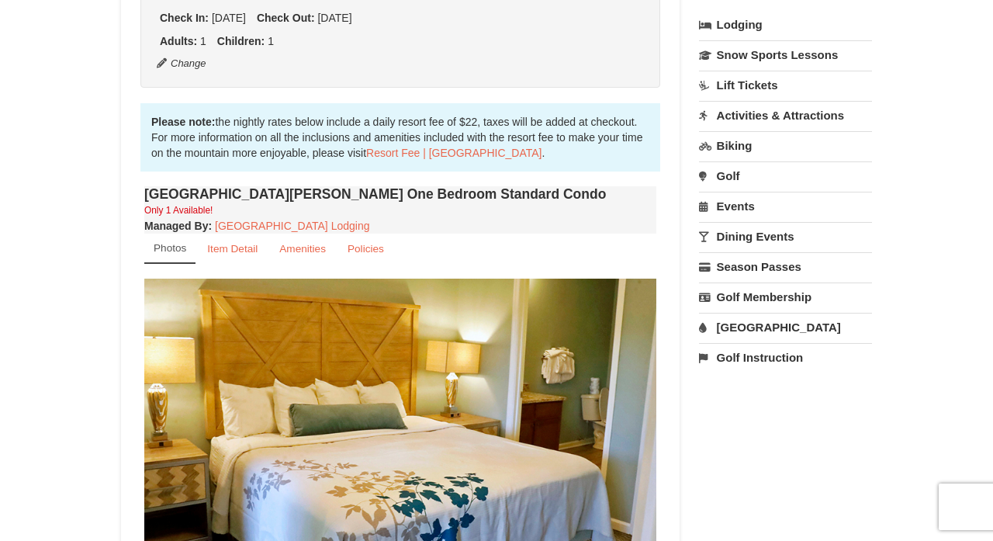
scroll to position [358, 0]
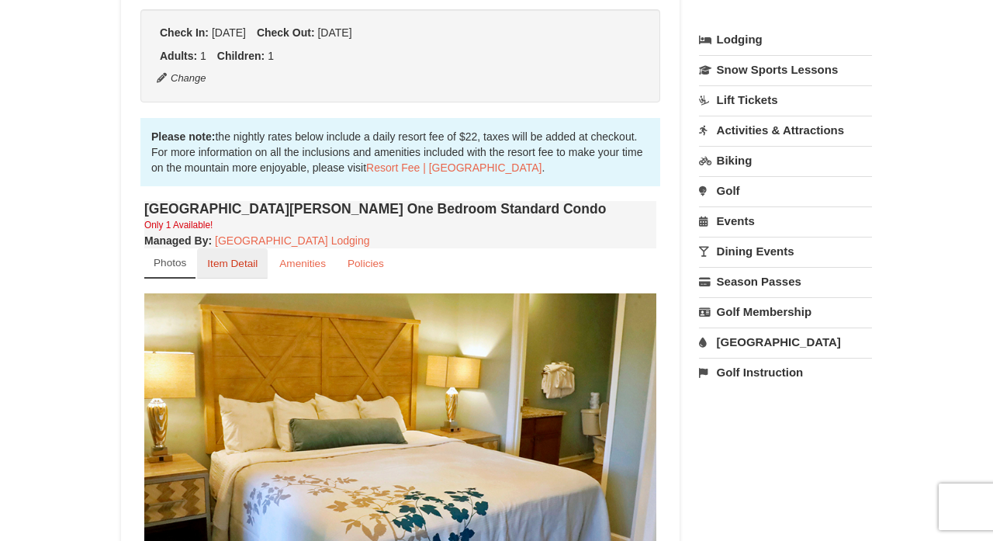
click at [248, 266] on small "Item Detail" at bounding box center [232, 264] width 50 height 12
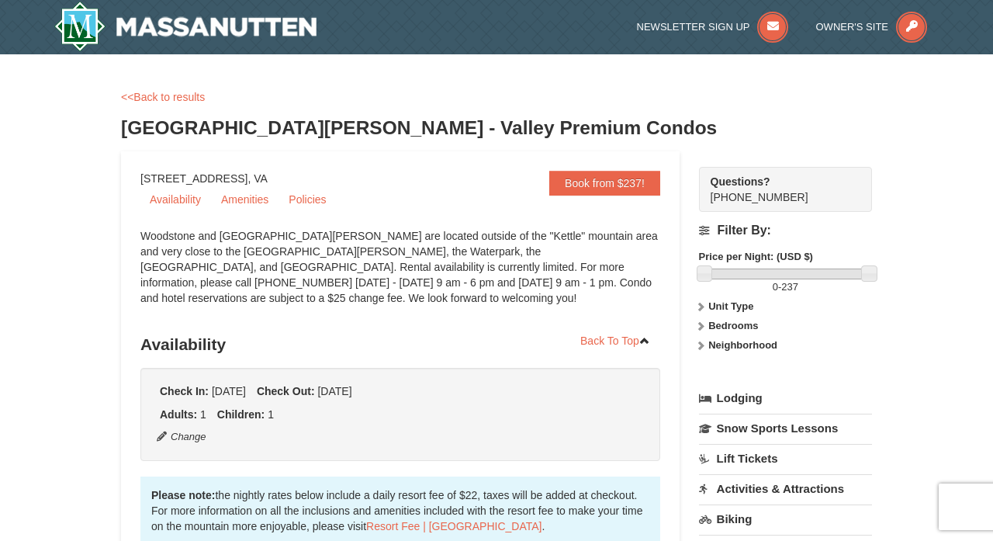
scroll to position [0, 0]
click at [179, 97] on link "<<Back to results" at bounding box center [163, 97] width 84 height 12
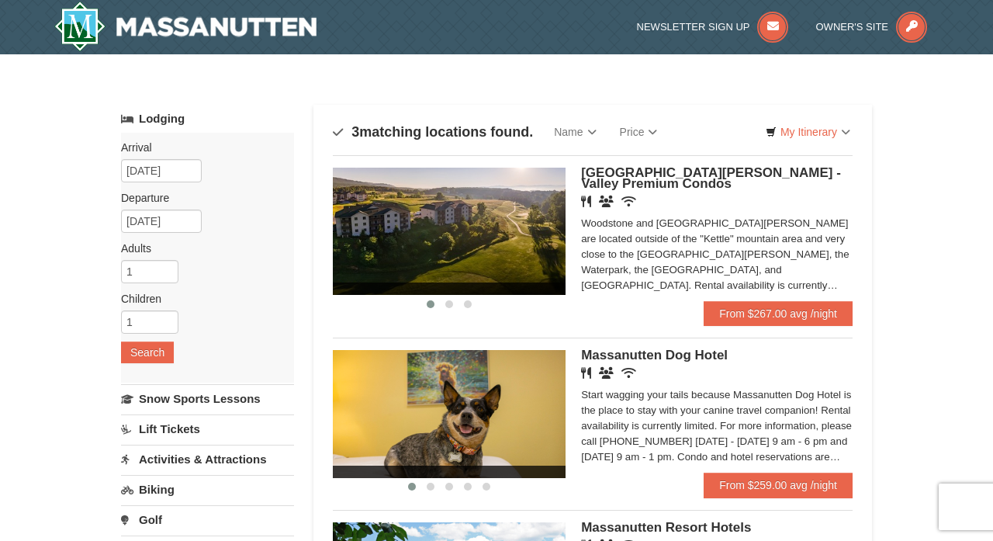
click at [625, 180] on span "[GEOGRAPHIC_DATA][PERSON_NAME] - Valley Premium Condos" at bounding box center [711, 178] width 260 height 26
click at [165, 172] on input "12/26/2025" at bounding box center [161, 170] width 81 height 23
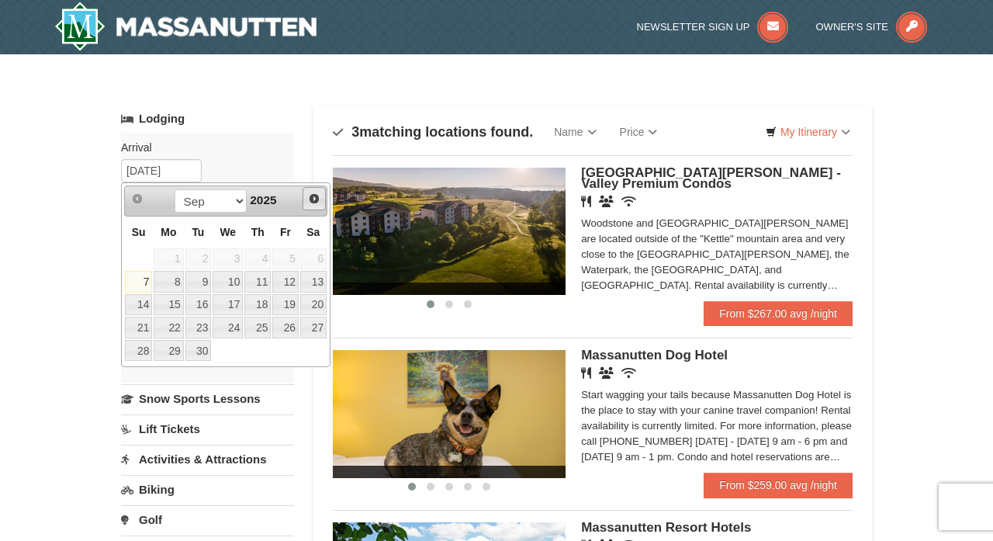
click at [314, 202] on span "Next" at bounding box center [314, 198] width 12 height 12
click at [320, 329] on link "27" at bounding box center [313, 328] width 26 height 22
type input "[DATE]"
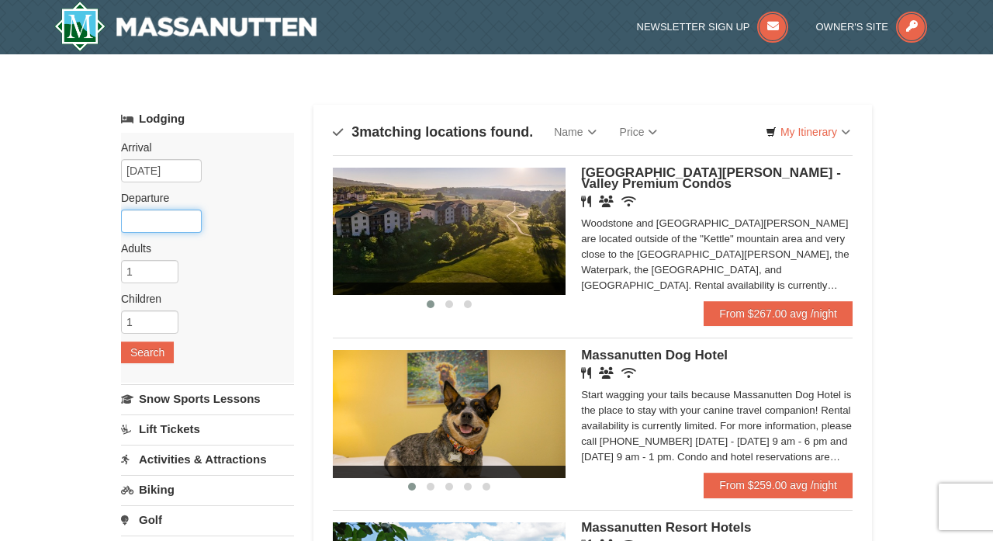
click at [166, 219] on input "text" at bounding box center [161, 220] width 81 height 23
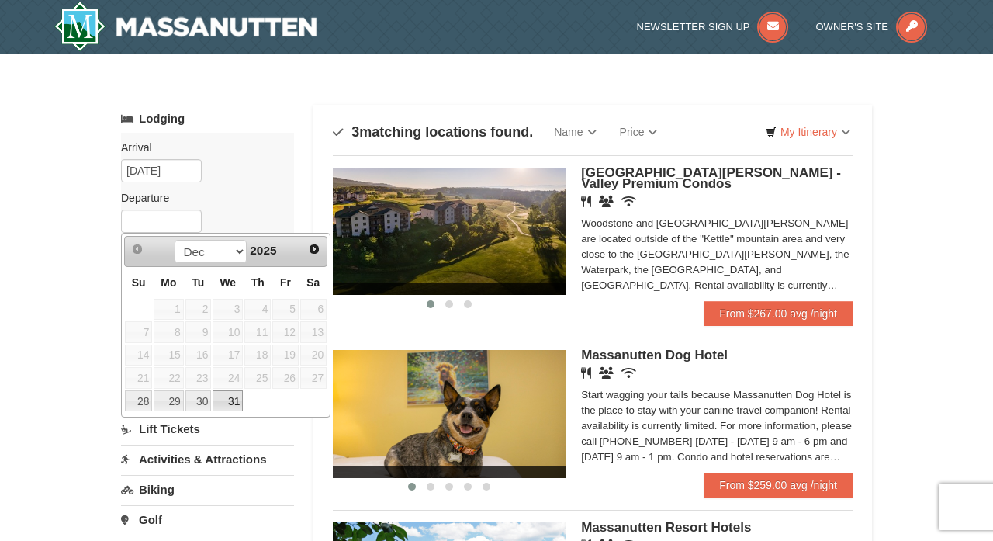
click at [233, 400] on link "31" at bounding box center [228, 401] width 30 height 22
type input "12/31/2025"
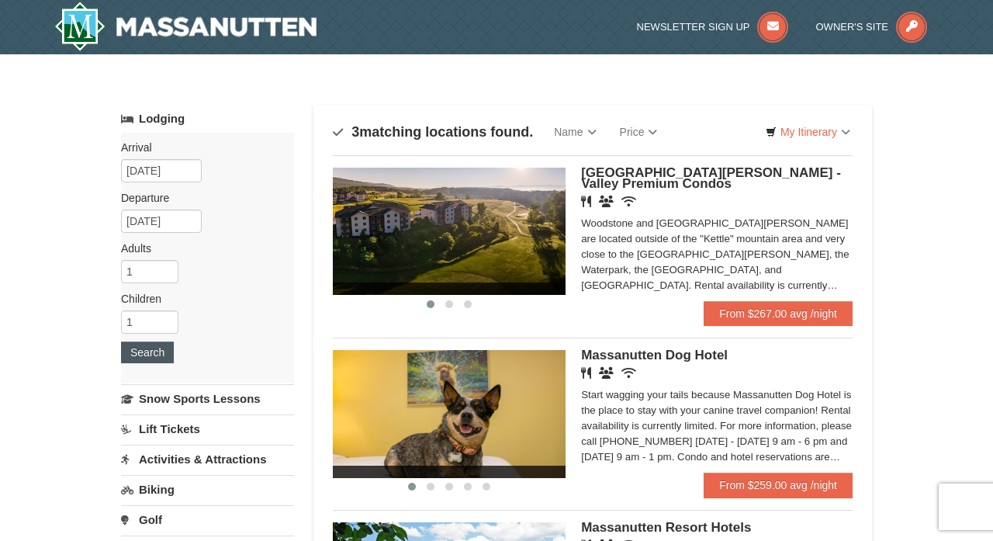
click at [154, 352] on button "Search" at bounding box center [147, 352] width 53 height 22
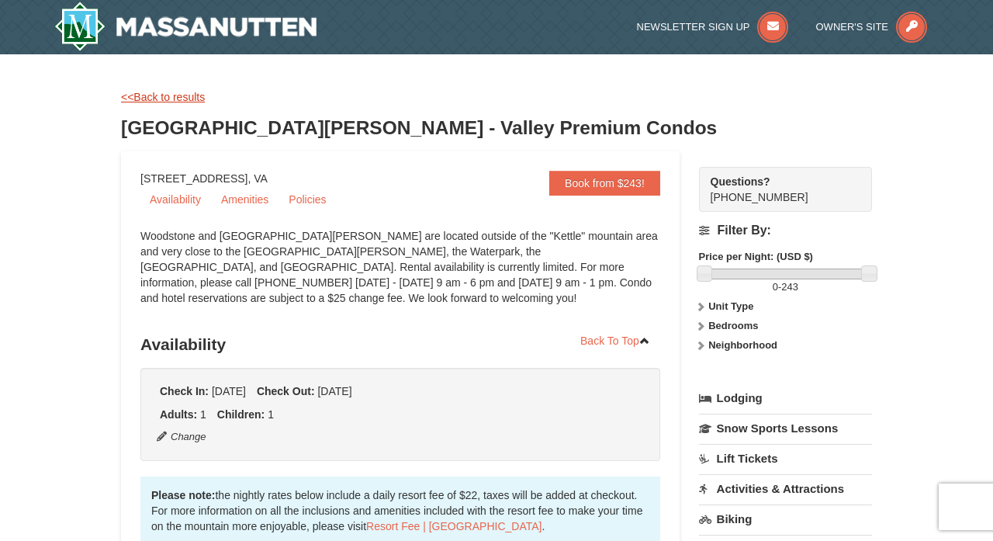
click at [171, 102] on link "<<Back to results" at bounding box center [163, 97] width 84 height 12
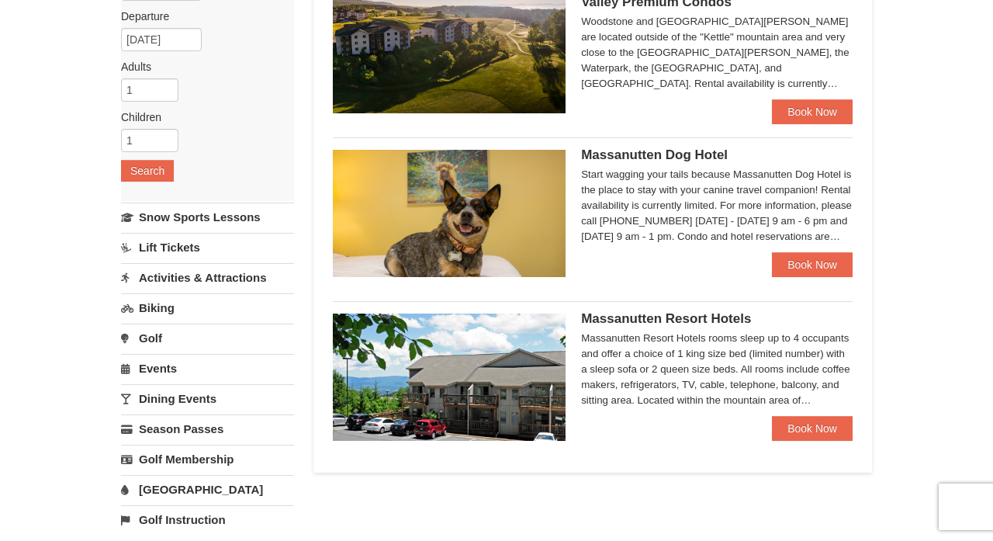
scroll to position [45, 0]
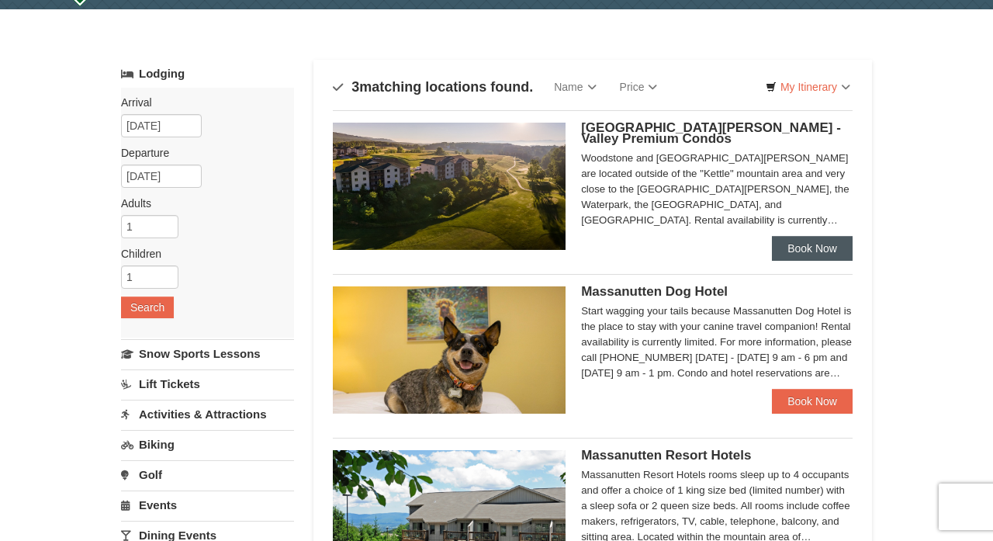
click at [826, 247] on link "Book Now" at bounding box center [812, 248] width 81 height 25
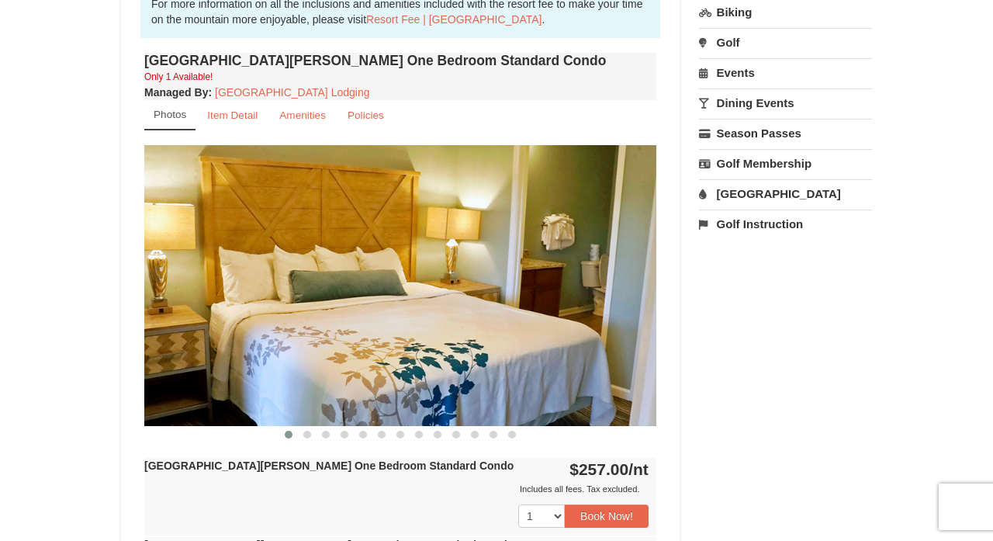
scroll to position [512, 0]
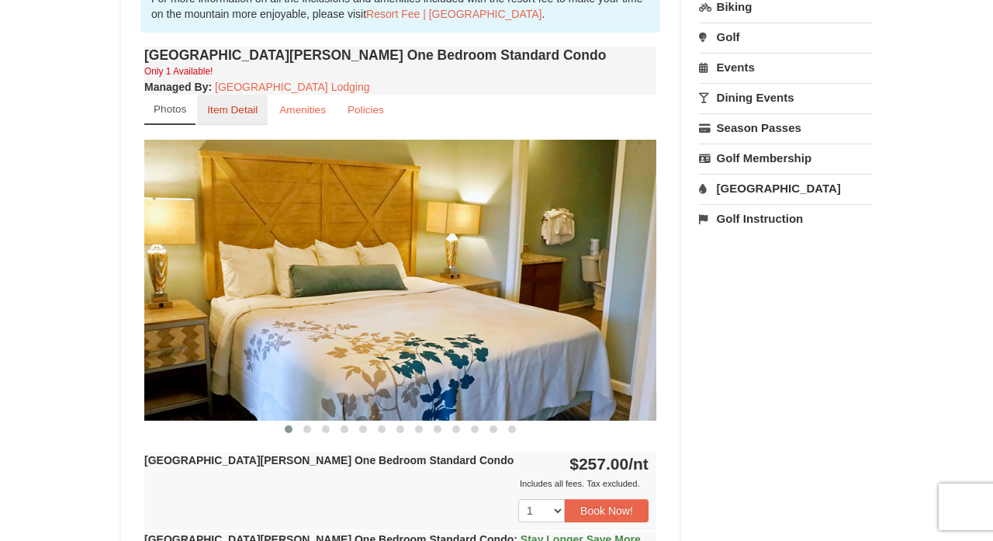
click at [244, 112] on small "Item Detail" at bounding box center [232, 110] width 50 height 12
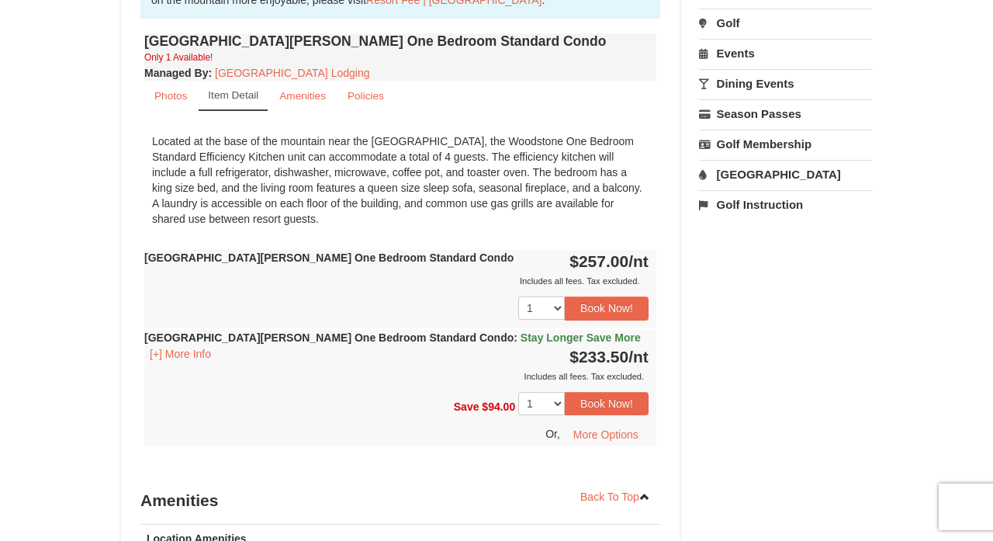
scroll to position [450, 0]
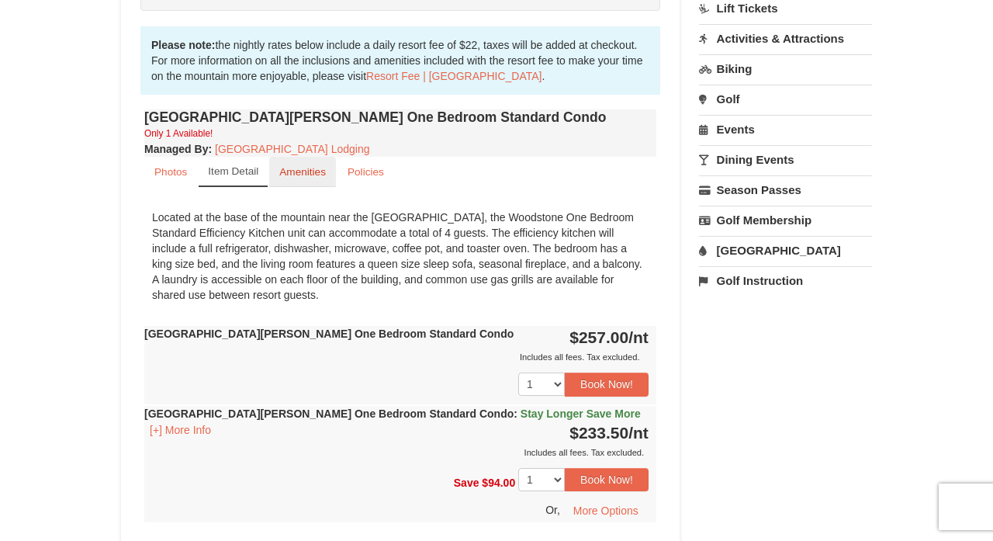
click at [309, 173] on small "Amenities" at bounding box center [302, 172] width 47 height 12
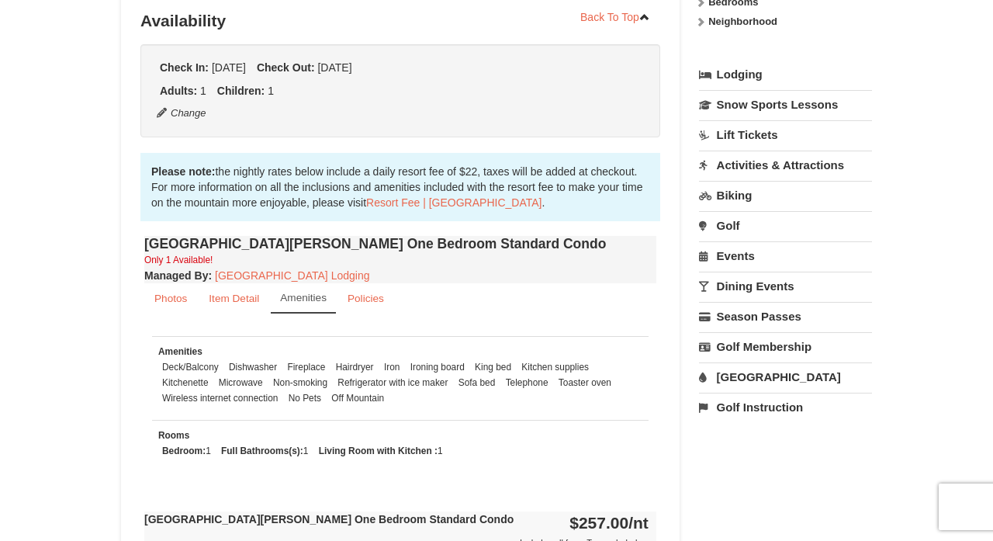
scroll to position [324, 0]
click at [182, 295] on small "Photos" at bounding box center [170, 298] width 33 height 12
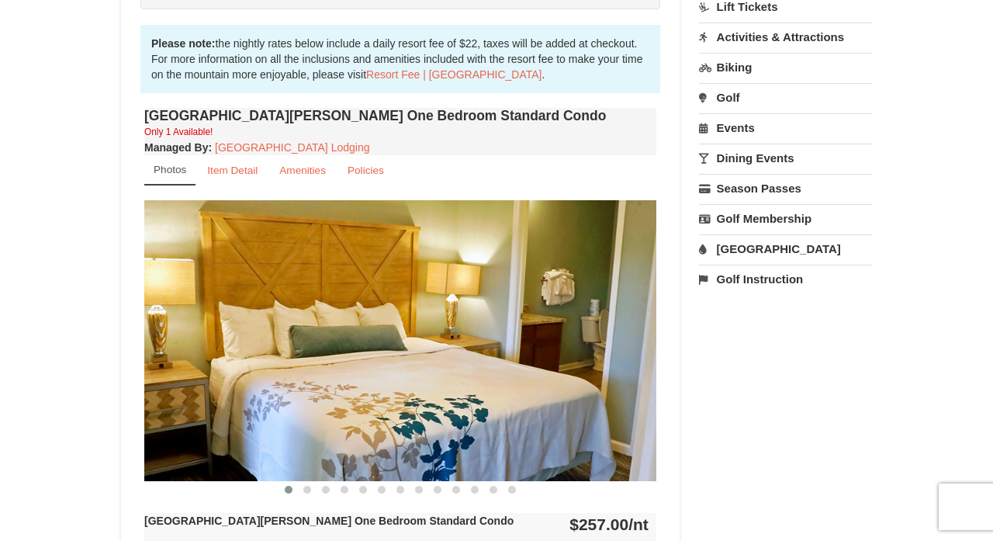
scroll to position [521, 0]
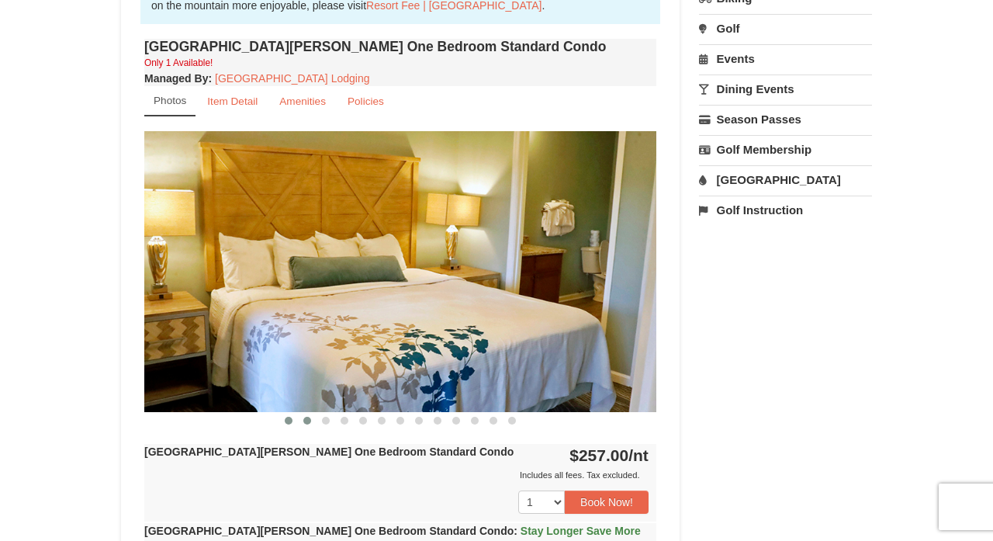
click at [308, 420] on span at bounding box center [307, 421] width 8 height 8
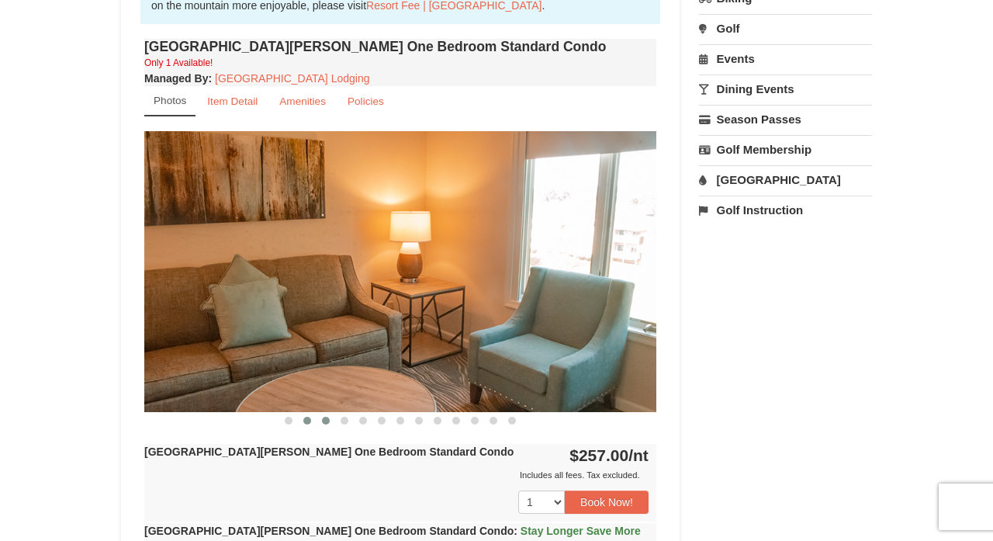
click at [328, 418] on span at bounding box center [326, 421] width 8 height 8
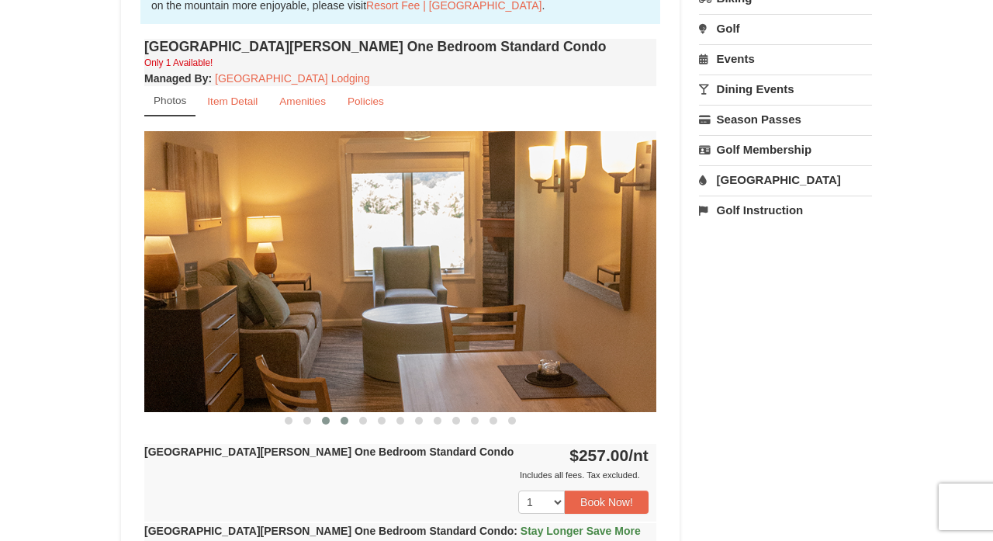
click at [345, 417] on span at bounding box center [345, 421] width 8 height 8
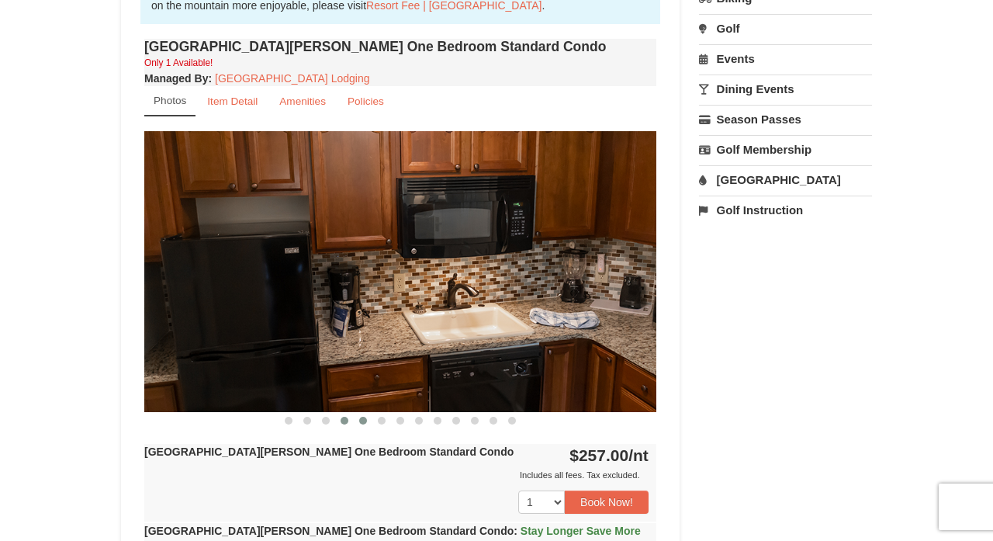
click at [363, 421] on span at bounding box center [363, 421] width 8 height 8
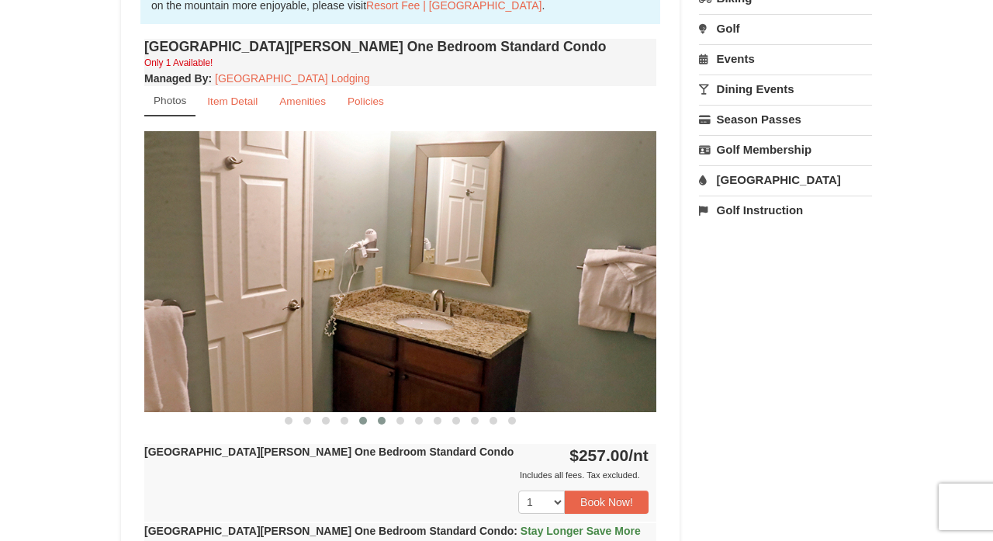
click at [388, 422] on button at bounding box center [381, 421] width 19 height 16
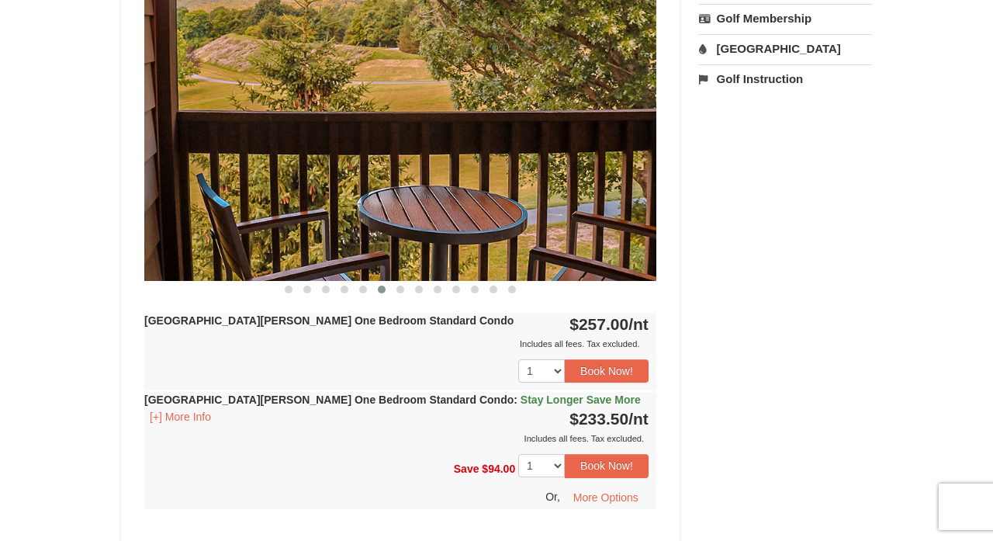
scroll to position [708, 0]
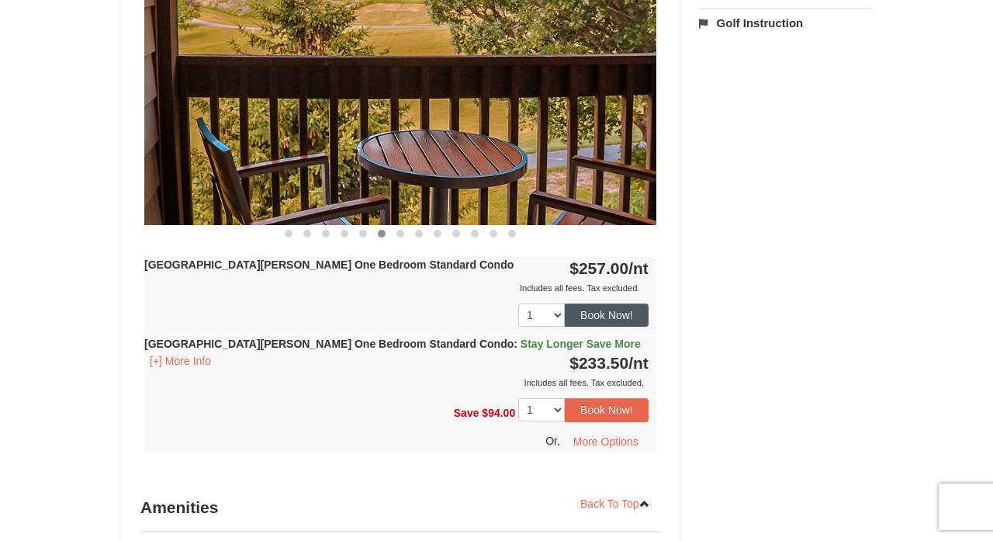
click at [601, 312] on button "Book Now!" at bounding box center [607, 314] width 84 height 23
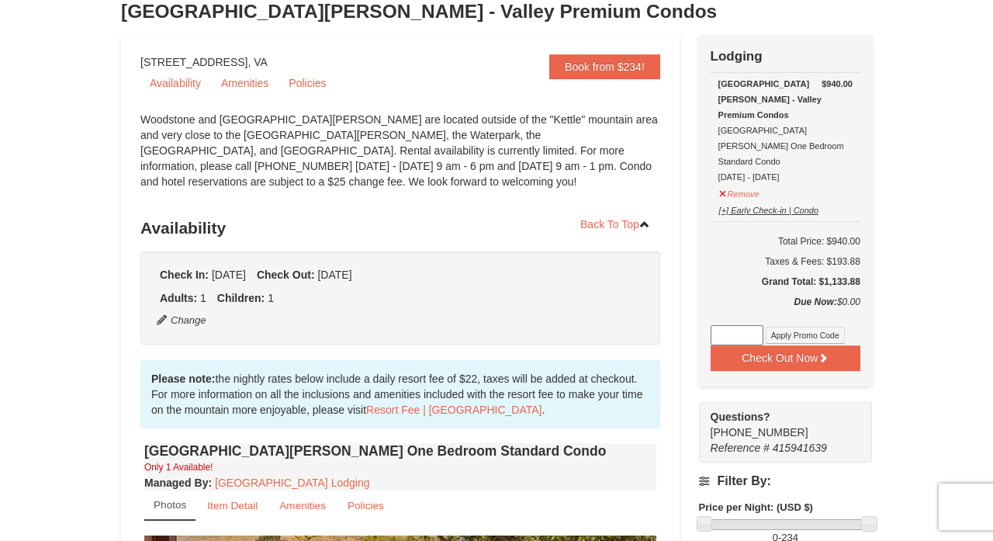
scroll to position [109, 0]
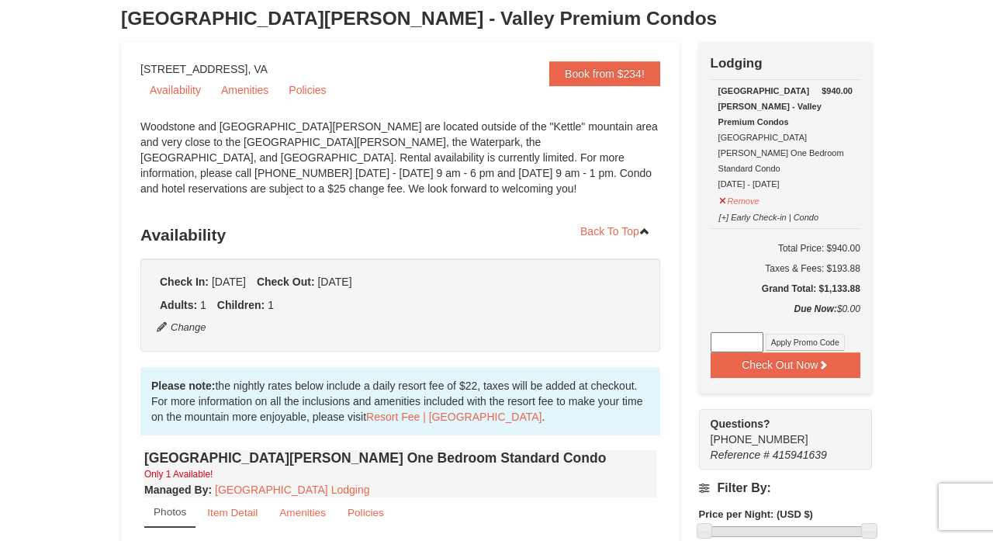
click at [739, 332] on input at bounding box center [737, 342] width 53 height 20
type input "TwoTimesin25"
click at [822, 334] on button "Apply Promo Code" at bounding box center [805, 342] width 79 height 17
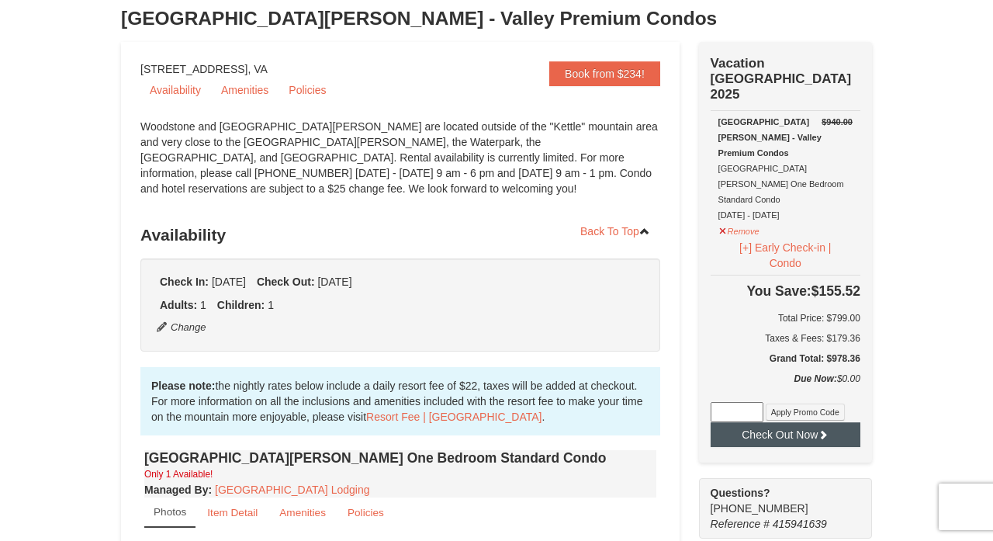
click at [791, 422] on button "Check Out Now" at bounding box center [786, 434] width 150 height 25
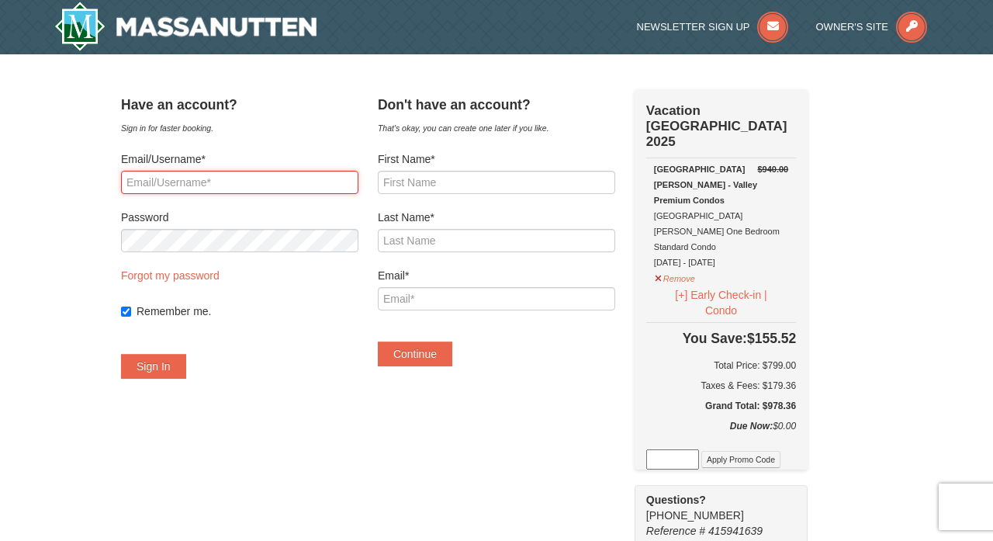
click at [219, 189] on input "Email/Username*" at bounding box center [239, 182] width 237 height 23
type input "[EMAIL_ADDRESS][DOMAIN_NAME]"
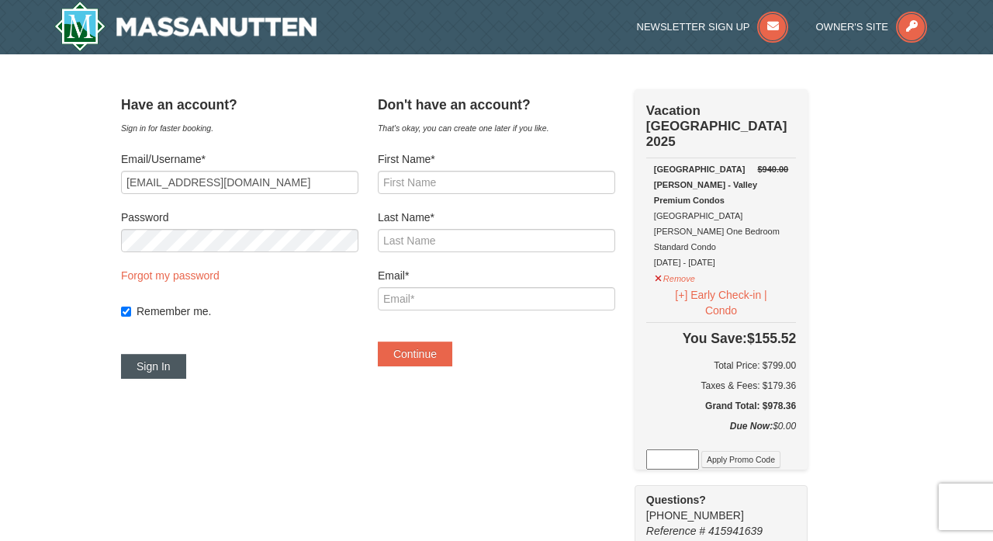
click at [178, 368] on button "Sign In" at bounding box center [153, 366] width 65 height 25
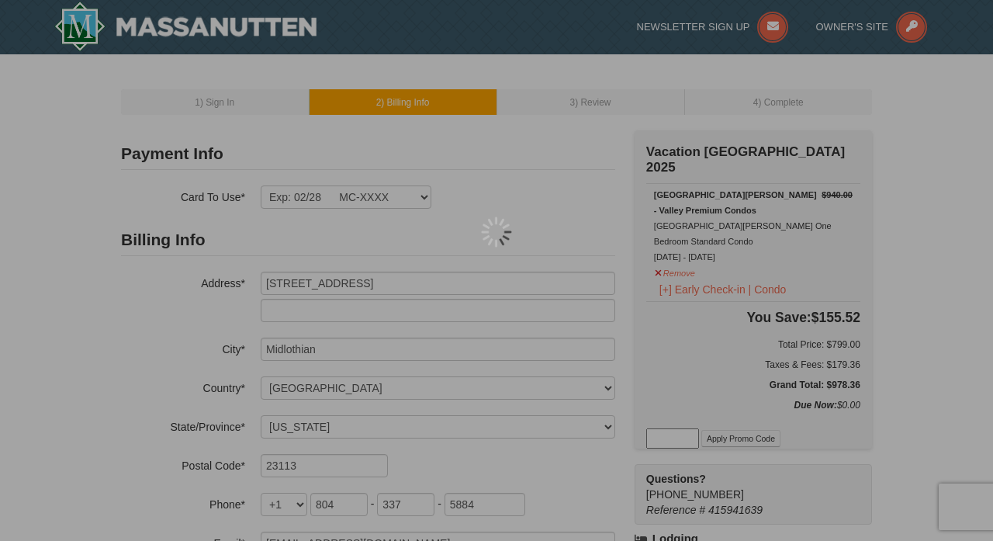
select select "VA"
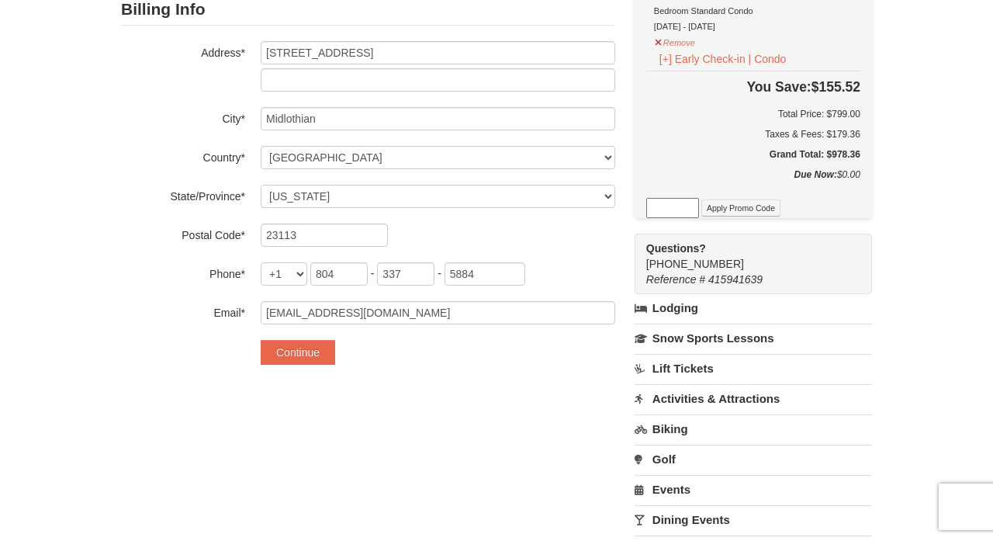
scroll to position [233, 0]
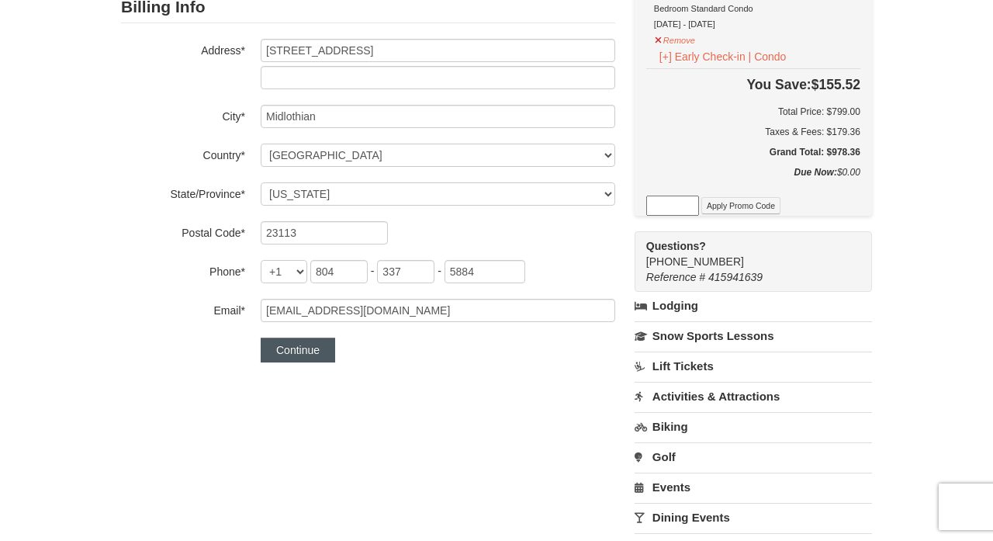
click at [303, 352] on button "Continue" at bounding box center [298, 350] width 74 height 25
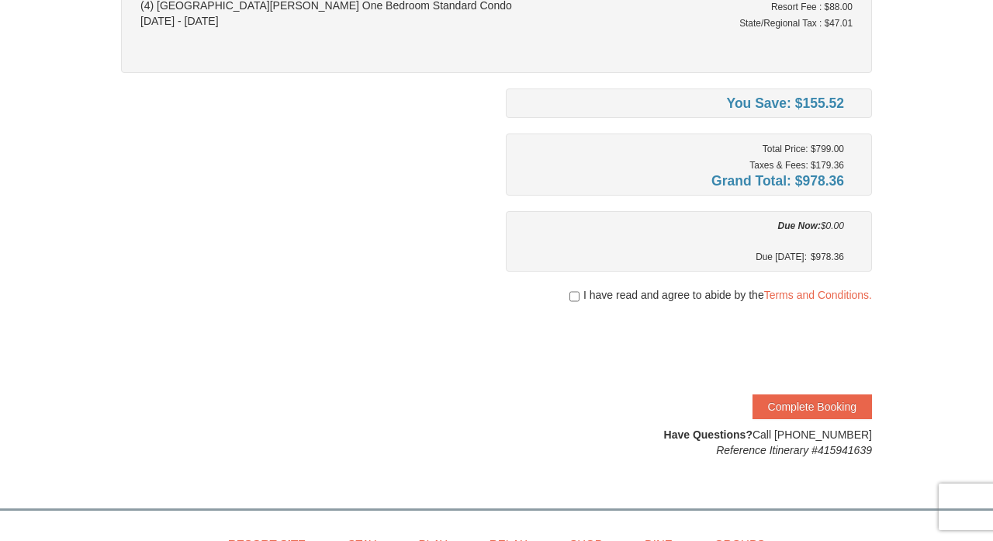
scroll to position [222, 0]
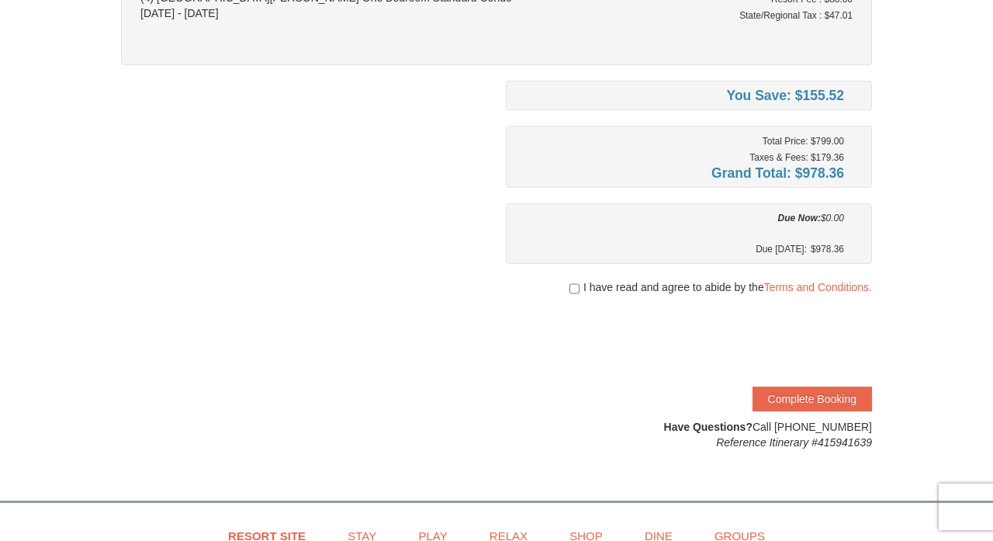
click at [573, 286] on input "checkbox" at bounding box center [574, 288] width 10 height 12
checkbox input "true"
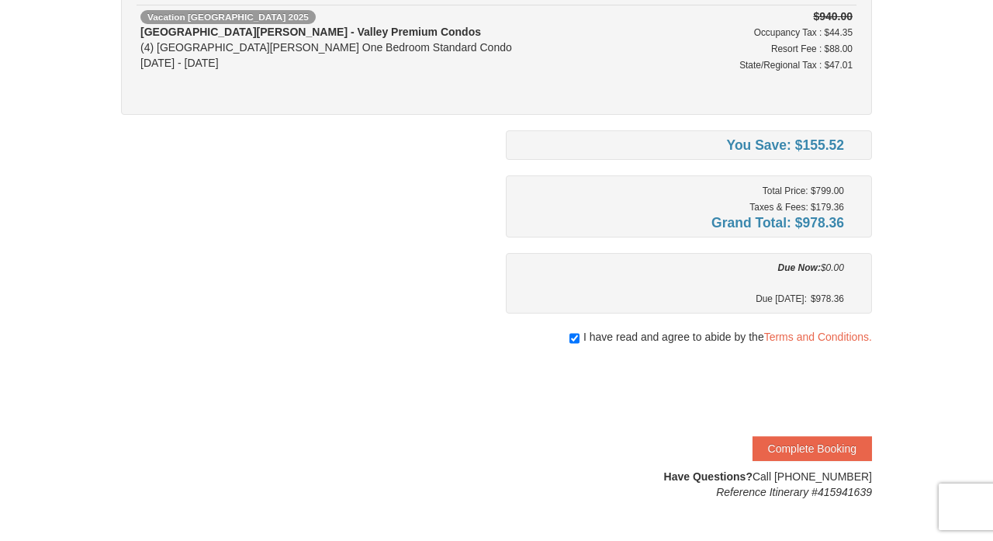
scroll to position [178, 0]
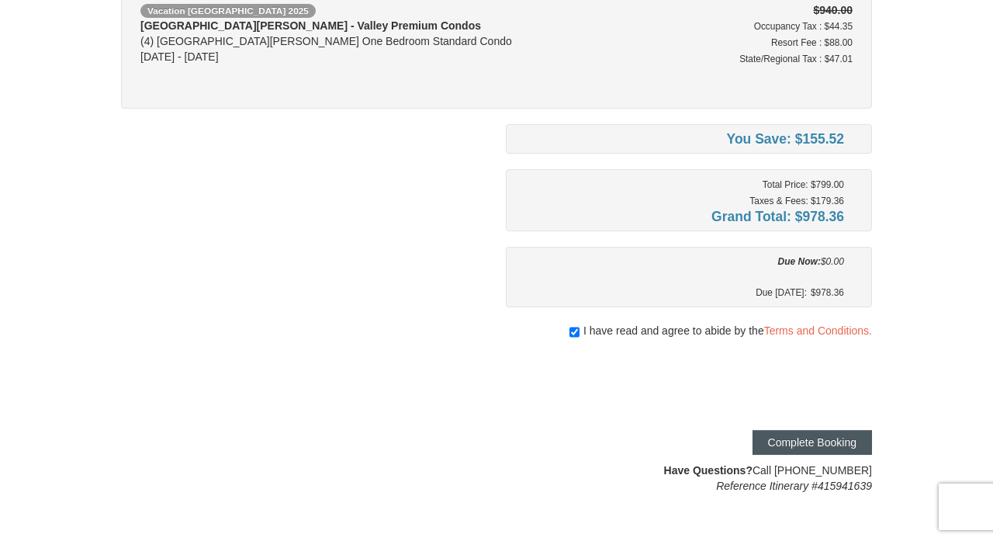
click at [797, 440] on button "Complete Booking" at bounding box center [812, 442] width 119 height 25
